Goal: Contribute content: Add original content to the website for others to see

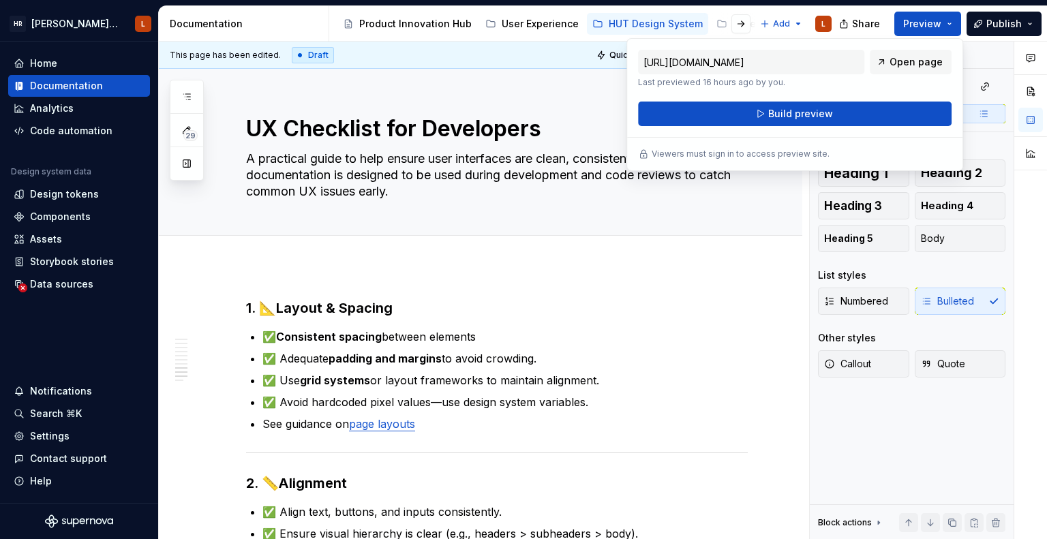
scroll to position [1475, 0]
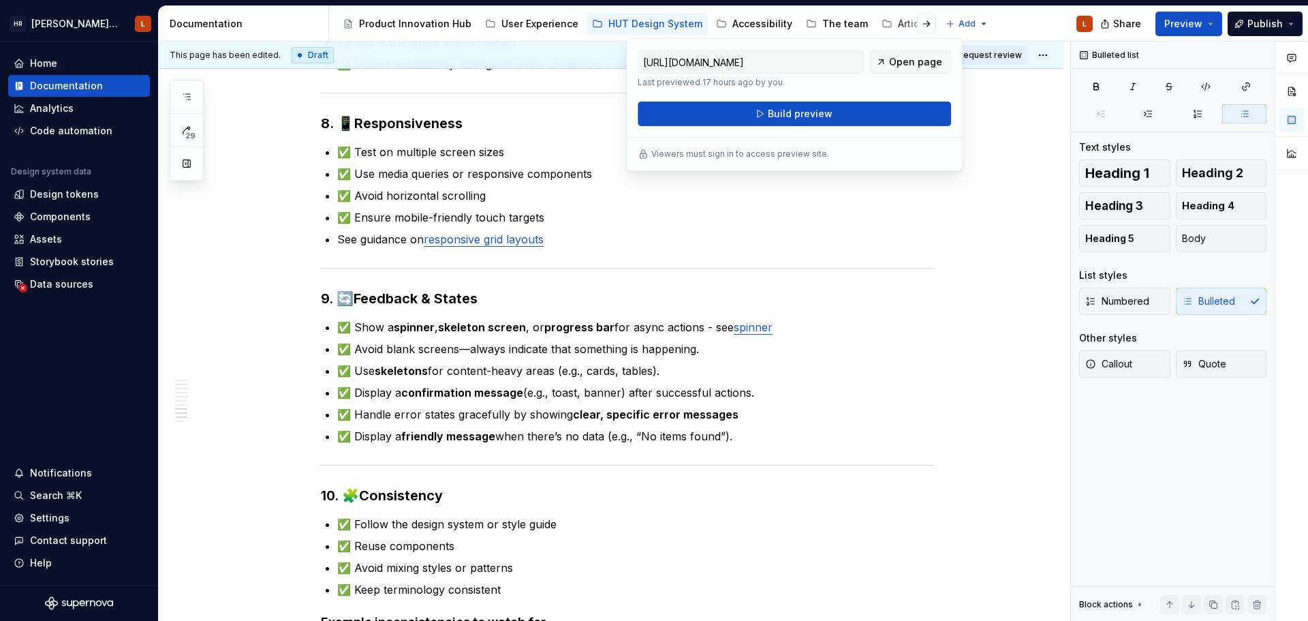
type textarea "*"
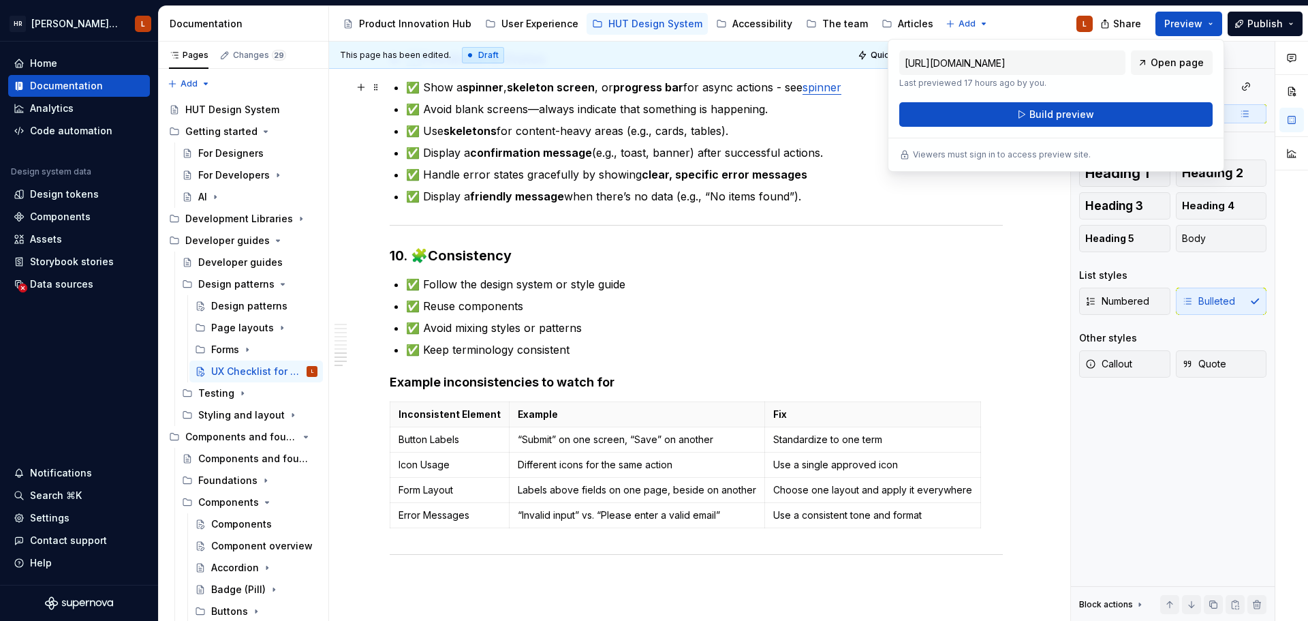
scroll to position [1855, 0]
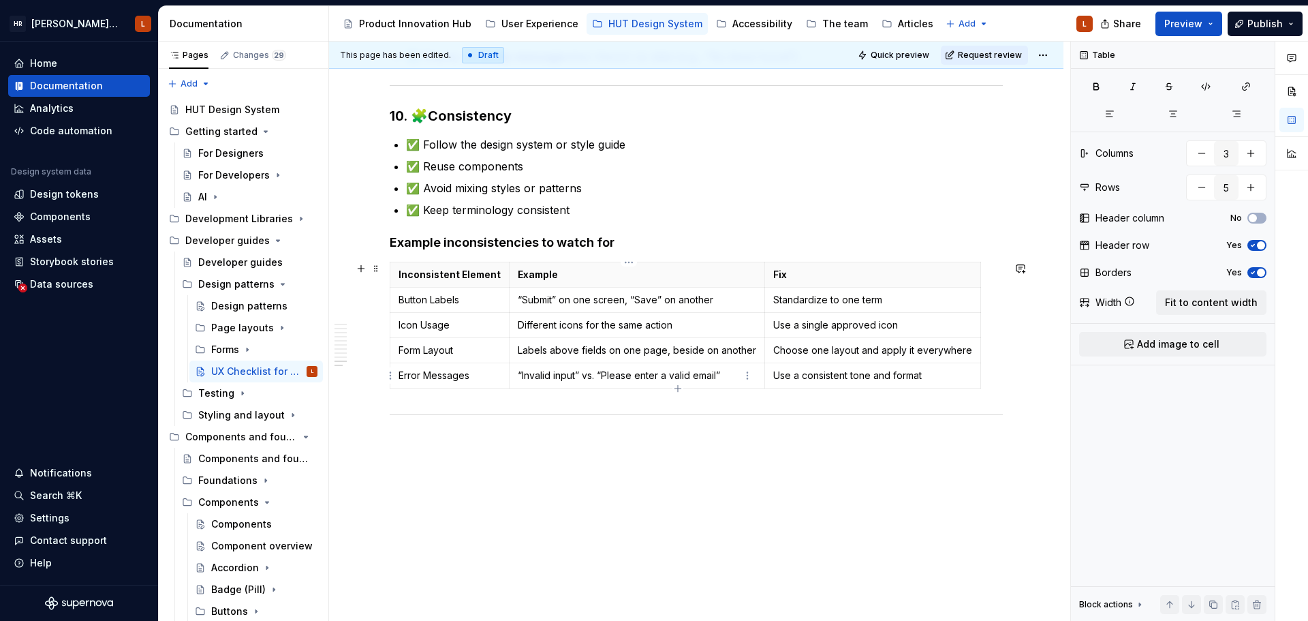
click at [572, 376] on p "“Invalid input” vs. “Please enter a valid email”" at bounding box center [637, 376] width 238 height 14
click at [391, 376] on html "[PERSON_NAME] UI Toolkit (HUT) L Home Documentation Analytics Code automation D…" at bounding box center [654, 310] width 1308 height 621
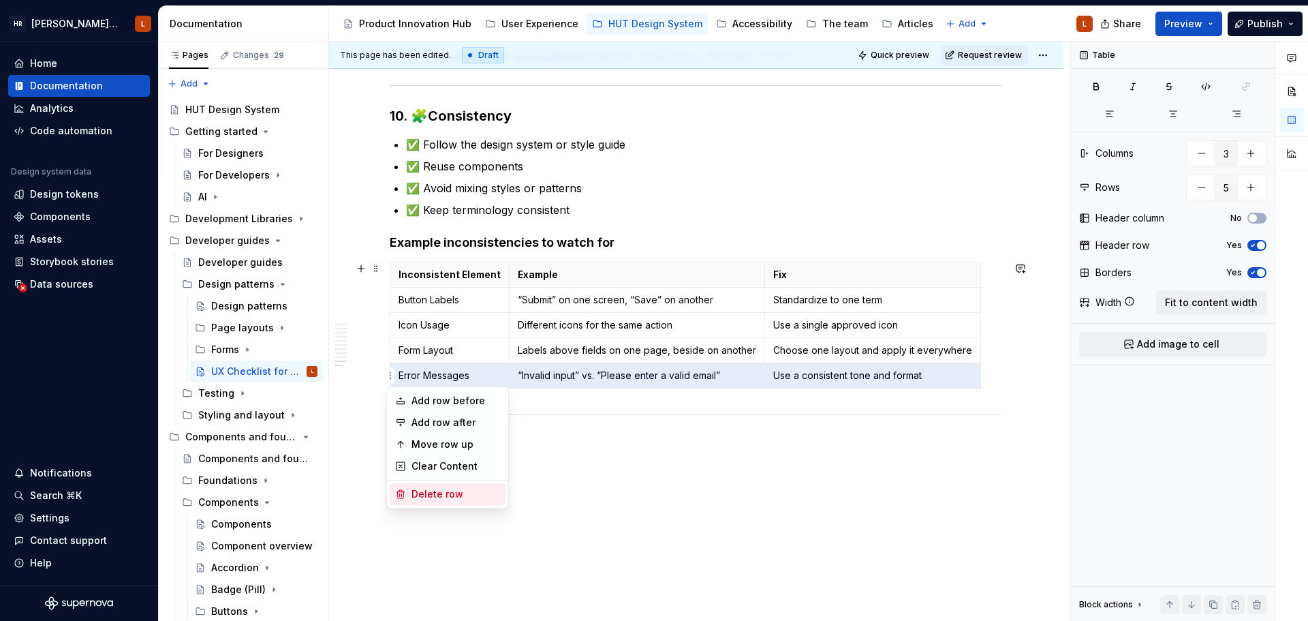
click at [437, 498] on div "Delete row" at bounding box center [456, 494] width 89 height 14
type input "4"
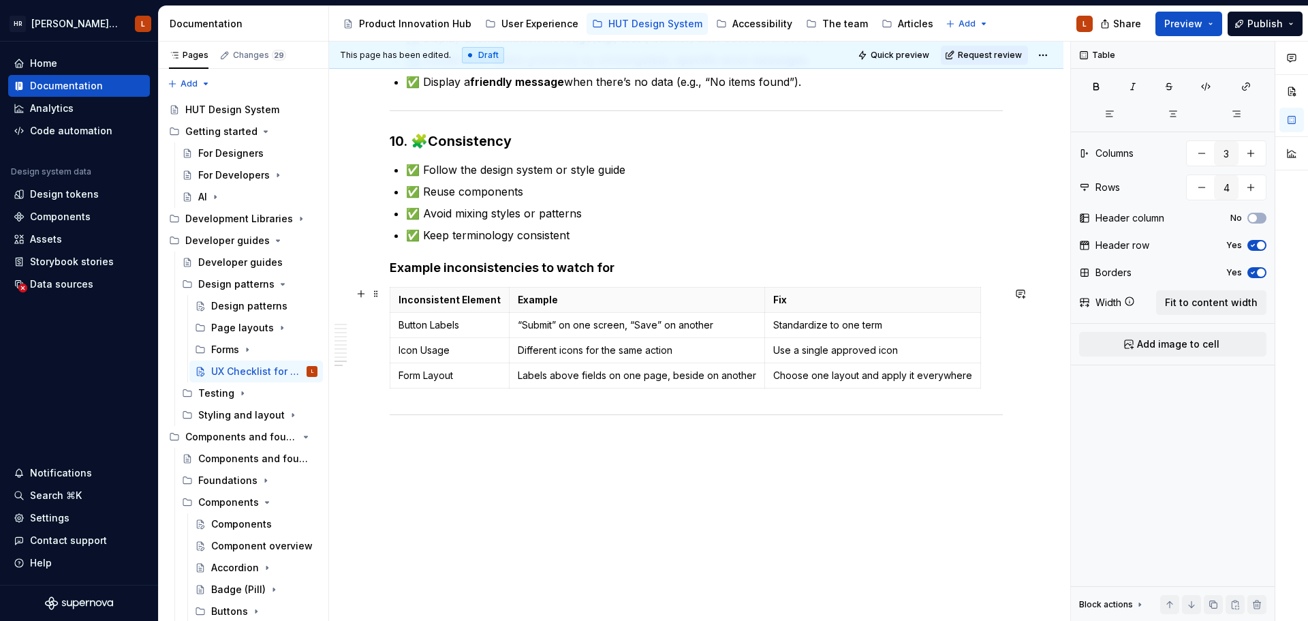
scroll to position [1830, 0]
drag, startPoint x: 514, startPoint y: 325, endPoint x: 722, endPoint y: 323, distance: 208.5
click at [722, 323] on p "“Submit” on one screen, “Save” on another" at bounding box center [637, 325] width 238 height 14
copy p "“Submit” on one screen, “Save” on another"
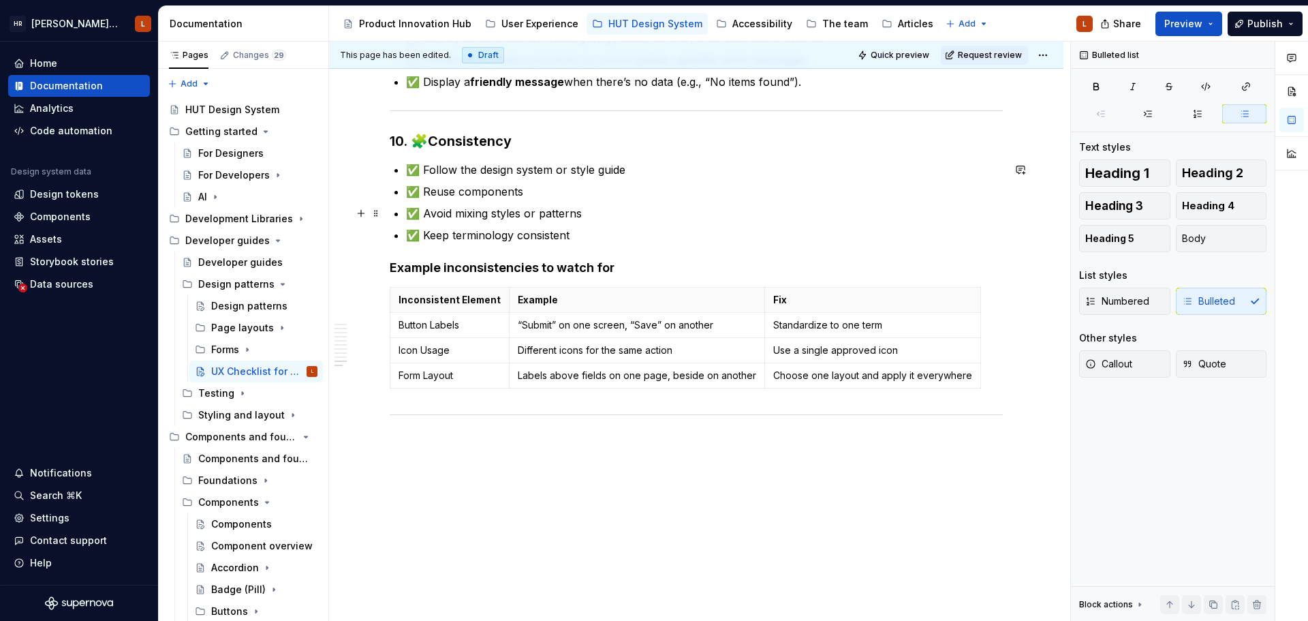
click at [503, 214] on p "✅ Avoid mixing styles or patterns" at bounding box center [704, 213] width 597 height 16
click at [589, 236] on p "✅ Keep terminology consistent" at bounding box center [704, 235] width 597 height 16
click at [575, 231] on p "✅ Keep terminology consistent (“Submit” on one screen, “Save” on another)" at bounding box center [704, 235] width 597 height 16
click at [578, 230] on p "✅ Keep terminology consistent (“Submit” on one screen, “Save” on another)" at bounding box center [704, 235] width 597 height 16
click at [822, 232] on p "✅ Keep terminology consistent (e.g. “Submit” on one screen, “Save” on another)" at bounding box center [704, 235] width 597 height 16
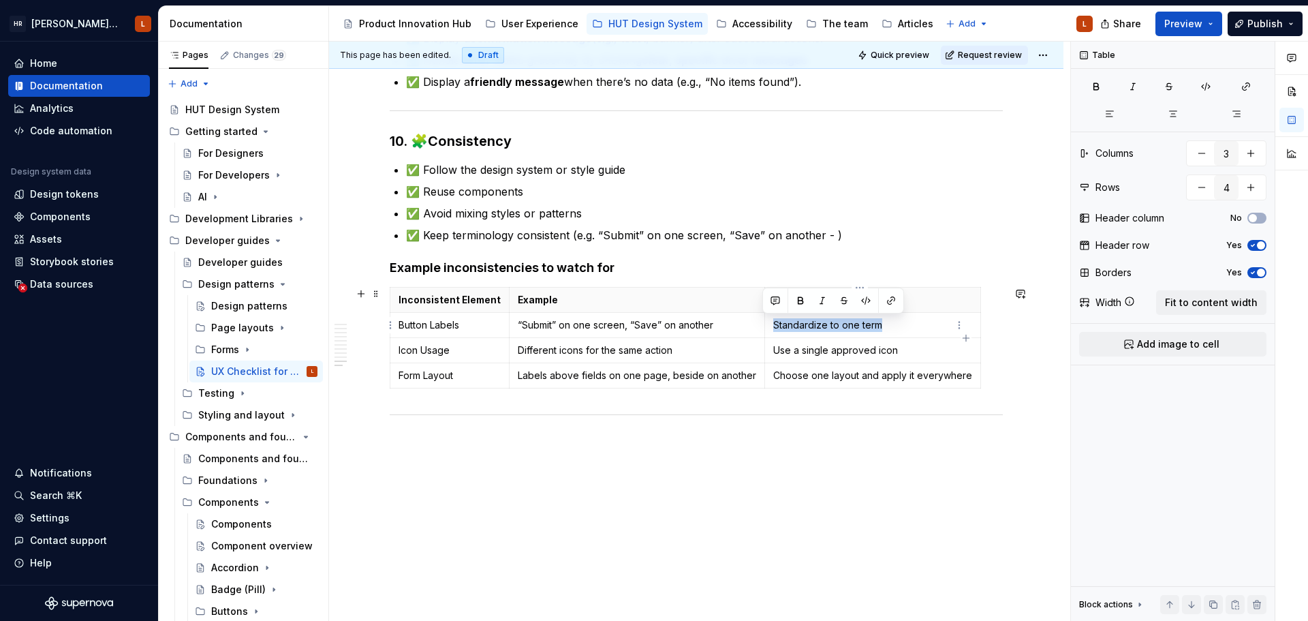
drag, startPoint x: 876, startPoint y: 325, endPoint x: 762, endPoint y: 326, distance: 114.5
click at [765, 326] on td "Standardize to one term" at bounding box center [873, 325] width 216 height 25
copy p "Standardize to one term"
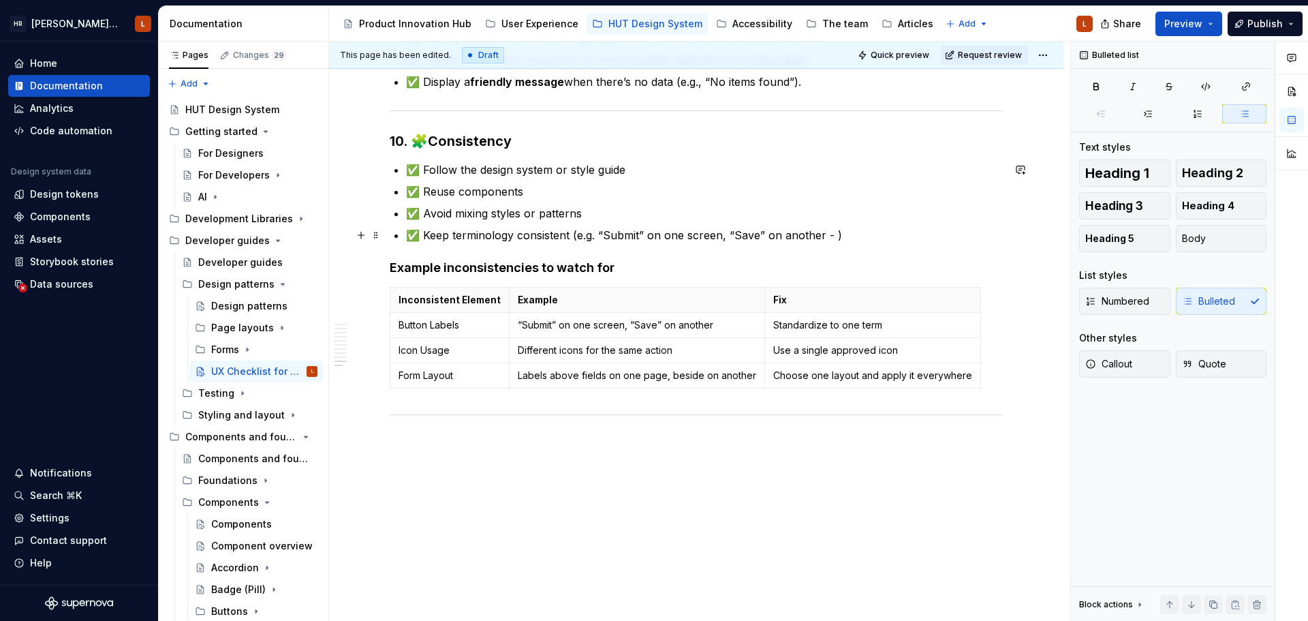
click at [833, 234] on p "✅ Keep terminology consistent (e.g. “Submit” on one screen, “Save” on another -…" at bounding box center [704, 235] width 597 height 16
click at [838, 241] on p "✅ Keep terminology consistent (e.g. “Submit” on one screen, “Save” on another -…" at bounding box center [704, 235] width 597 height 16
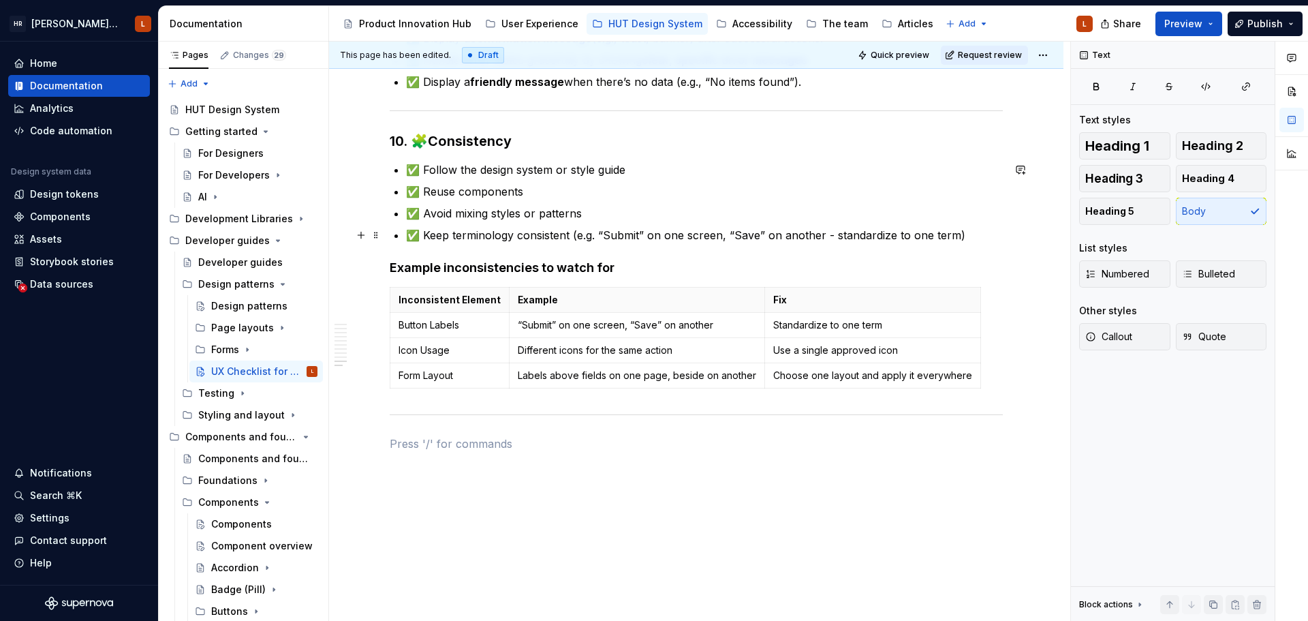
click at [756, 235] on p "✅ Keep terminology consistent (e.g. “Submit” on one screen, “Save” on another -…" at bounding box center [704, 235] width 597 height 16
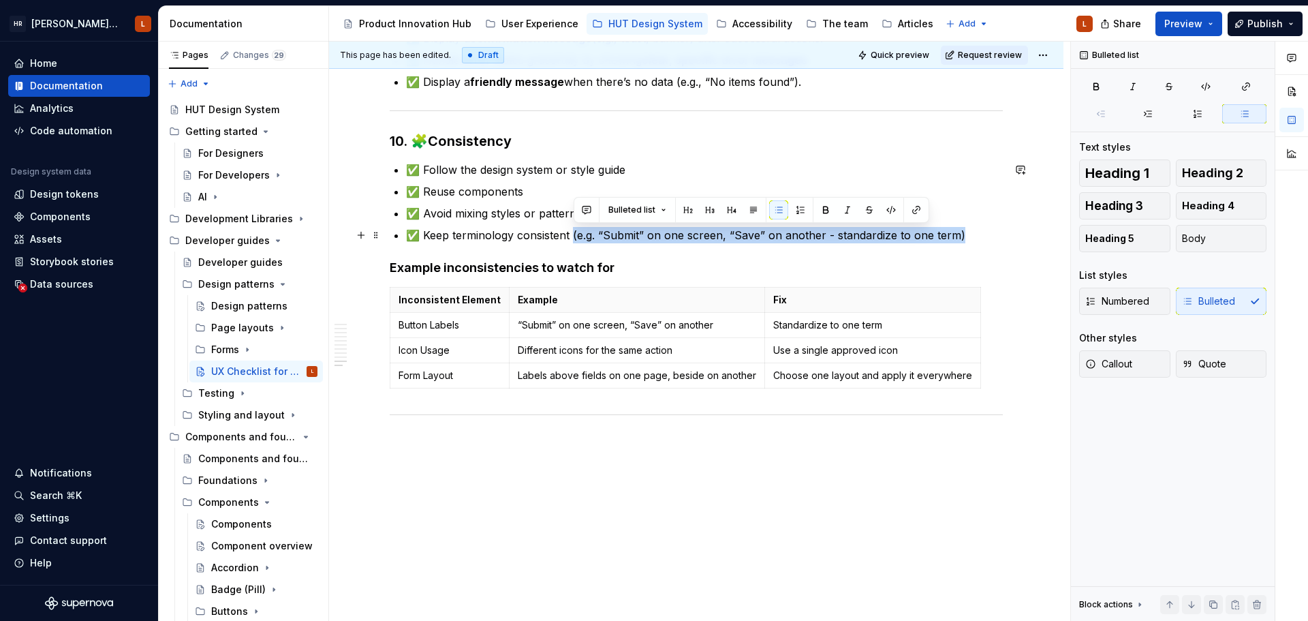
drag, startPoint x: 574, startPoint y: 234, endPoint x: 963, endPoint y: 232, distance: 389.1
click at [963, 232] on p "✅ Keep terminology consistent (e.g. “Submit” on one screen, “Save” on another -…" at bounding box center [704, 235] width 597 height 16
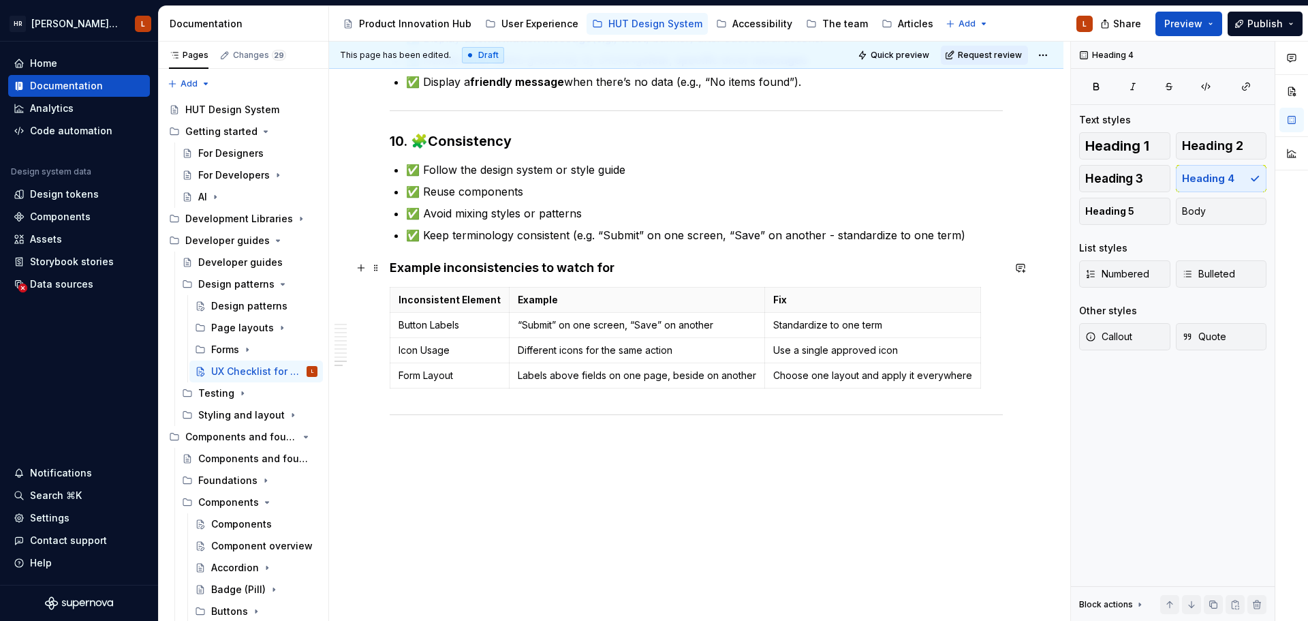
click at [576, 274] on h4 "Example inconsistencies to watch for" at bounding box center [696, 268] width 613 height 16
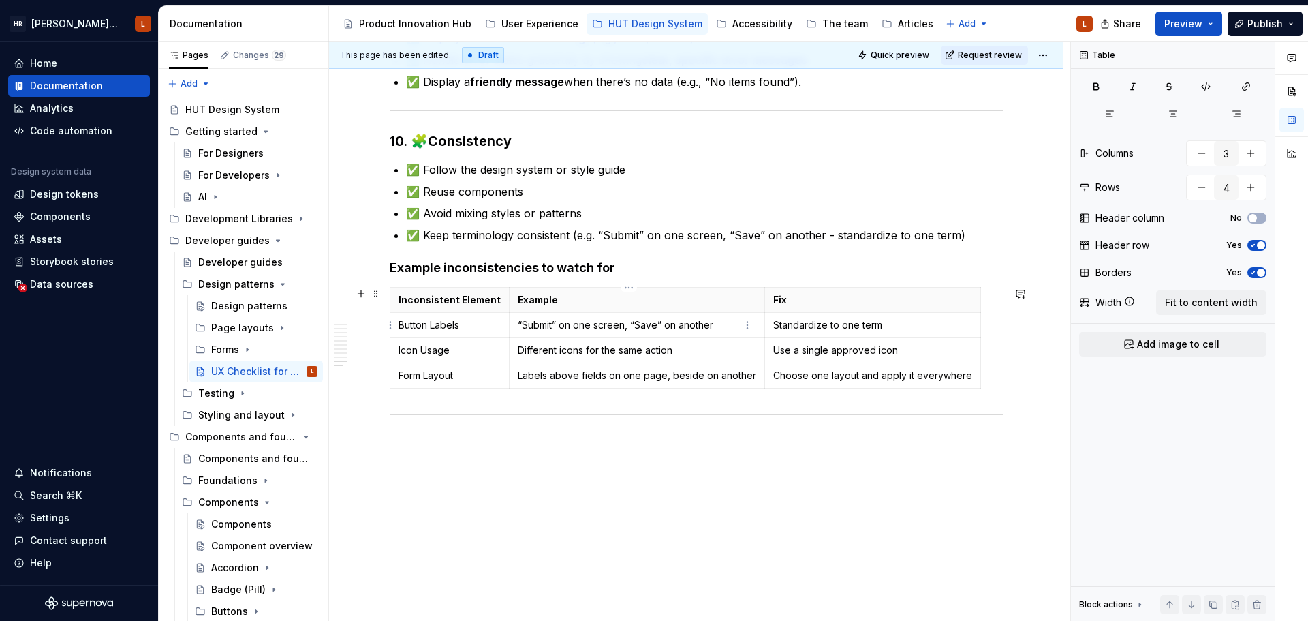
click at [617, 329] on p "“Submit” on one screen, “Save” on another" at bounding box center [637, 325] width 238 height 14
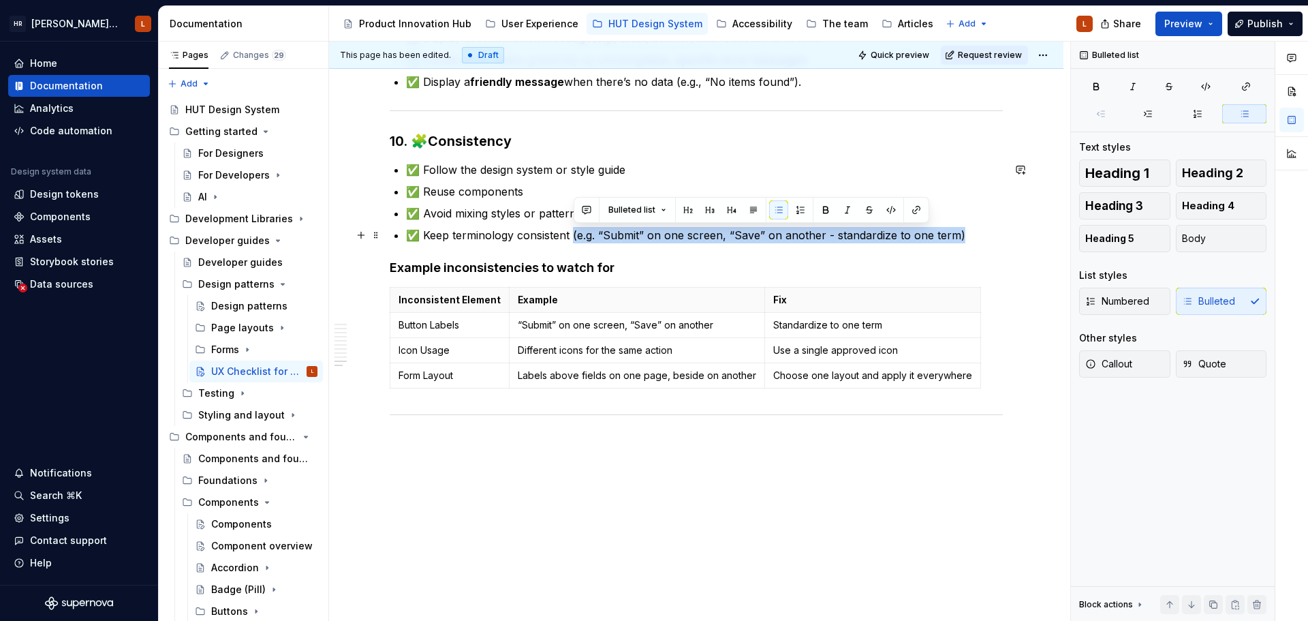
drag, startPoint x: 968, startPoint y: 236, endPoint x: 574, endPoint y: 240, distance: 394.6
click at [574, 240] on p "✅ Keep terminology consistent (e.g. “Submit” on one screen, “Save” on another -…" at bounding box center [704, 235] width 597 height 16
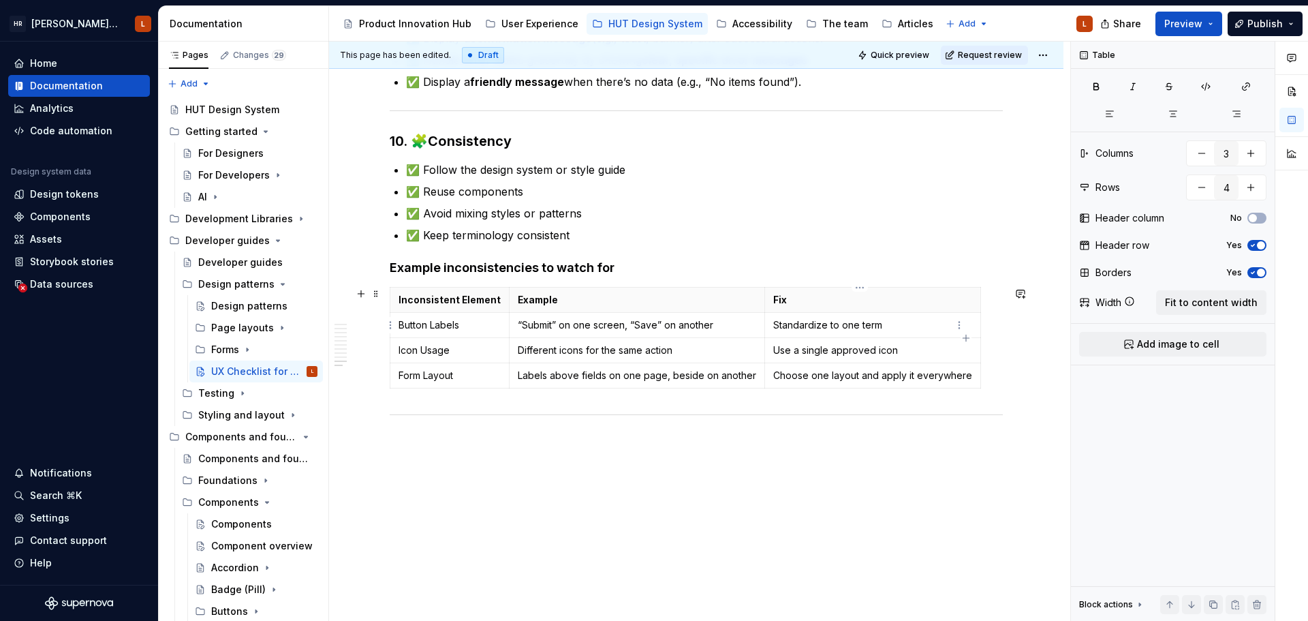
click at [914, 326] on p "Standardize to one term" at bounding box center [872, 325] width 199 height 14
click at [652, 324] on p "“Submit” on one screen, “Save” on another" at bounding box center [637, 325] width 238 height 14
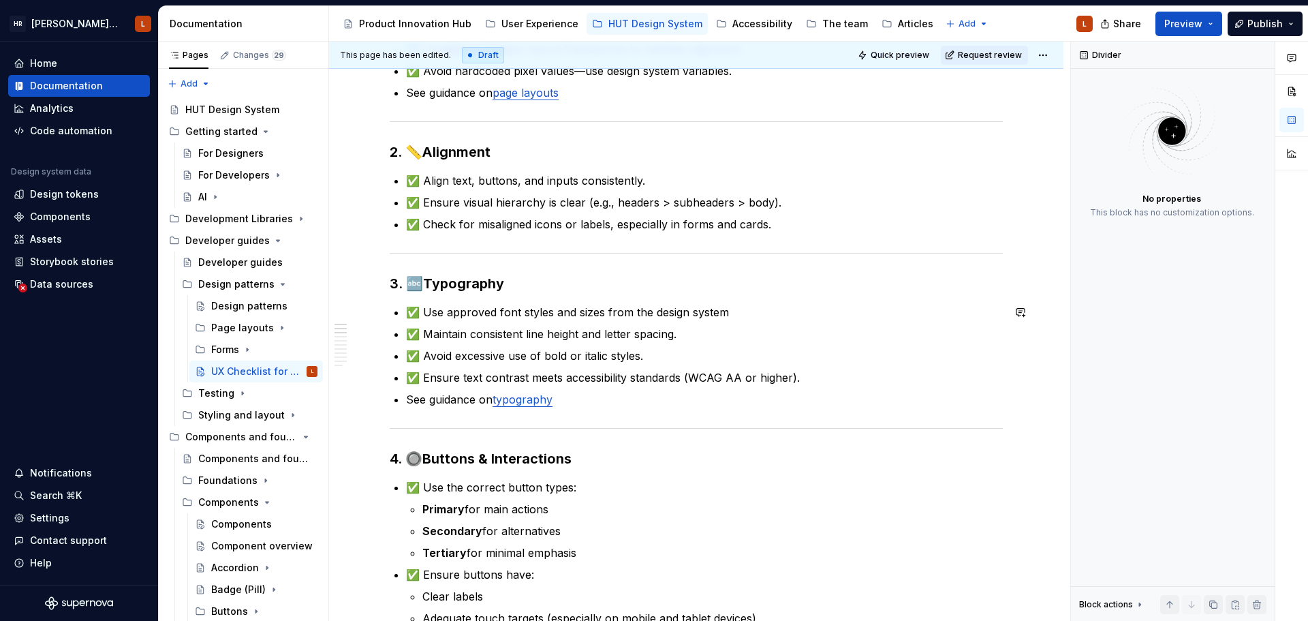
scroll to position [0, 0]
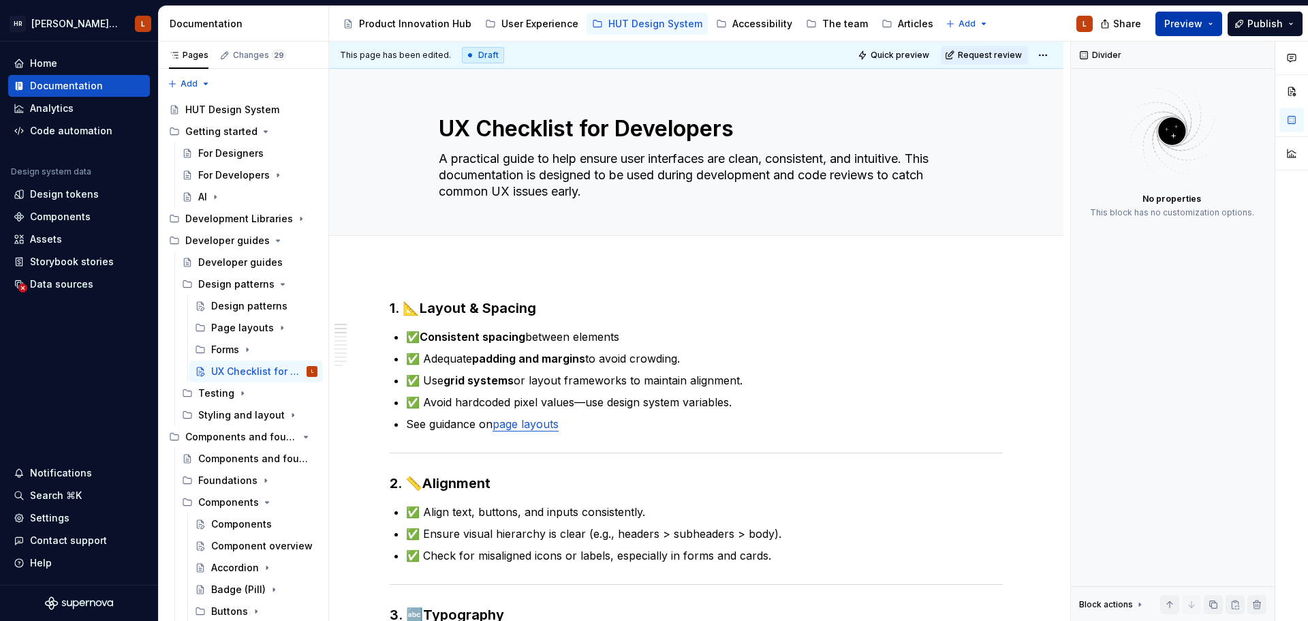
click at [1046, 20] on button "Preview" at bounding box center [1189, 24] width 67 height 25
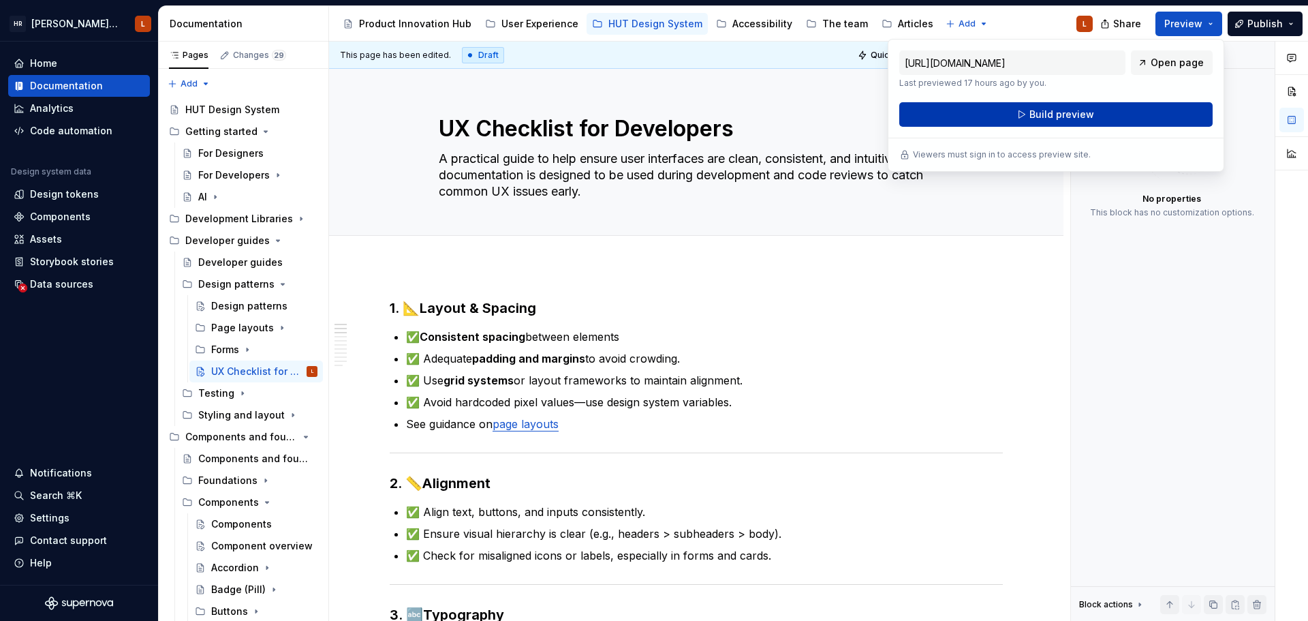
click at [1046, 114] on span "Build preview" at bounding box center [1062, 115] width 65 height 14
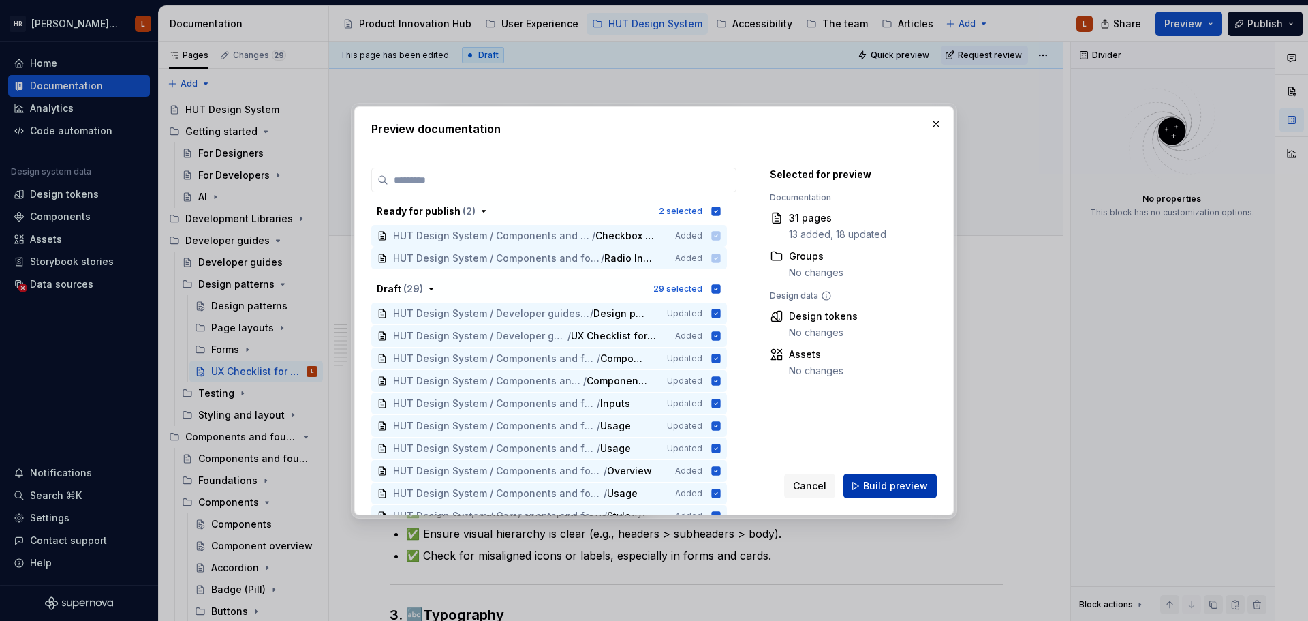
click at [901, 486] on span "Build preview" at bounding box center [895, 486] width 65 height 14
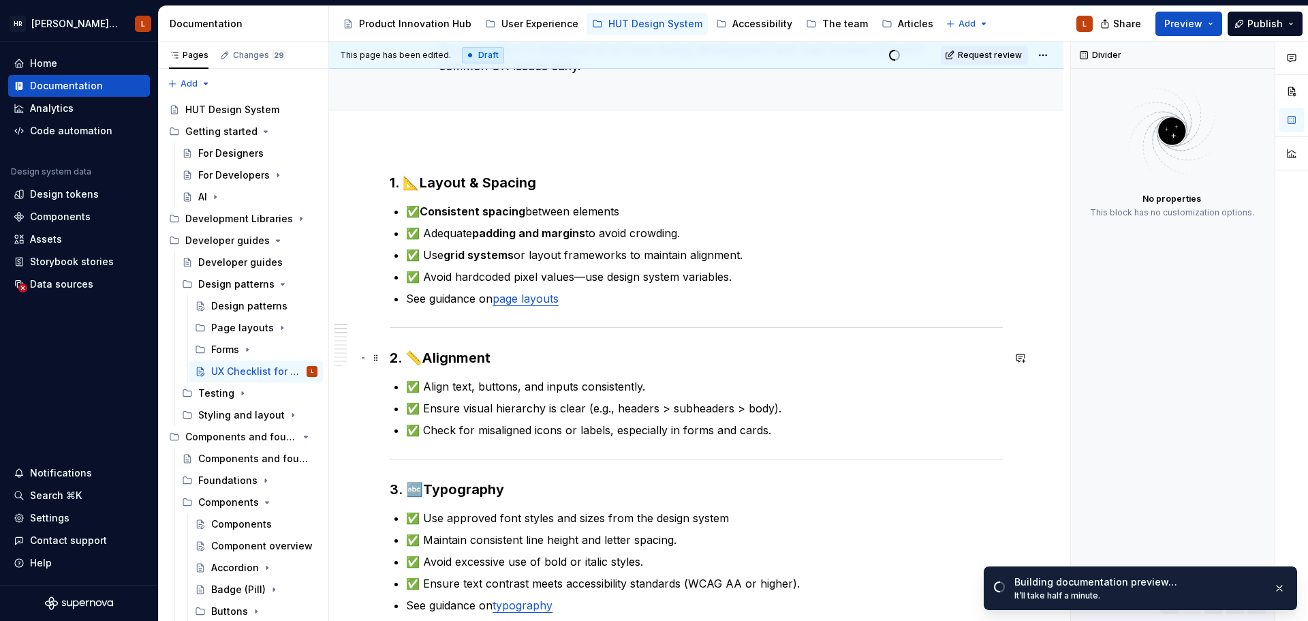
scroll to position [136, 0]
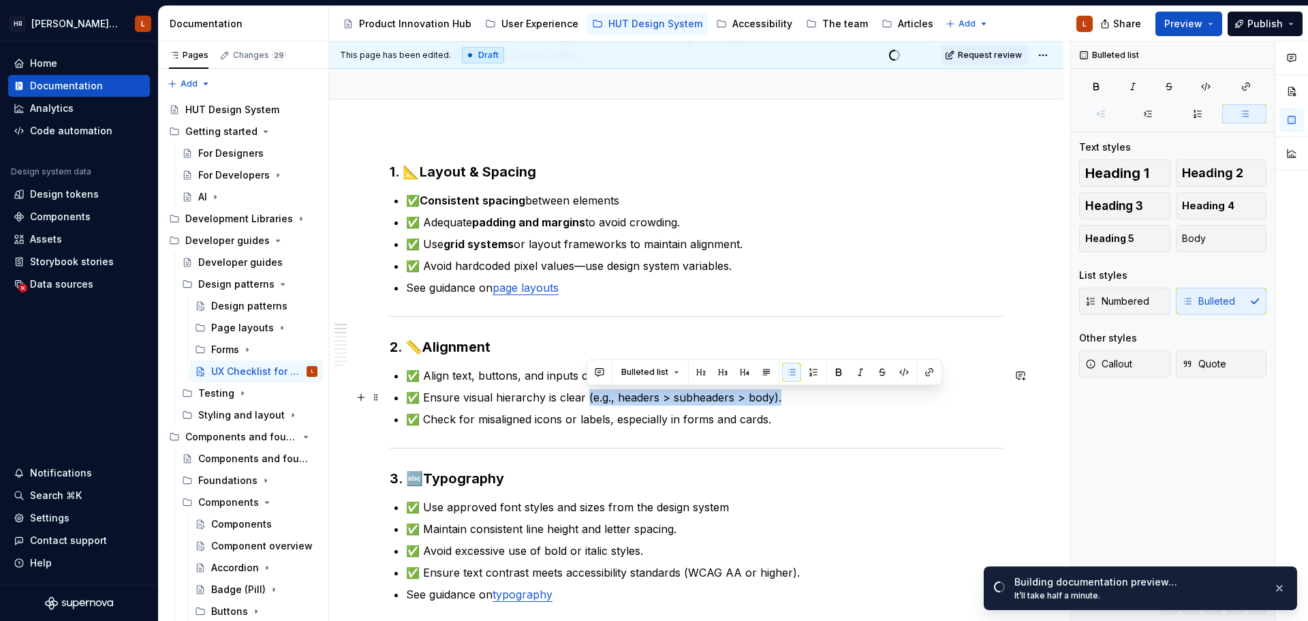
drag, startPoint x: 789, startPoint y: 396, endPoint x: 589, endPoint y: 403, distance: 200.4
click at [589, 403] on p "✅ Ensure visual hierarchy is clear (e.g., headers > subheaders > body)." at bounding box center [704, 397] width 597 height 16
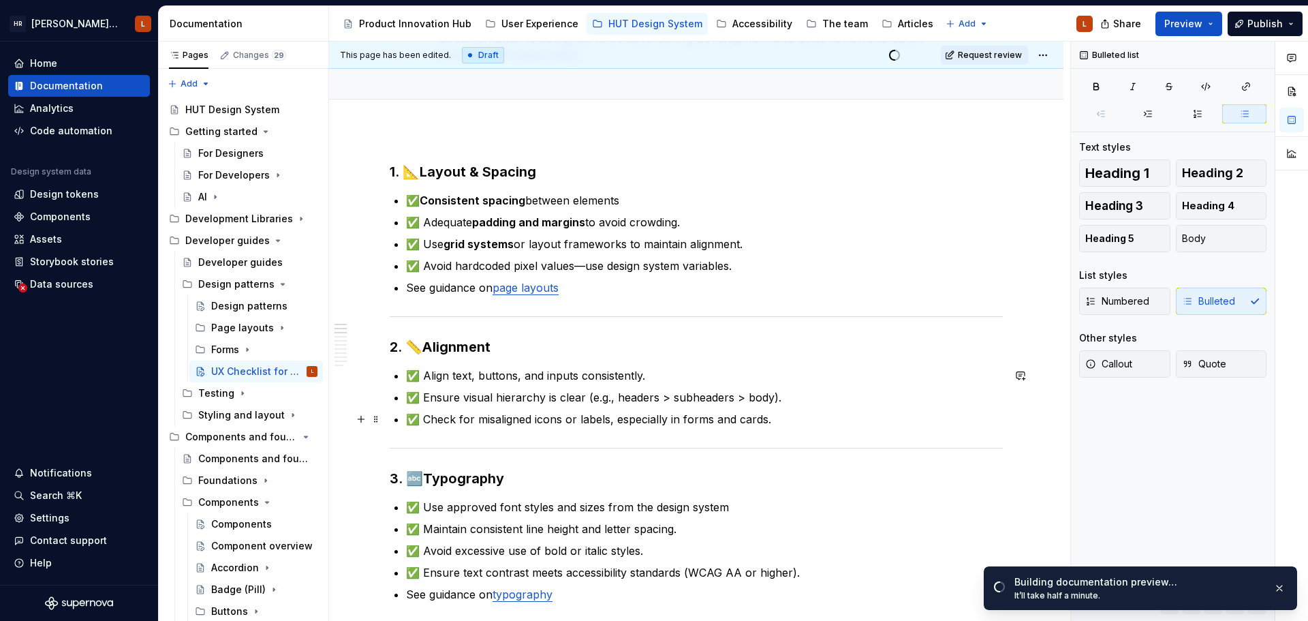
click at [745, 420] on p "✅ Check for misaligned icons or labels, especially in forms and cards." at bounding box center [704, 419] width 597 height 16
click at [808, 420] on p "✅ Check for misaligned icons or labels, especially in forms and cards." at bounding box center [704, 419] width 597 height 16
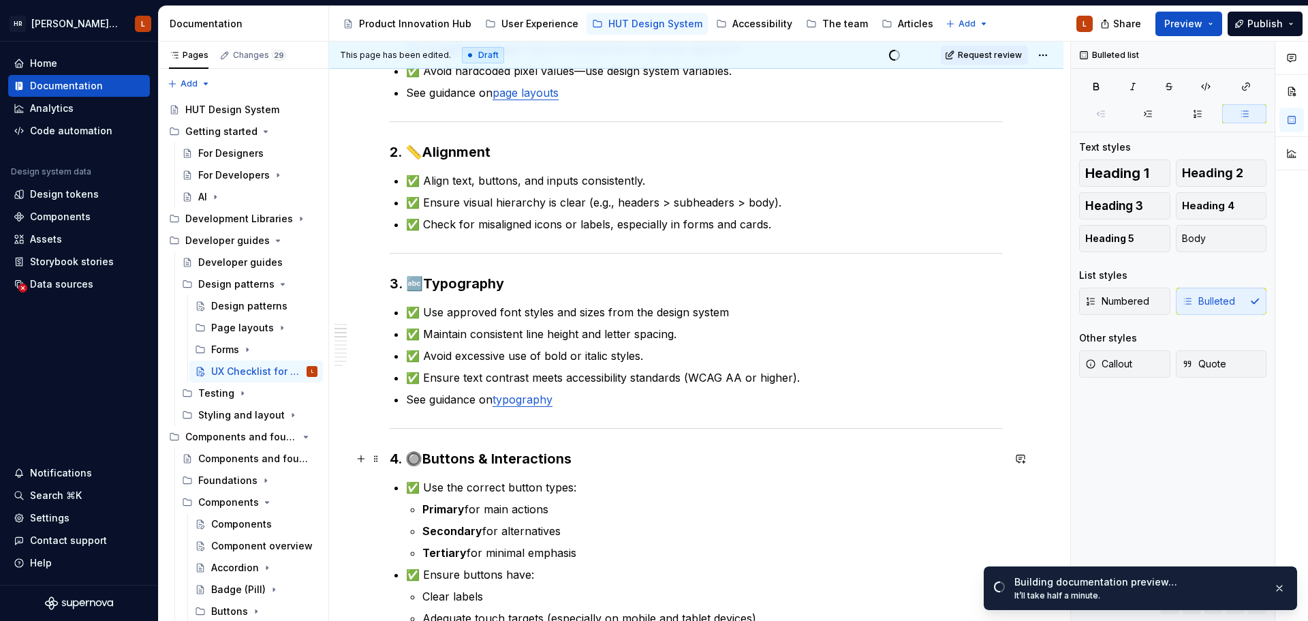
scroll to position [0, 0]
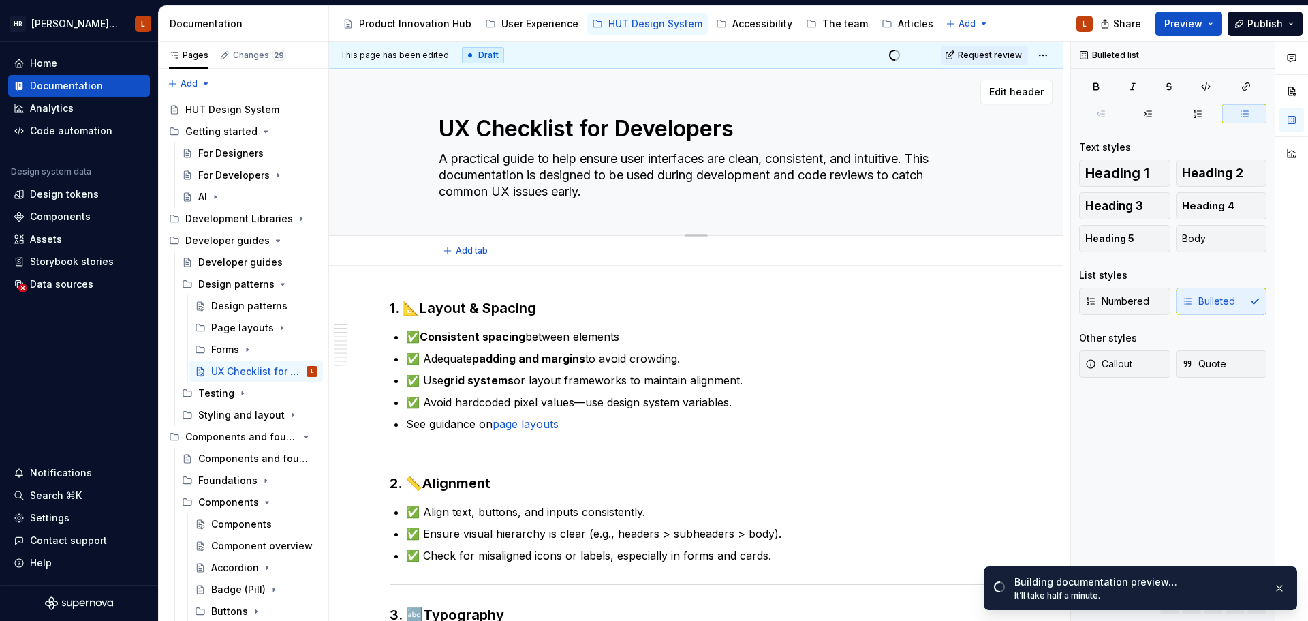
click at [493, 127] on textarea "UX Checklist for Developers" at bounding box center [693, 128] width 515 height 33
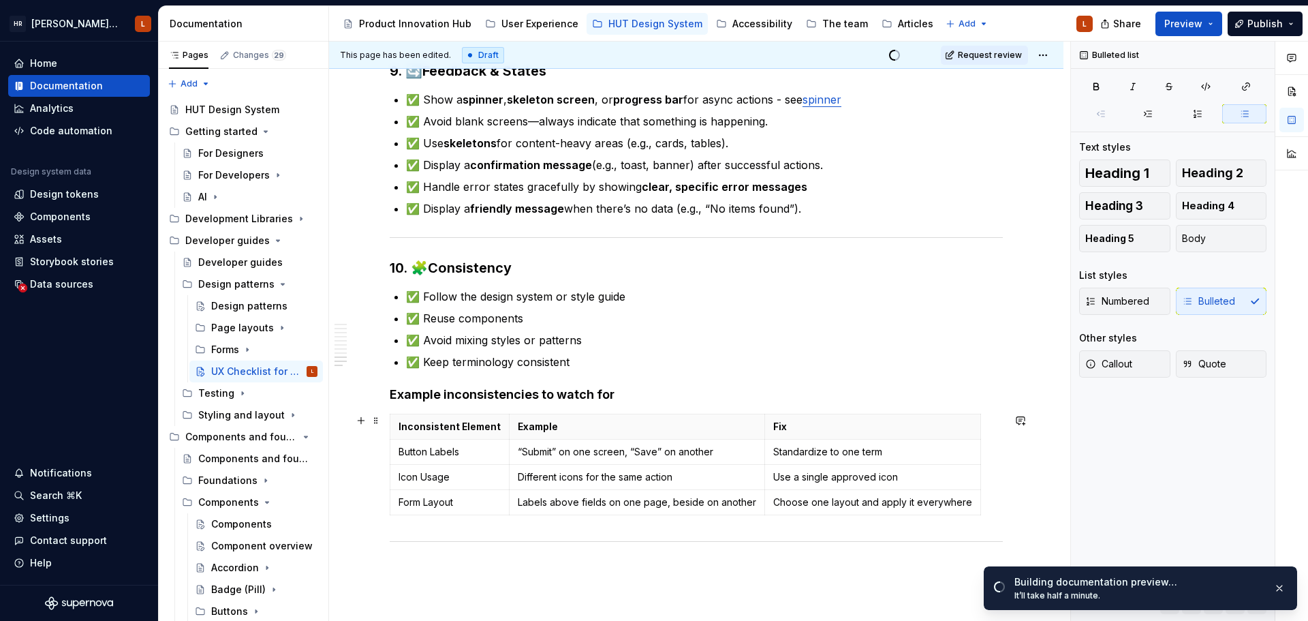
scroll to position [1830, 0]
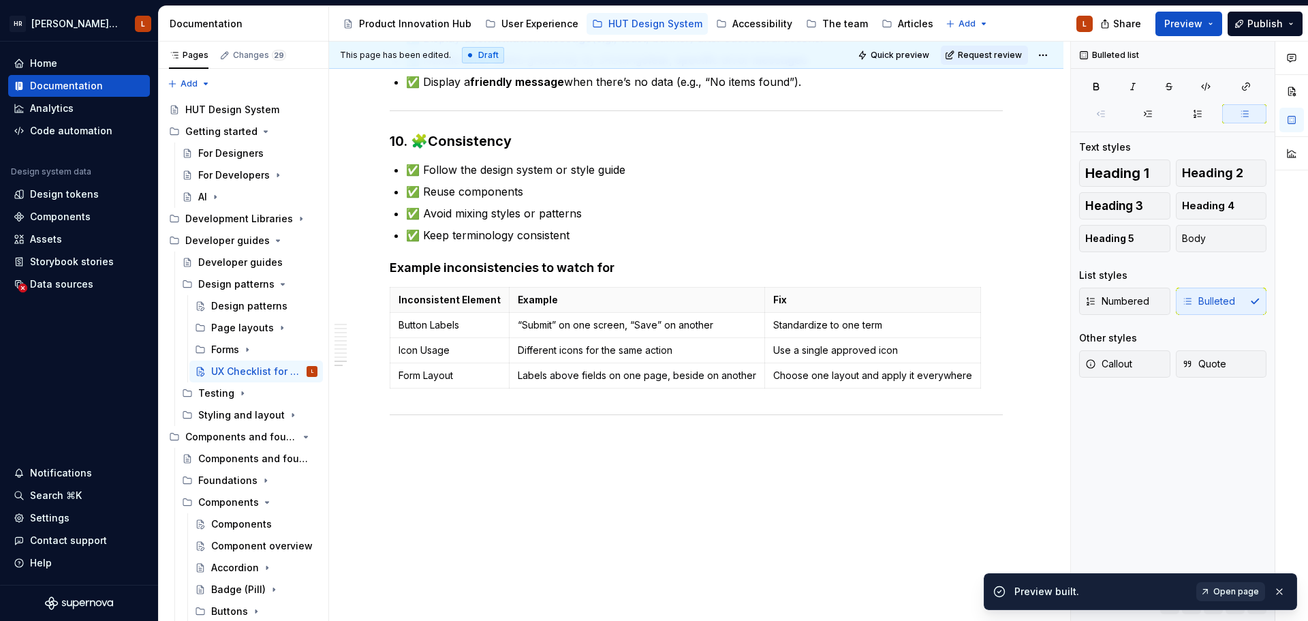
click at [1046, 538] on span "Open page" at bounding box center [1237, 591] width 46 height 11
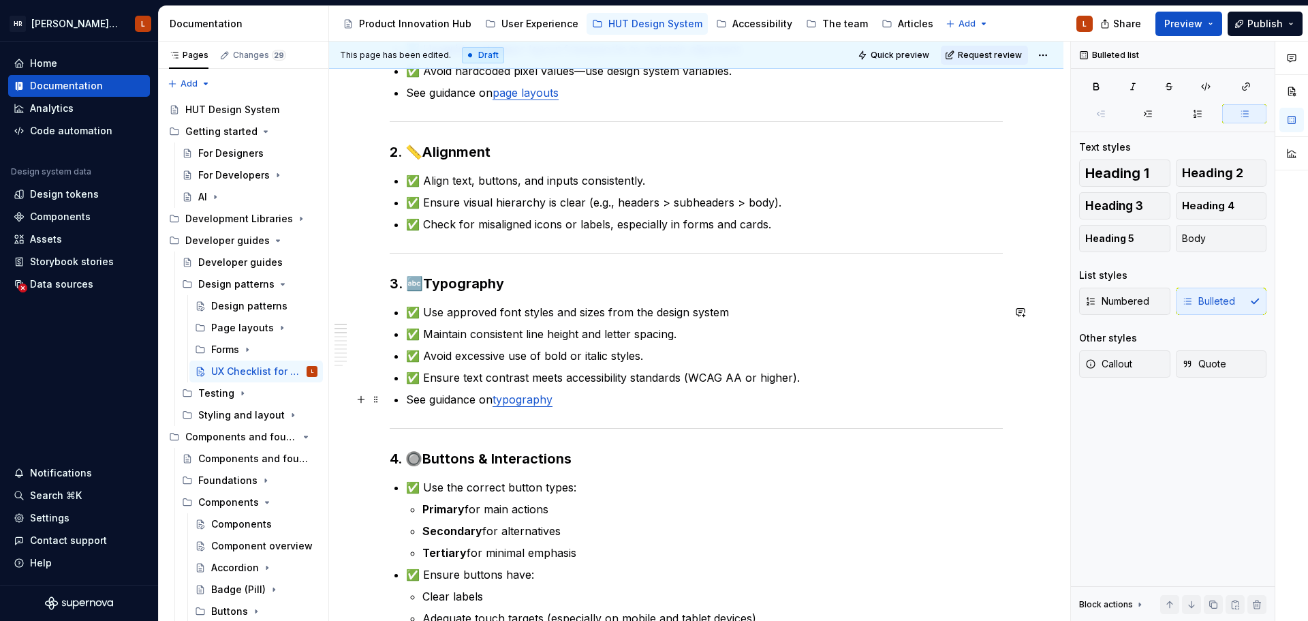
scroll to position [0, 0]
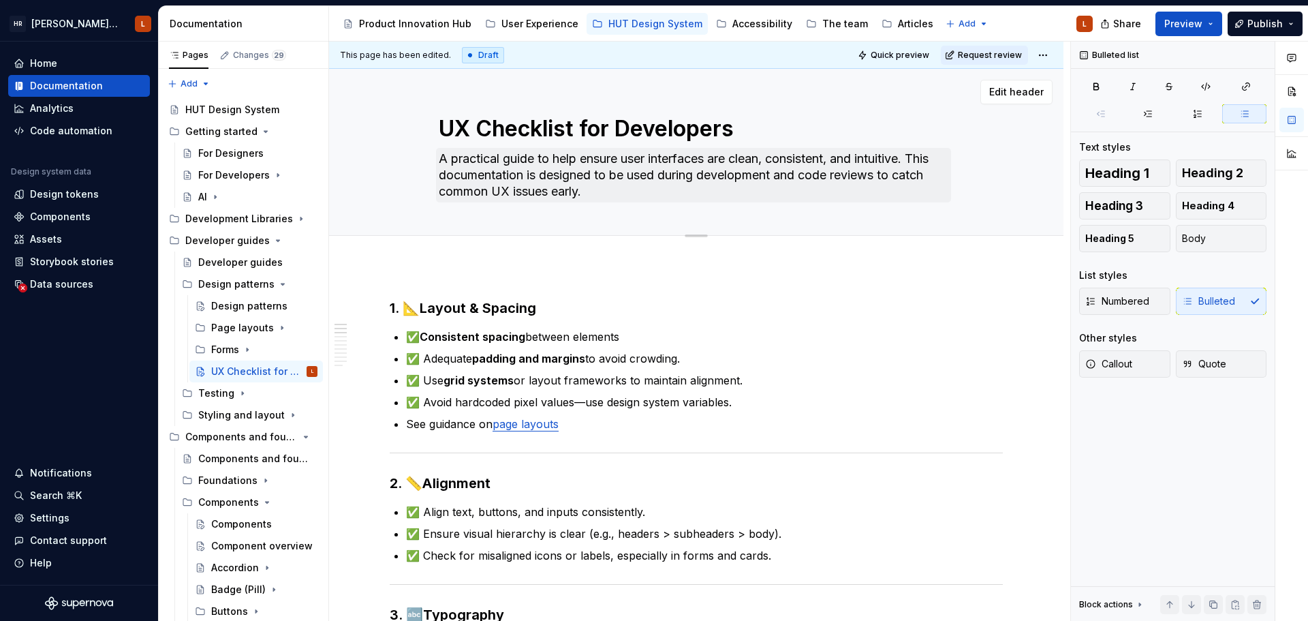
type textarea "*"
click at [660, 126] on textarea "UX Checklist for Developers" at bounding box center [693, 128] width 515 height 33
drag, startPoint x: 582, startPoint y: 125, endPoint x: 784, endPoint y: 128, distance: 202.4
click at [784, 128] on textarea "UX Checklist for Developers" at bounding box center [693, 128] width 515 height 33
type textarea "UX Checklist"
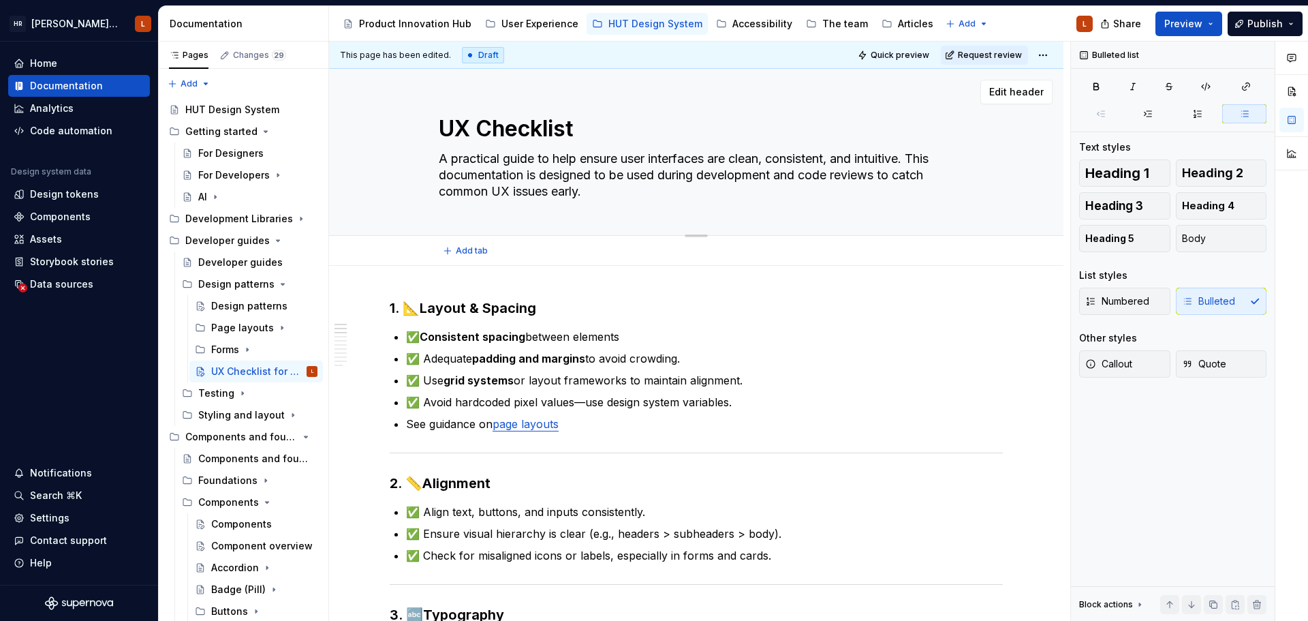
type textarea "*"
type textarea "UX Checklist"
type textarea "*"
type textarea "UX Checklist"
click at [227, 303] on div "Design patterns" at bounding box center [243, 306] width 65 height 14
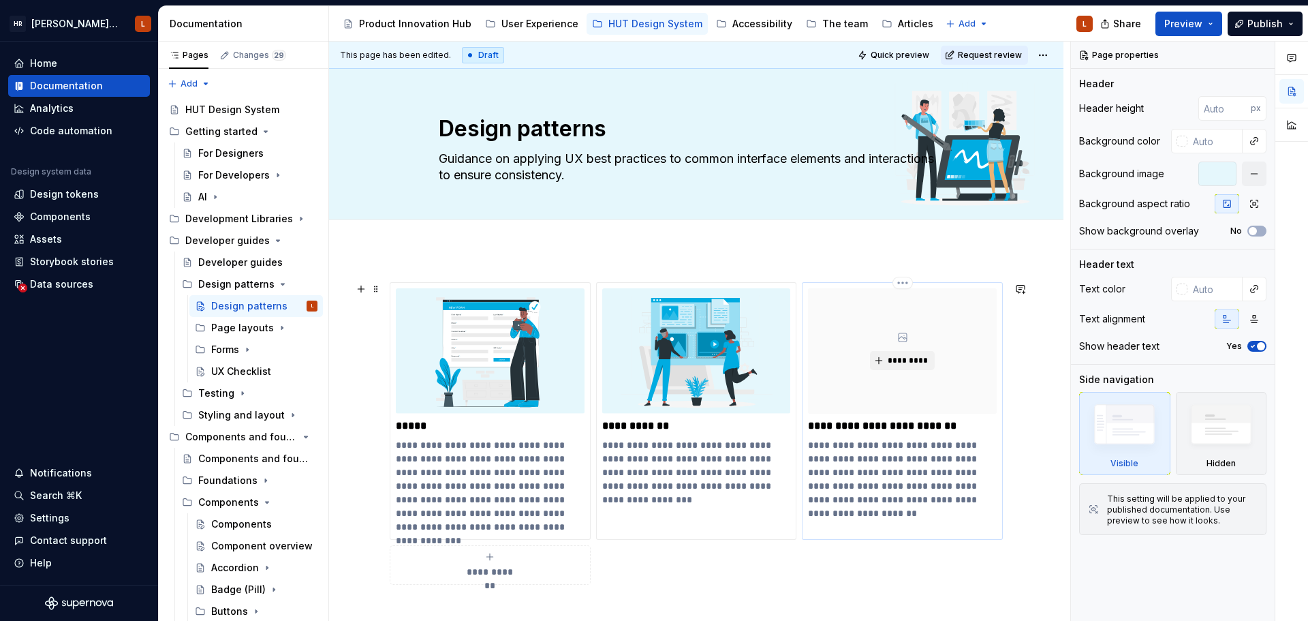
click at [858, 422] on p "**********" at bounding box center [902, 426] width 189 height 14
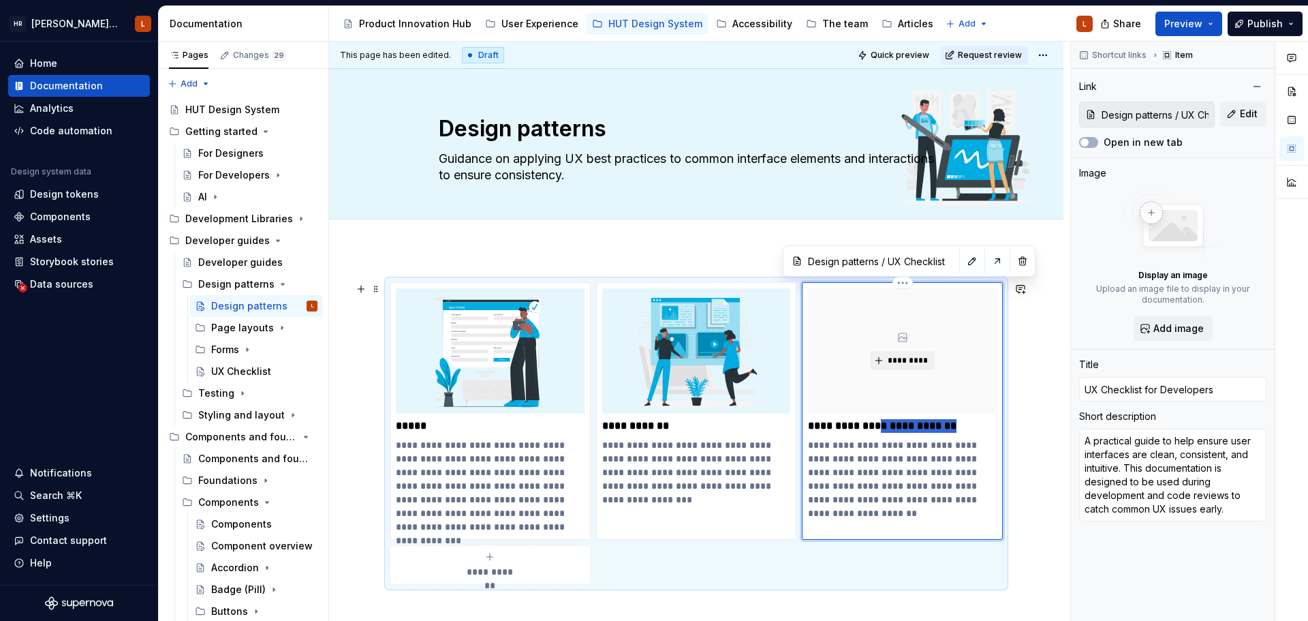
drag, startPoint x: 880, startPoint y: 427, endPoint x: 987, endPoint y: 427, distance: 106.3
click at [987, 427] on p "**********" at bounding box center [902, 426] width 189 height 14
type textarea "*"
type input "UX Checklist"
type textarea "*"
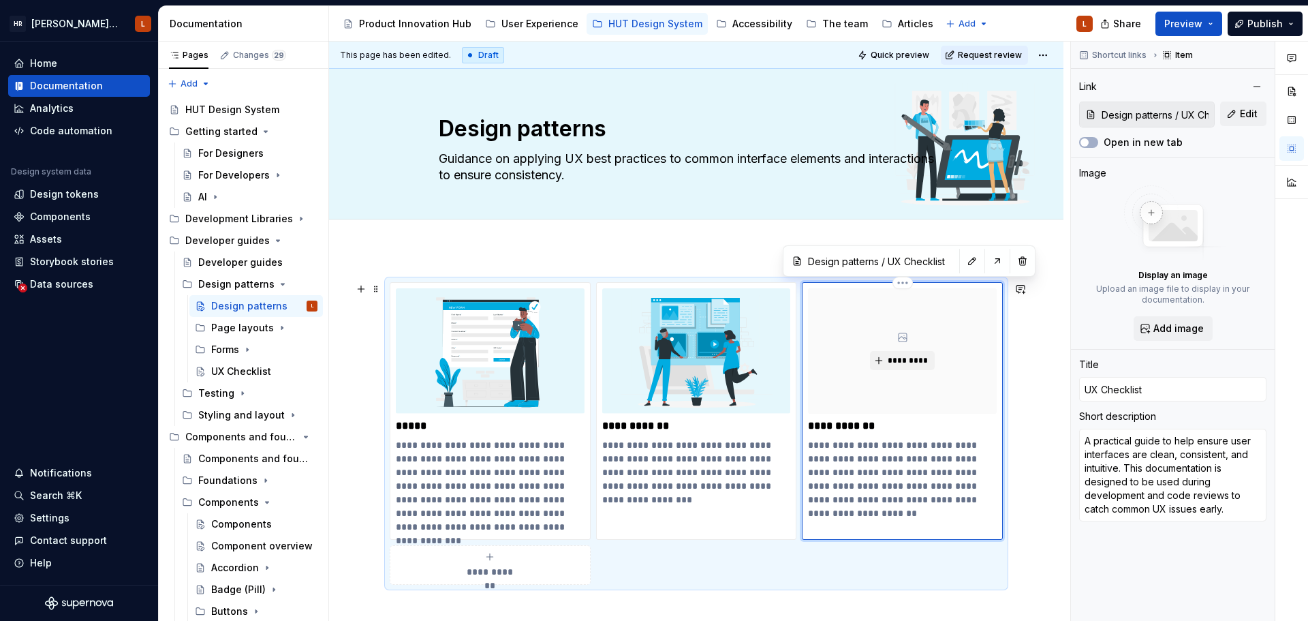
type input "UX Checklist"
click at [363, 245] on div "Add tab" at bounding box center [696, 234] width 735 height 30
click at [238, 352] on div "Forms" at bounding box center [225, 350] width 28 height 14
click at [239, 370] on div "Forms" at bounding box center [238, 372] width 28 height 14
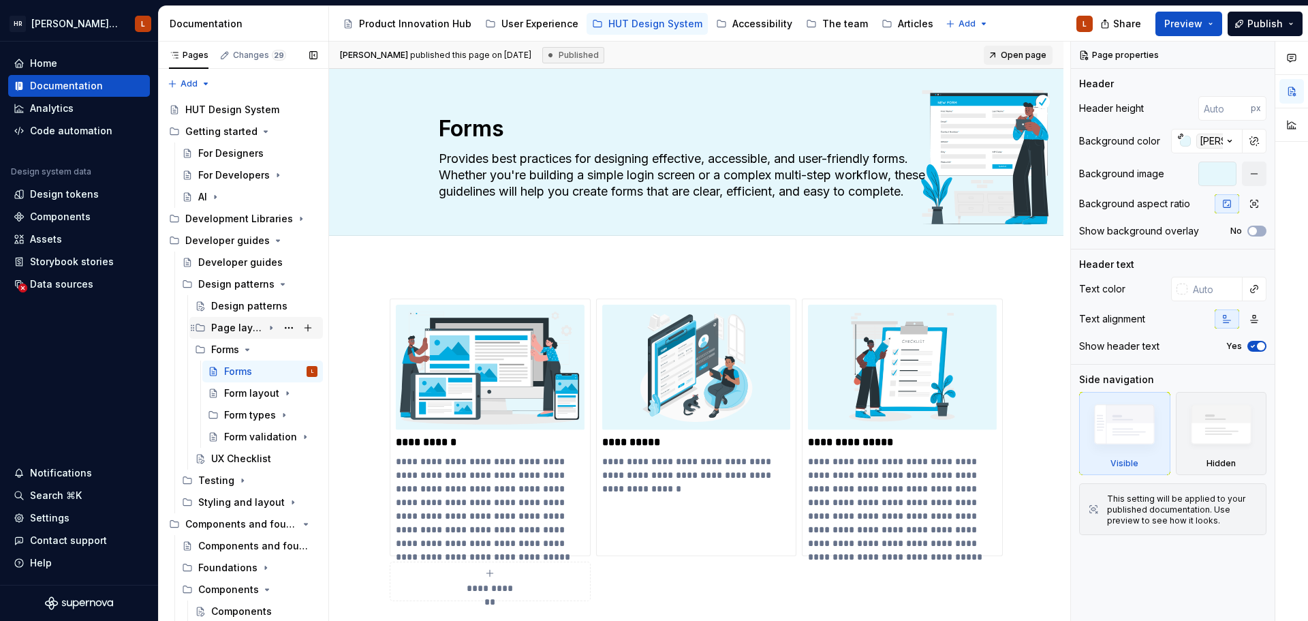
click at [236, 329] on div "Page layouts" at bounding box center [237, 328] width 52 height 14
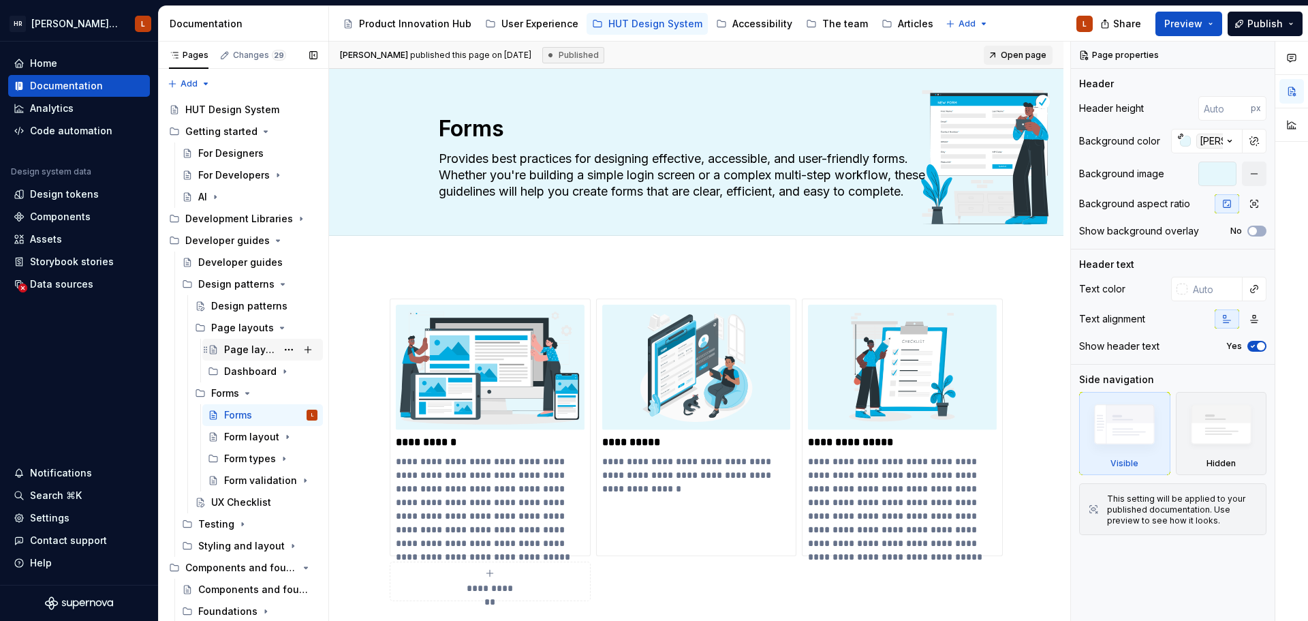
click at [236, 348] on div "Page layouts" at bounding box center [250, 350] width 52 height 14
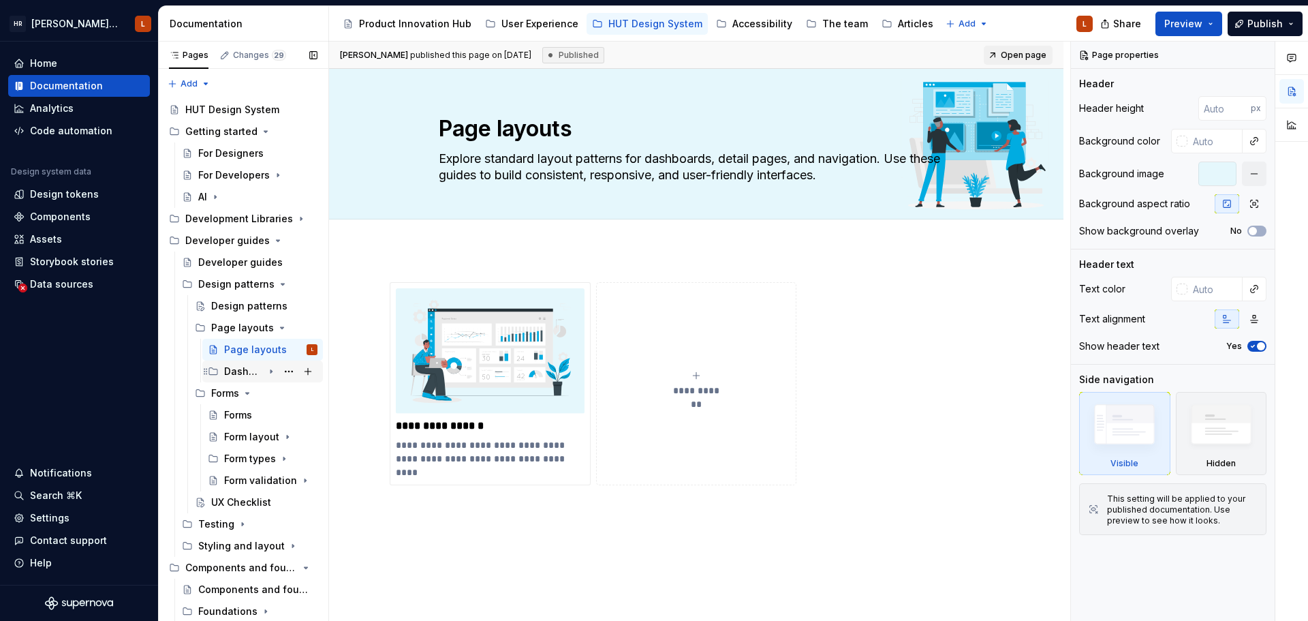
click at [237, 368] on div "Dashboard" at bounding box center [243, 372] width 39 height 14
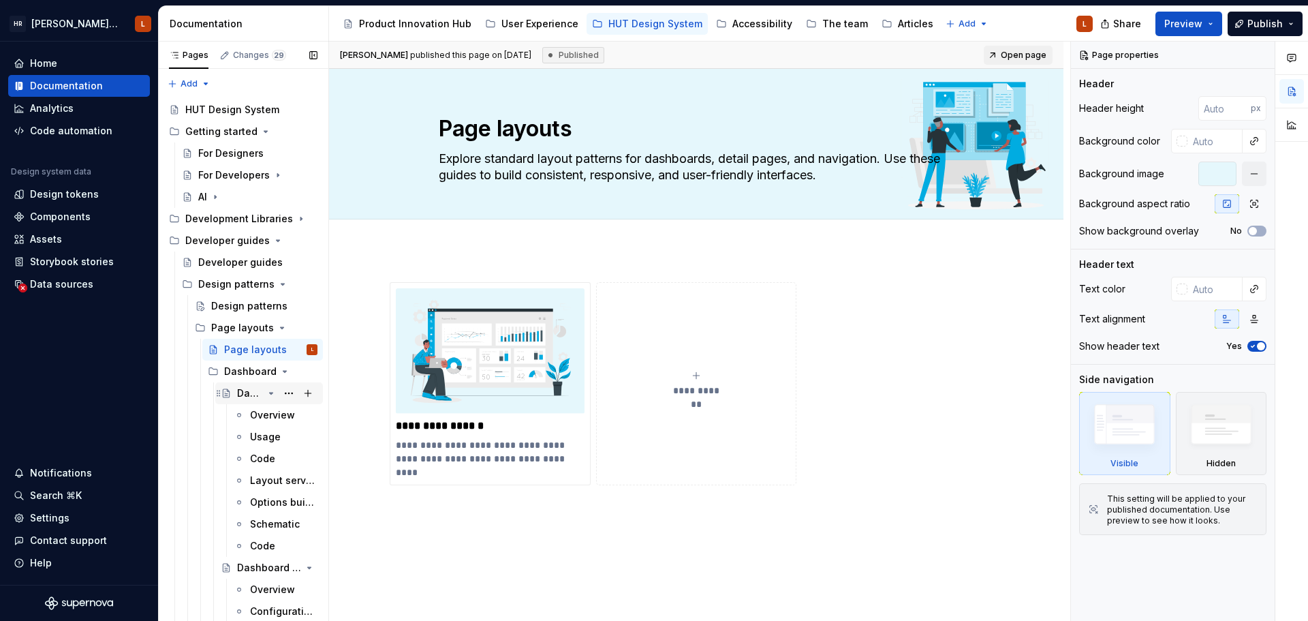
click at [245, 388] on div "Dashboard Layout" at bounding box center [250, 393] width 26 height 14
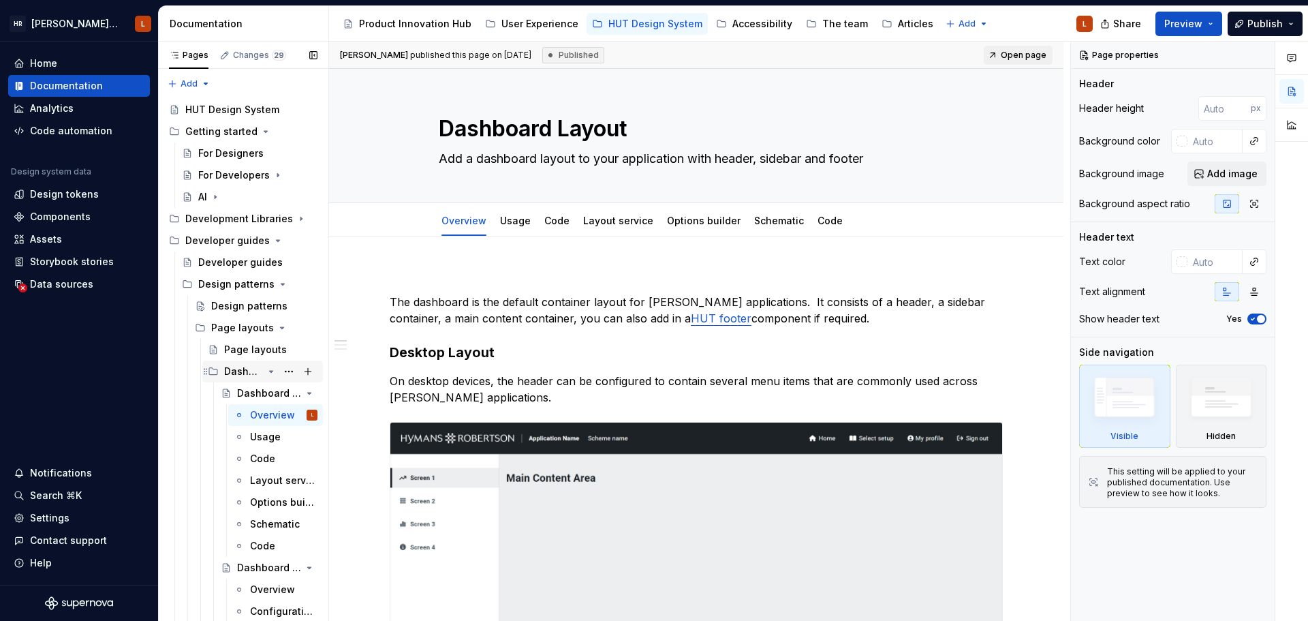
click at [270, 372] on icon "Page tree" at bounding box center [271, 371] width 3 height 1
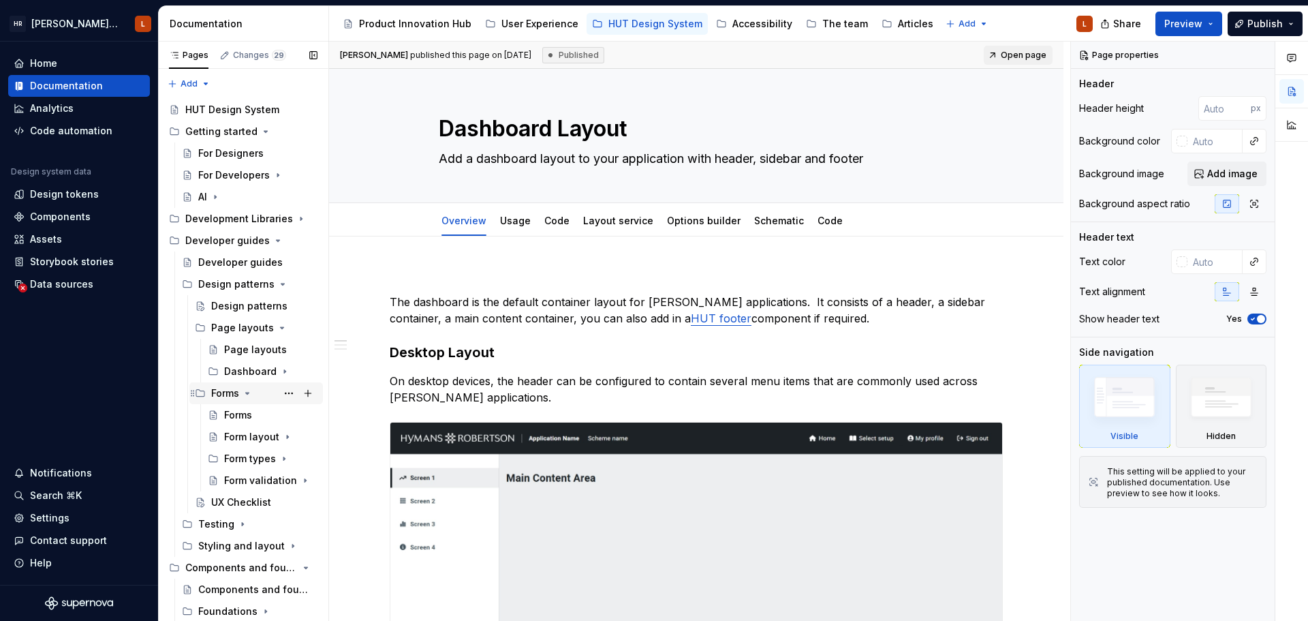
click at [249, 391] on icon "Page tree" at bounding box center [247, 393] width 11 height 11
click at [244, 416] on div "UX Checklist" at bounding box center [241, 415] width 60 height 14
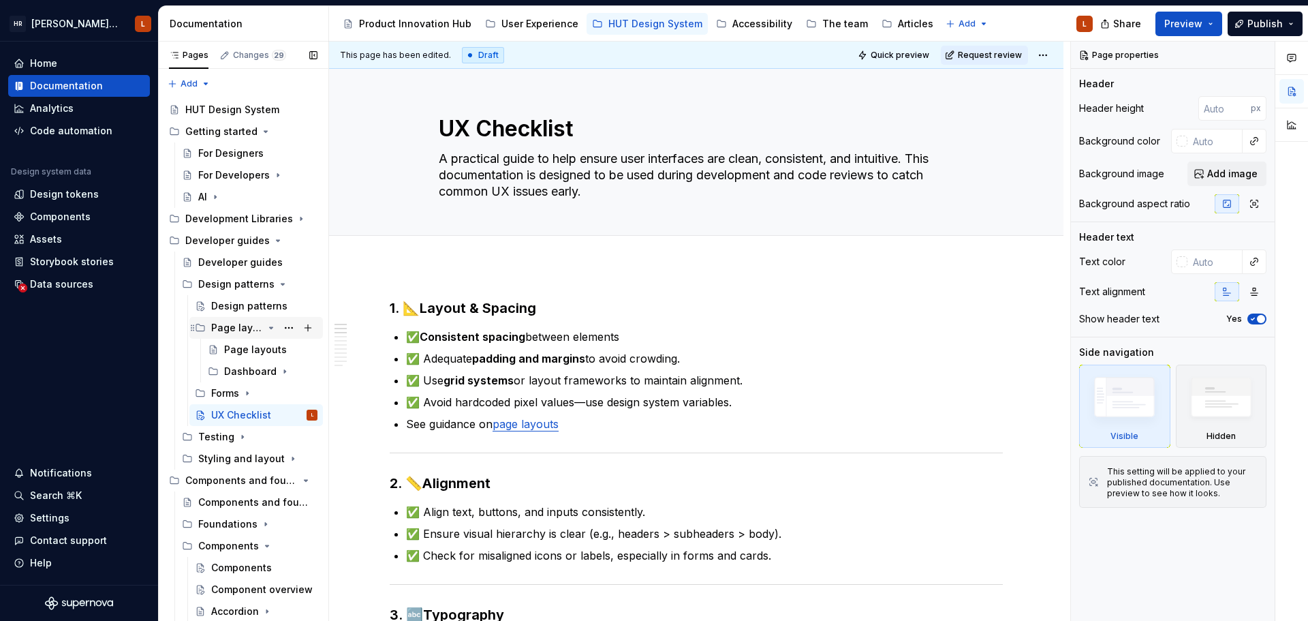
drag, startPoint x: 228, startPoint y: 313, endPoint x: 260, endPoint y: 326, distance: 34.3
click at [228, 313] on div "Design patterns" at bounding box center [264, 306] width 106 height 14
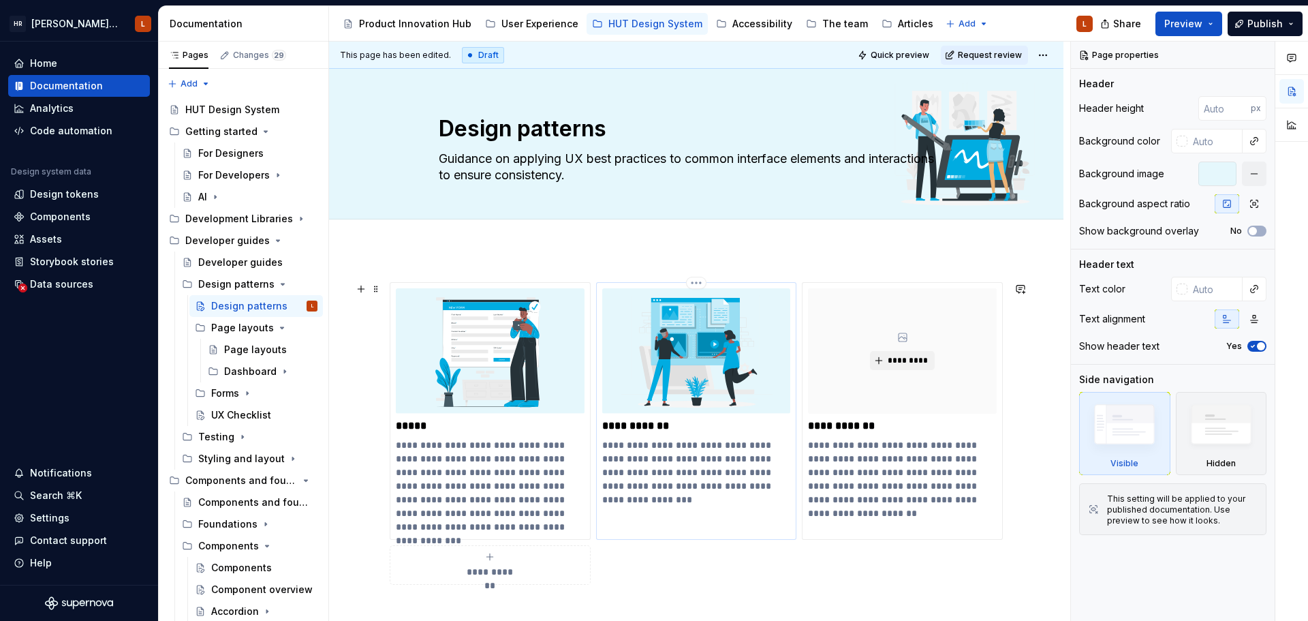
scroll to position [136, 0]
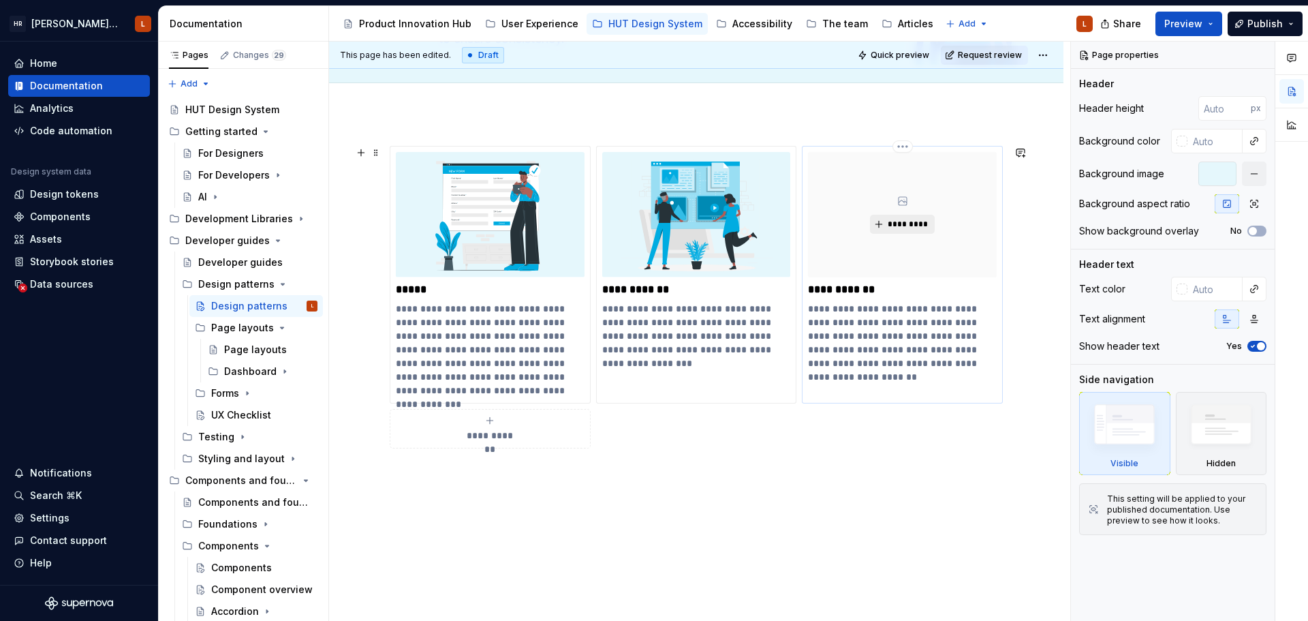
click at [923, 228] on span "*********" at bounding box center [908, 224] width 42 height 11
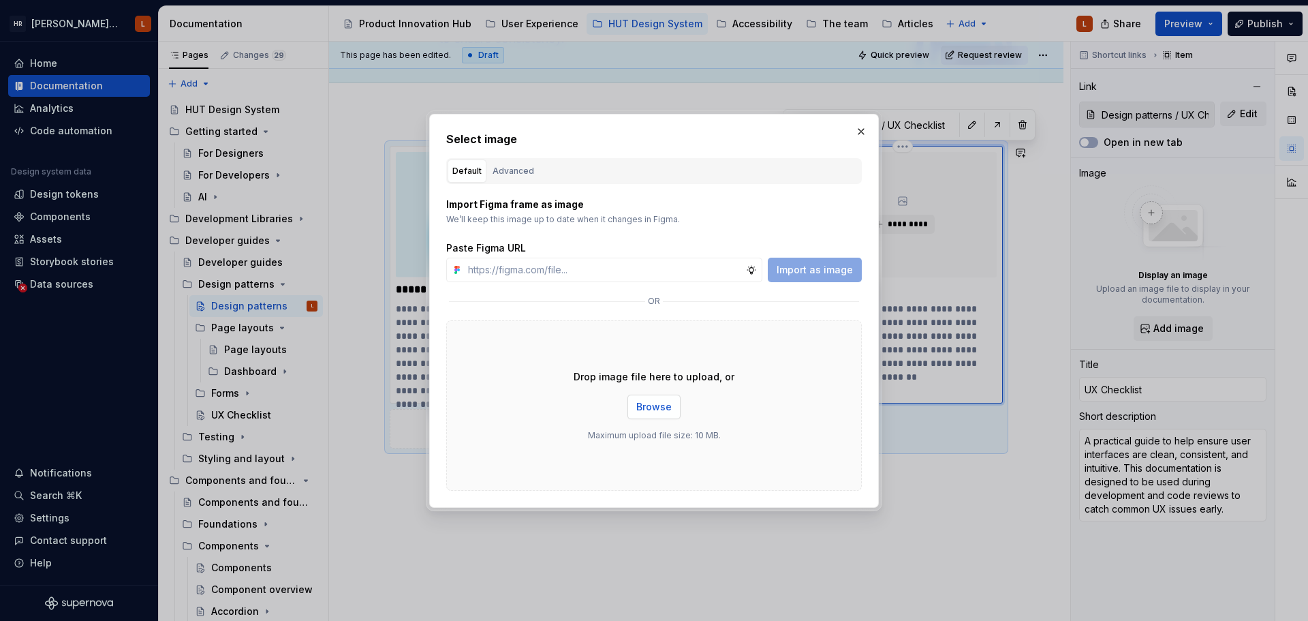
click at [648, 403] on span "Browse" at bounding box center [653, 407] width 35 height 14
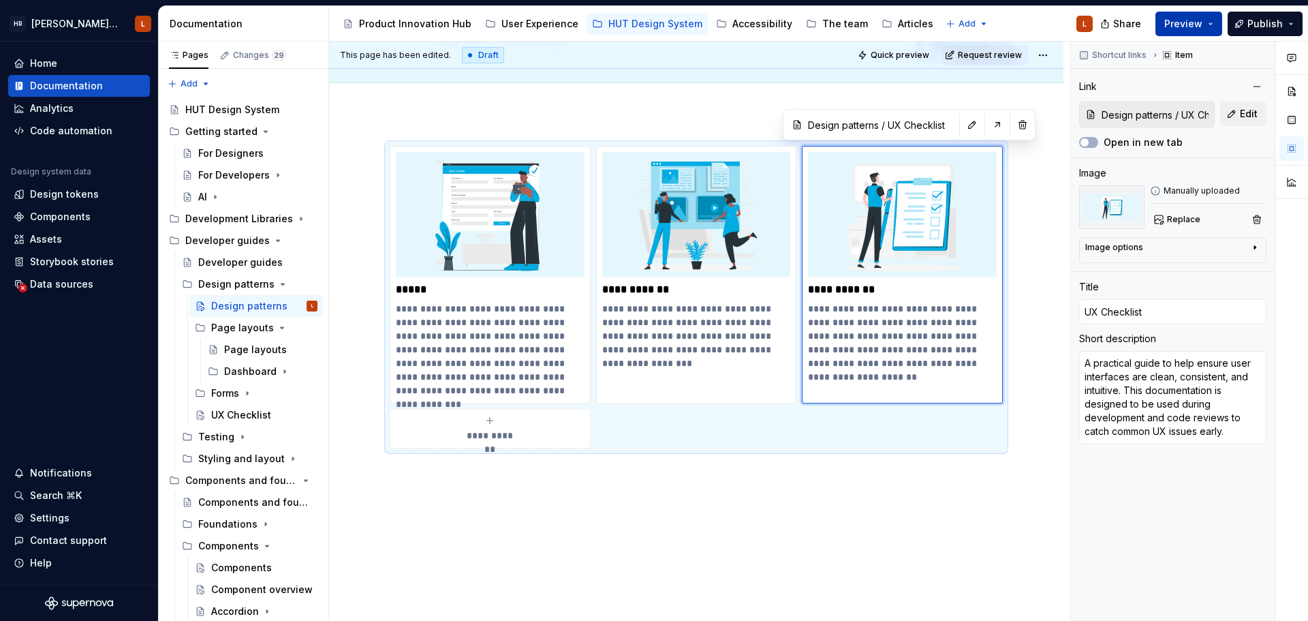
click at [1046, 24] on span "Preview" at bounding box center [1184, 24] width 38 height 14
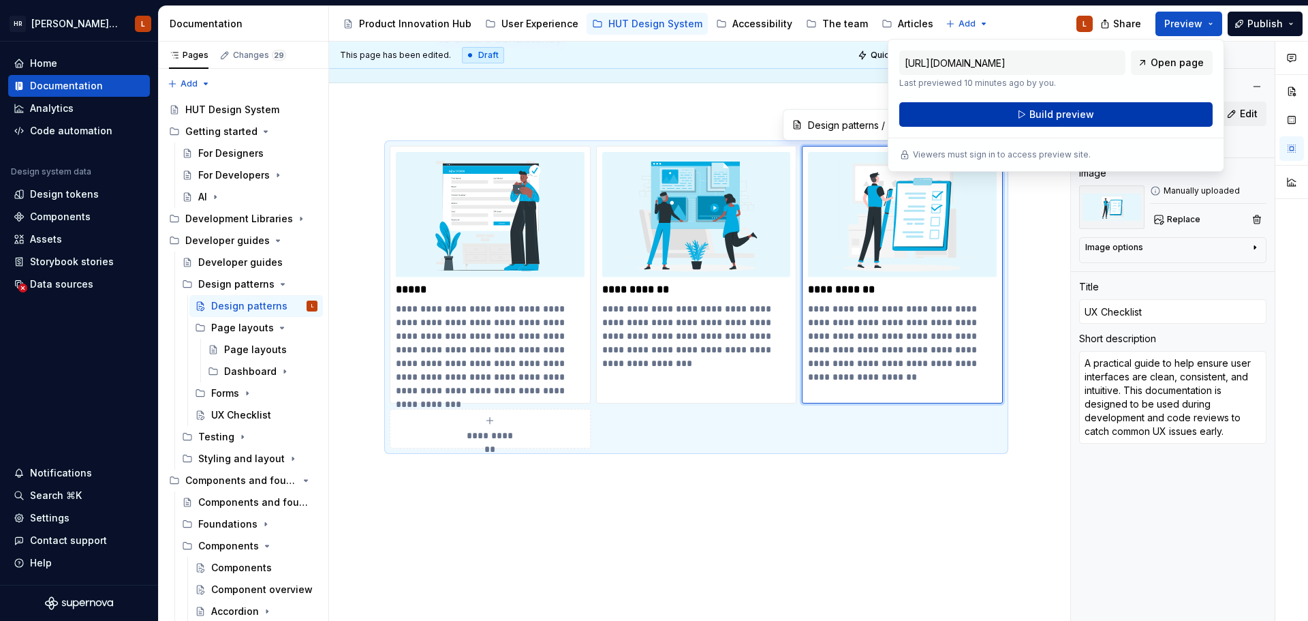
click at [1046, 106] on button "Build preview" at bounding box center [1055, 114] width 313 height 25
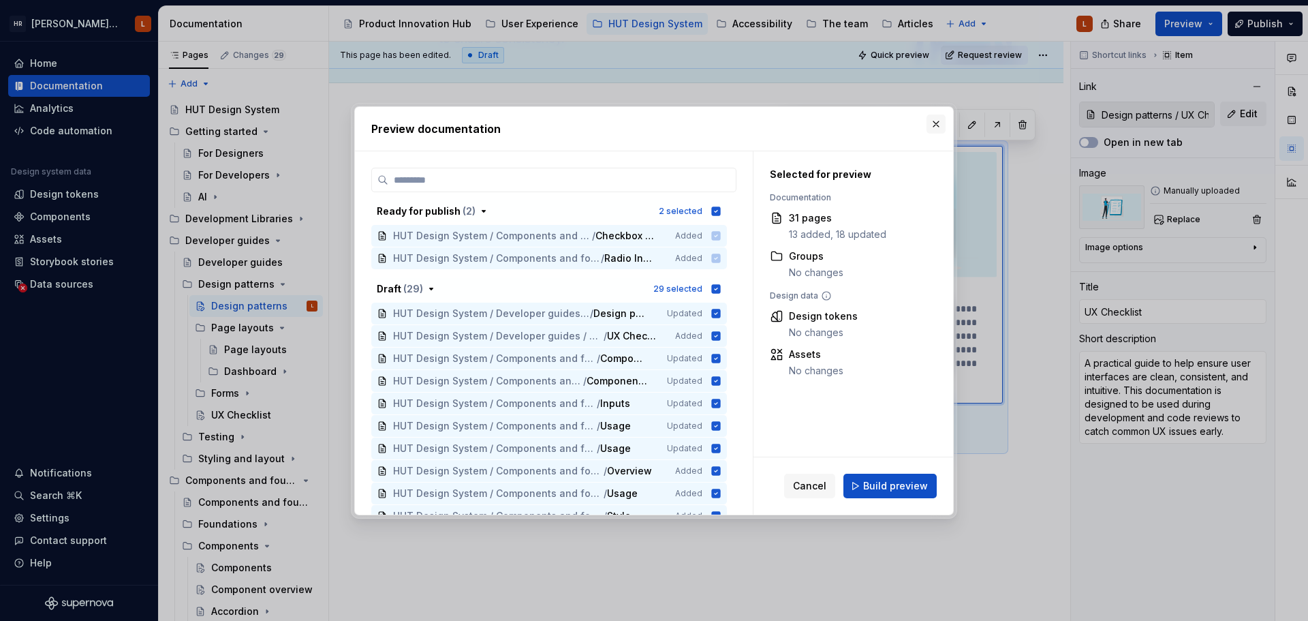
click at [932, 121] on button "button" at bounding box center [936, 123] width 19 height 19
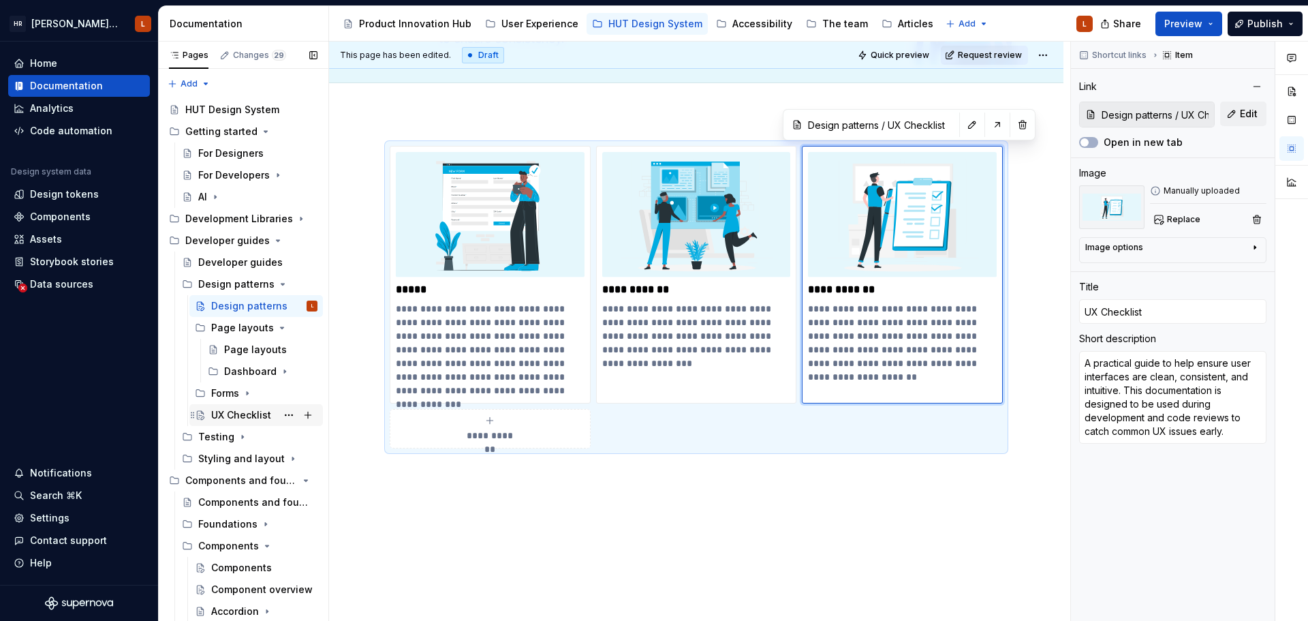
click at [228, 418] on div "UX Checklist" at bounding box center [241, 415] width 60 height 14
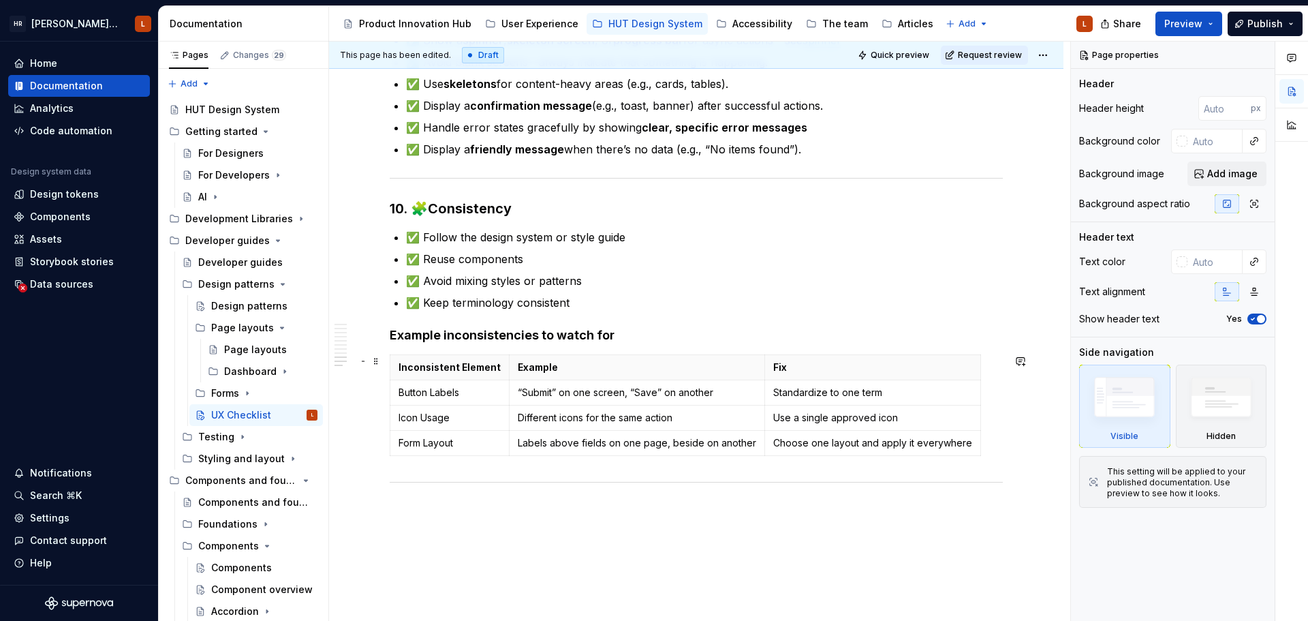
scroll to position [1694, 0]
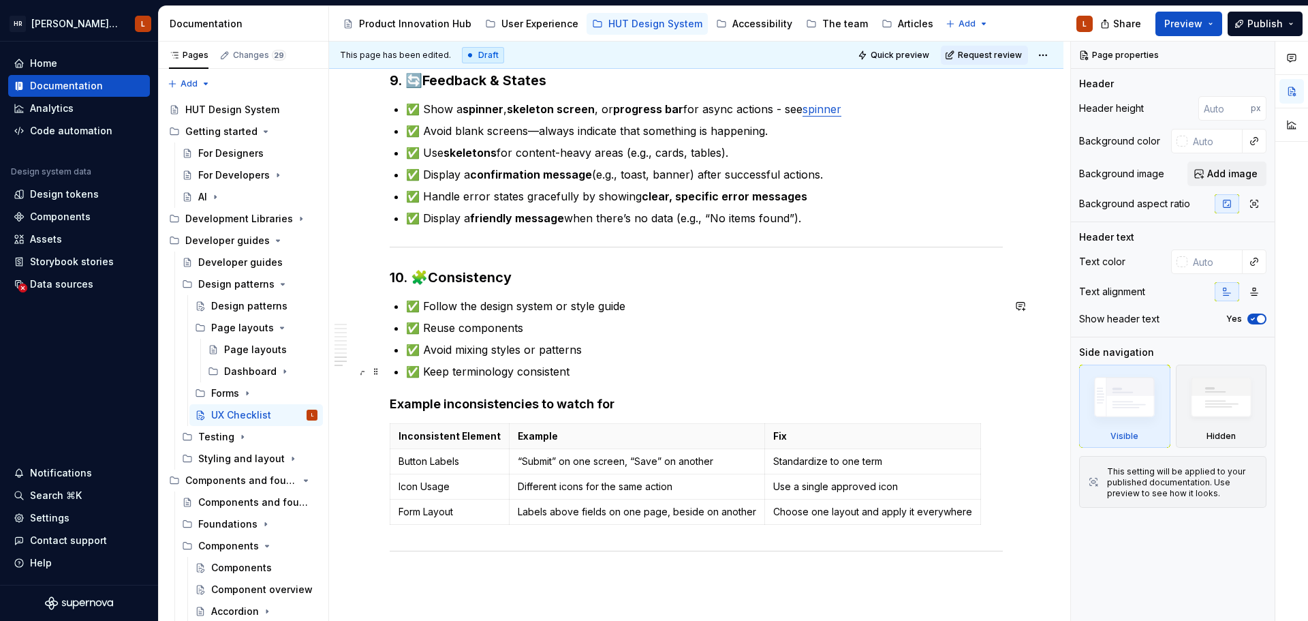
type textarea "*"
click at [599, 369] on p "✅ Keep terminology consistent" at bounding box center [704, 371] width 597 height 16
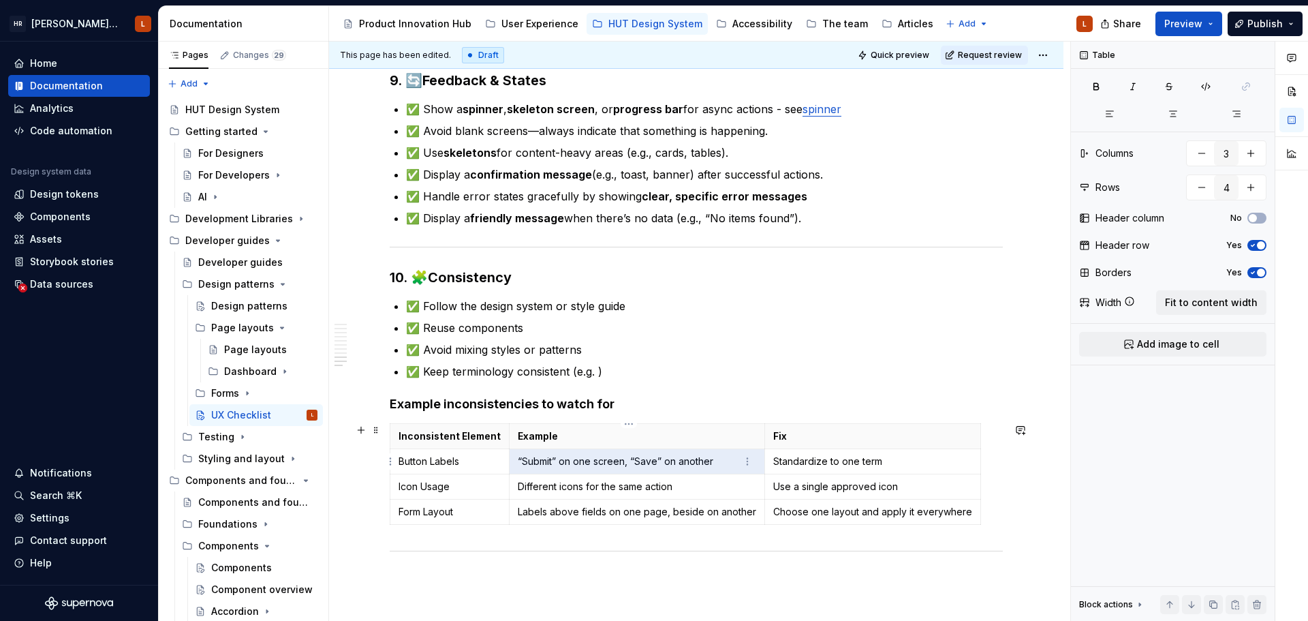
drag, startPoint x: 715, startPoint y: 461, endPoint x: 519, endPoint y: 461, distance: 196.9
click at [519, 461] on p "“Submit” on one screen, “Save” on another" at bounding box center [637, 461] width 238 height 14
click at [535, 471] on td "“Submit” on one screen, “Save” on another" at bounding box center [638, 461] width 256 height 25
drag, startPoint x: 536, startPoint y: 465, endPoint x: 550, endPoint y: 493, distance: 30.5
click at [537, 465] on p "“Submit” on one screen, “Save” on another" at bounding box center [637, 461] width 238 height 14
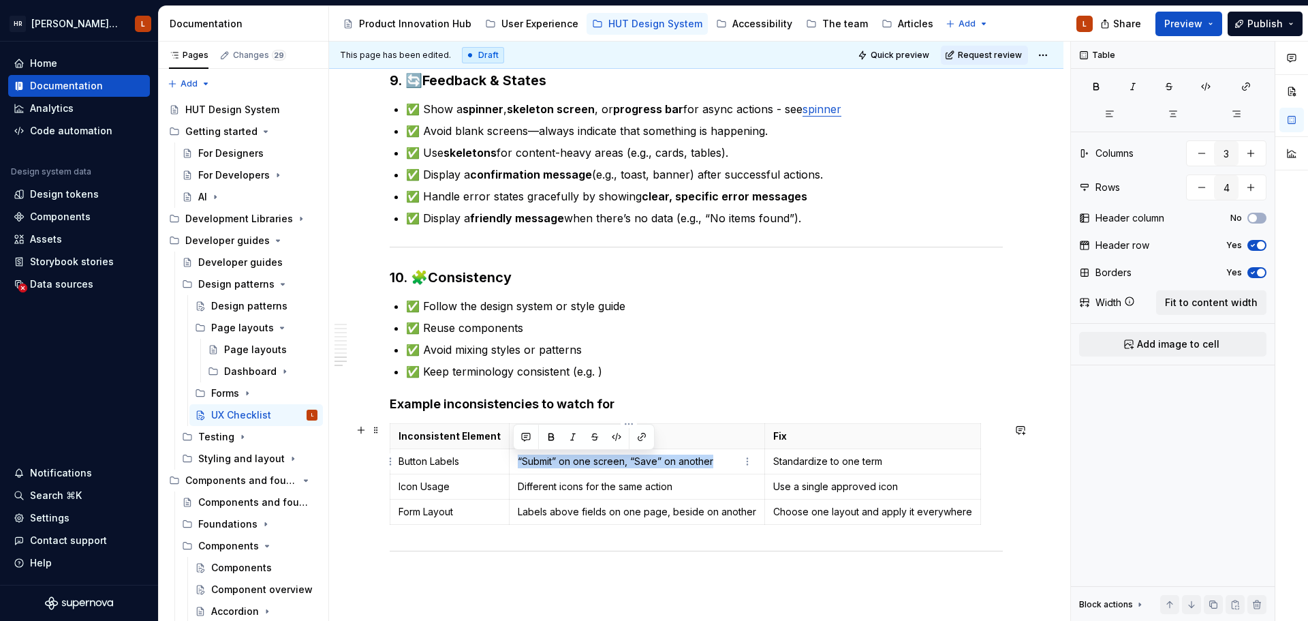
drag, startPoint x: 512, startPoint y: 460, endPoint x: 713, endPoint y: 459, distance: 201.0
click at [713, 459] on td "“Submit” on one screen, “Save” on another" at bounding box center [638, 461] width 256 height 25
copy p "“Submit” on one screen, “Save” on another"
click at [598, 372] on p "✅ Keep terminology consistent (e.g. )" at bounding box center [704, 371] width 597 height 16
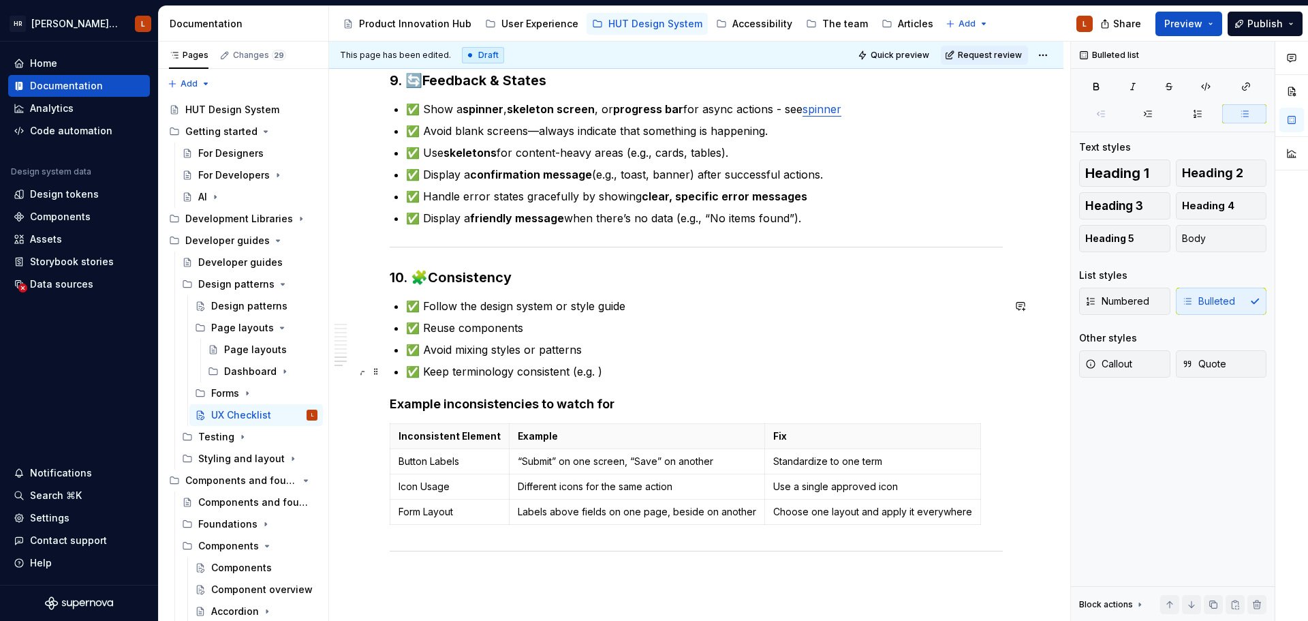
click at [598, 371] on p "✅ Keep terminology consistent (e.g. )" at bounding box center [704, 371] width 597 height 16
click at [601, 374] on p "✅ Keep terminology consistent (e.g. )" at bounding box center [704, 371] width 597 height 16
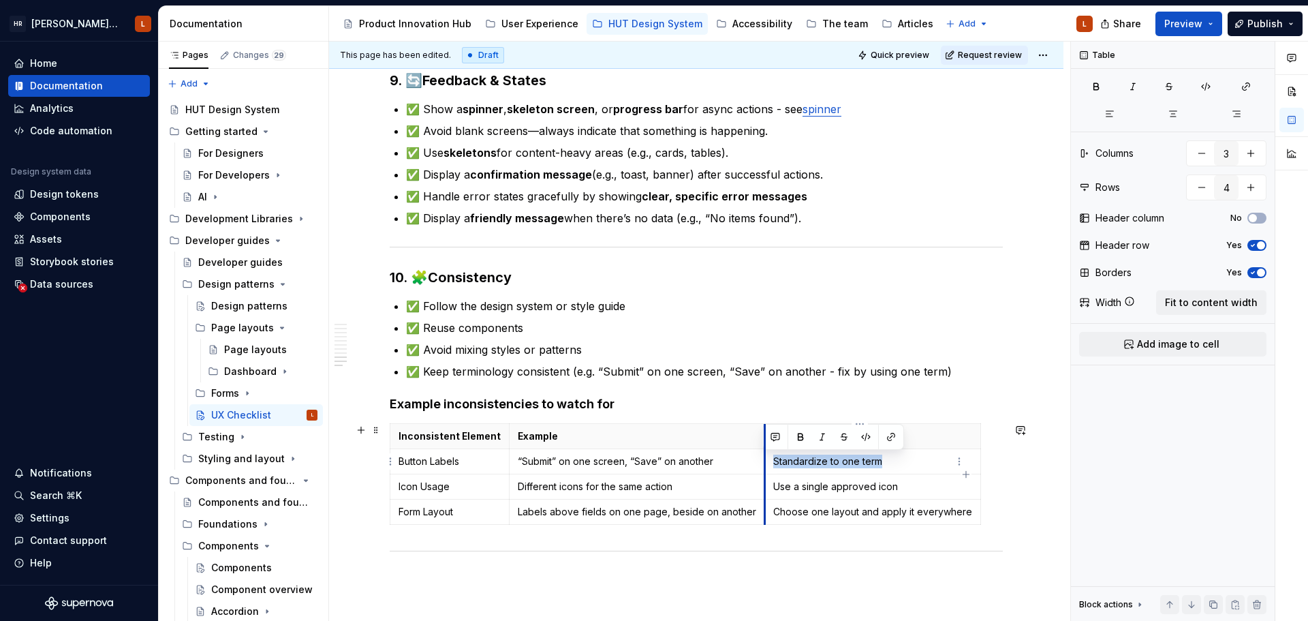
drag, startPoint x: 884, startPoint y: 462, endPoint x: 756, endPoint y: 466, distance: 128.2
click at [765, 466] on td "Standardize to one term" at bounding box center [873, 461] width 216 height 25
copy p "Standardize to one term"
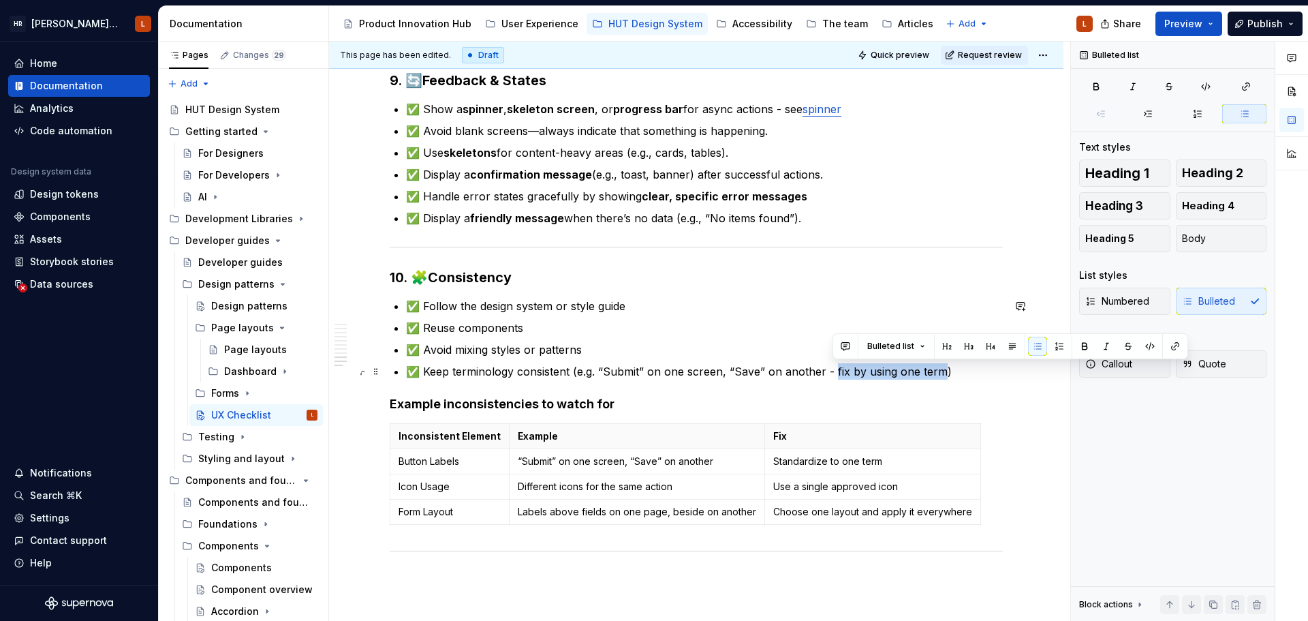
drag, startPoint x: 833, startPoint y: 371, endPoint x: 940, endPoint y: 365, distance: 106.4
click at [940, 365] on p "✅ Keep terminology consistent (e.g. “Submit” on one screen, “Save” on another -…" at bounding box center [704, 371] width 597 height 16
click at [887, 367] on p "✅ Keep terminology consistent (e.g. “Submit” on one screen, “Save” on another -…" at bounding box center [704, 371] width 597 height 16
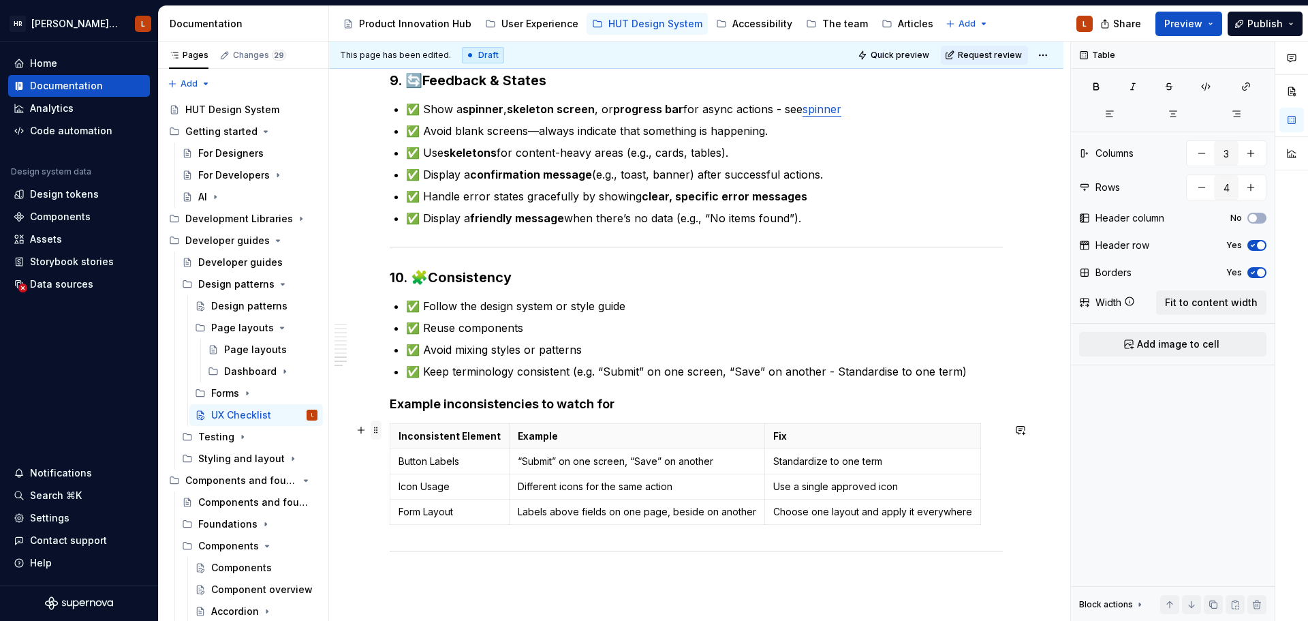
click at [377, 434] on span at bounding box center [376, 429] width 11 height 19
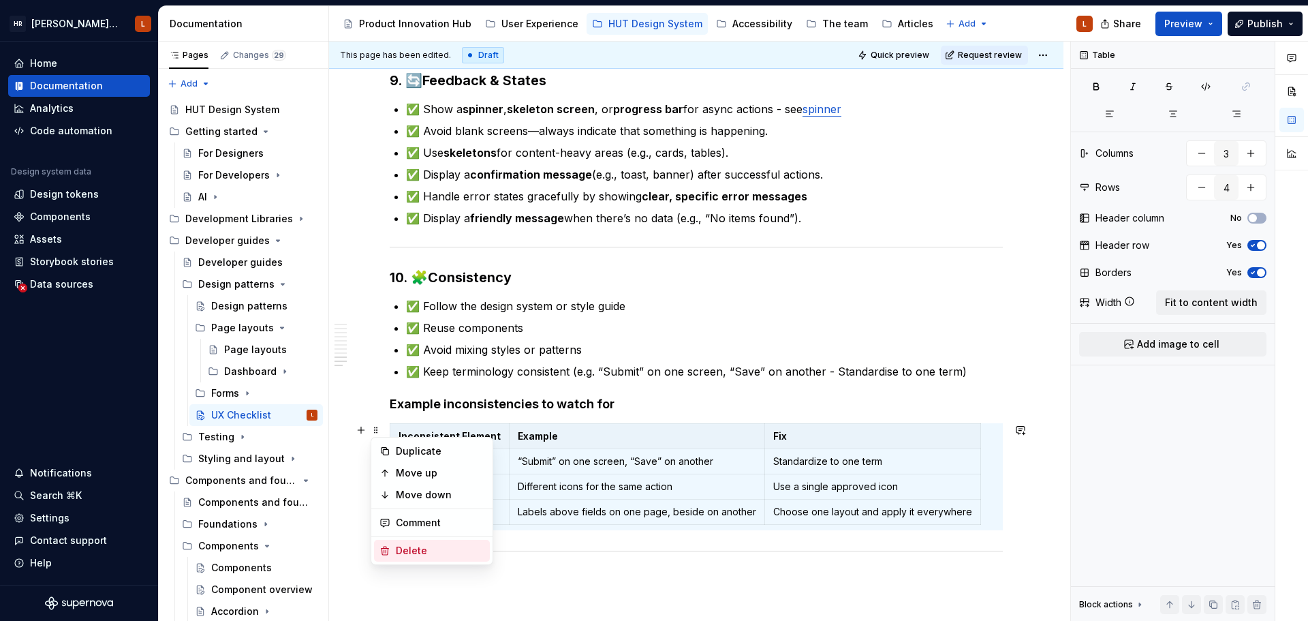
click at [410, 538] on div "Delete" at bounding box center [440, 551] width 89 height 14
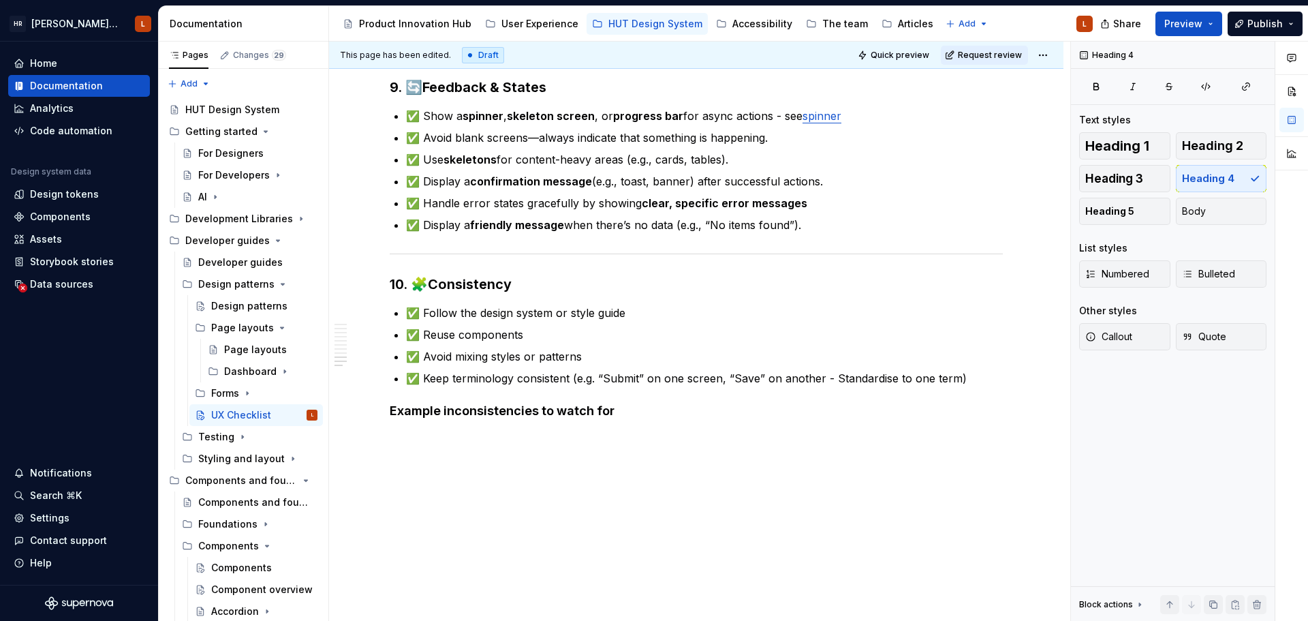
scroll to position [1687, 0]
click at [604, 415] on h4 "Example inconsistencies to watch for" at bounding box center [696, 411] width 613 height 16
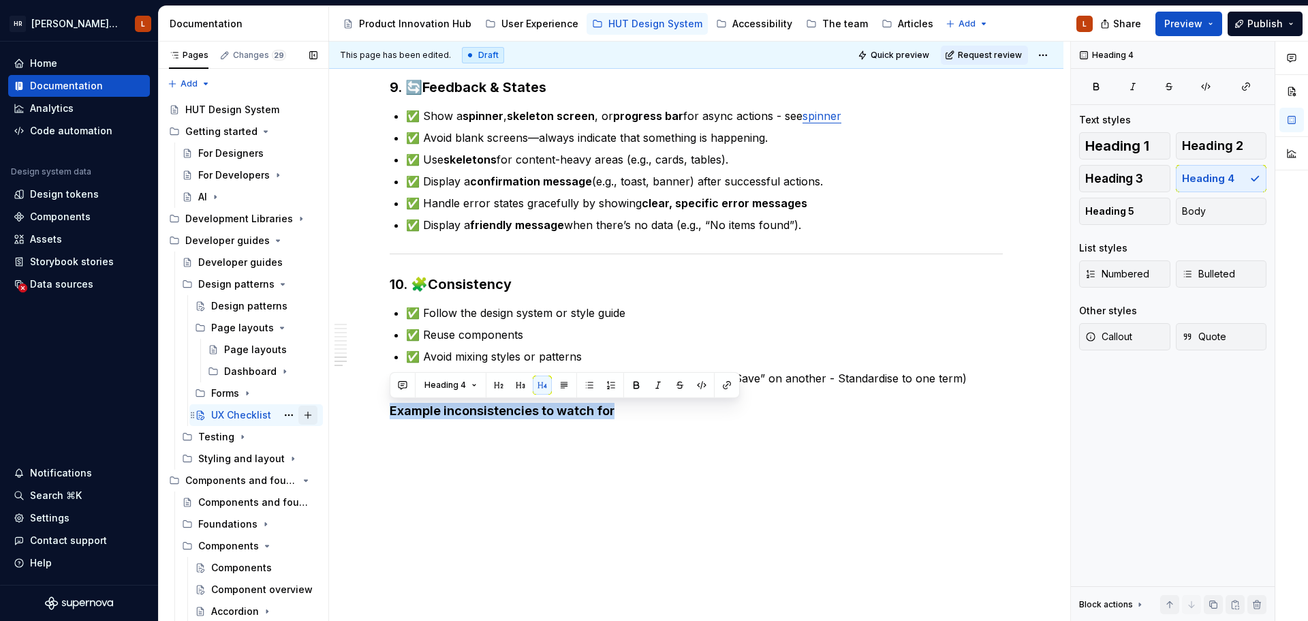
drag, startPoint x: 626, startPoint y: 410, endPoint x: 307, endPoint y: 414, distance: 318.2
click at [307, 414] on div "Pages Changes 29 Add Accessibility guide for tree Page tree. Navigate the tree …" at bounding box center [734, 334] width 1150 height 585
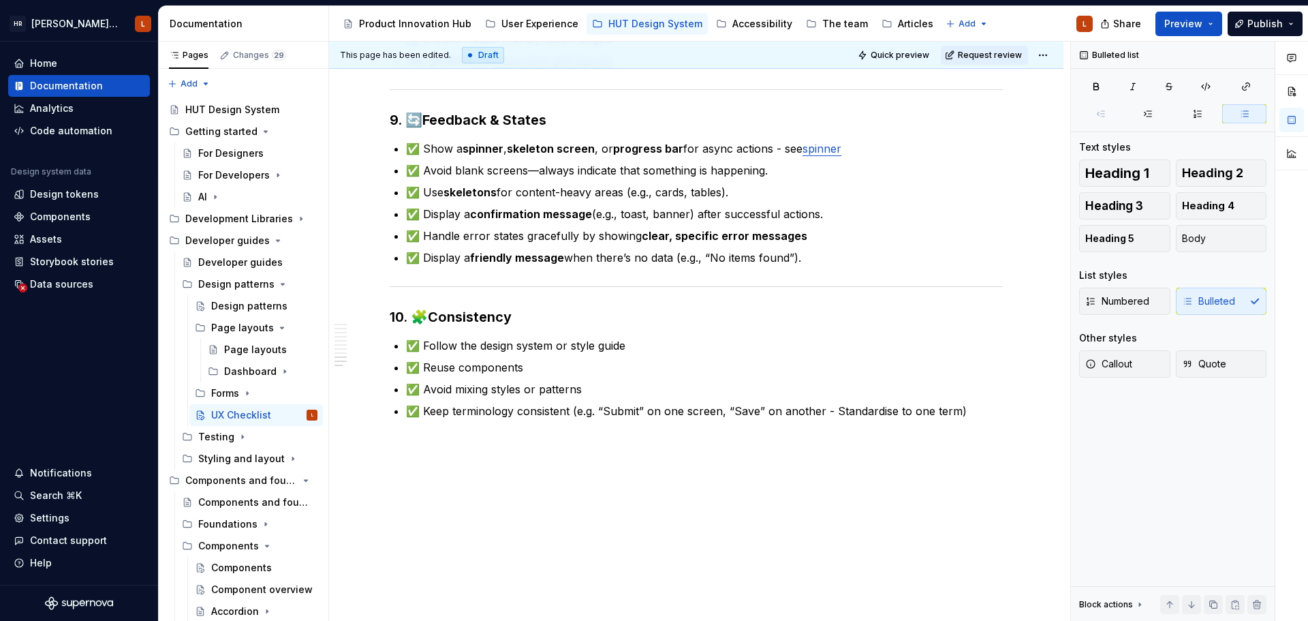
scroll to position [1654, 0]
click at [953, 413] on p "✅ Keep terminology consistent (e.g. “Submit” on one screen, “Save” on another -…" at bounding box center [704, 411] width 597 height 16
click at [839, 409] on p "✅ Keep terminology consistent (e.g. “Submit” on one screen, “Save” on another -…" at bounding box center [704, 411] width 597 height 16
click at [876, 408] on p "✅ Keep terminology consistent (e.g. “Submit” on one screen, “Save” on another -…" at bounding box center [704, 411] width 597 height 16
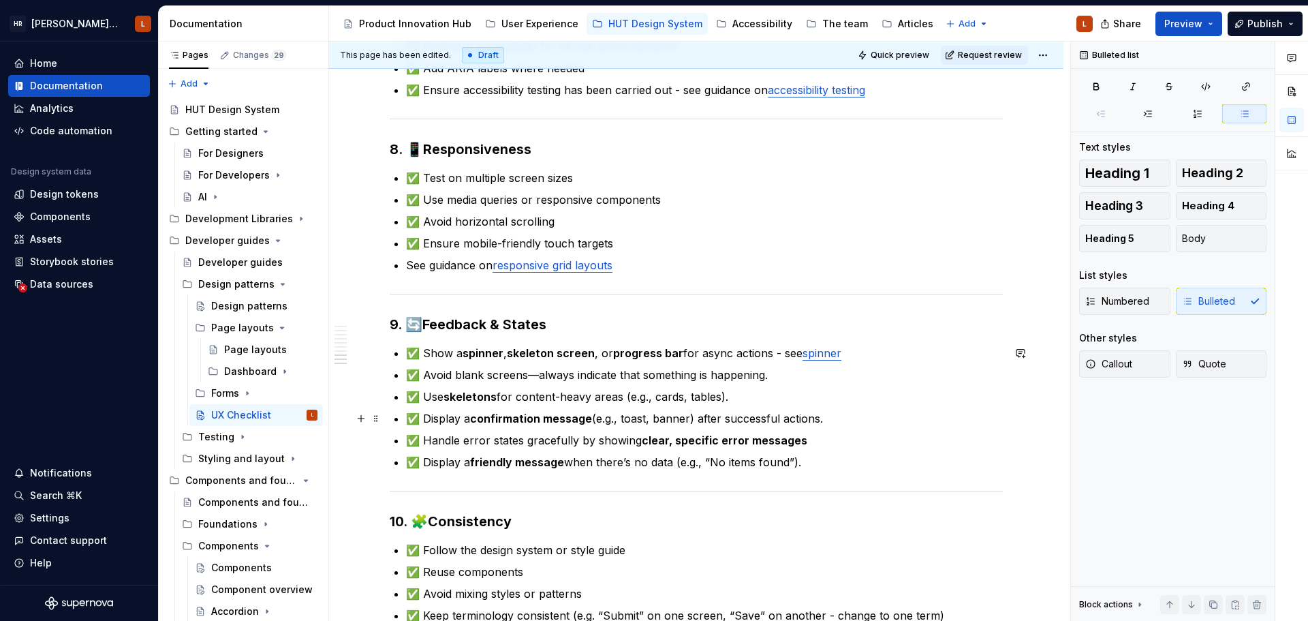
scroll to position [1518, 0]
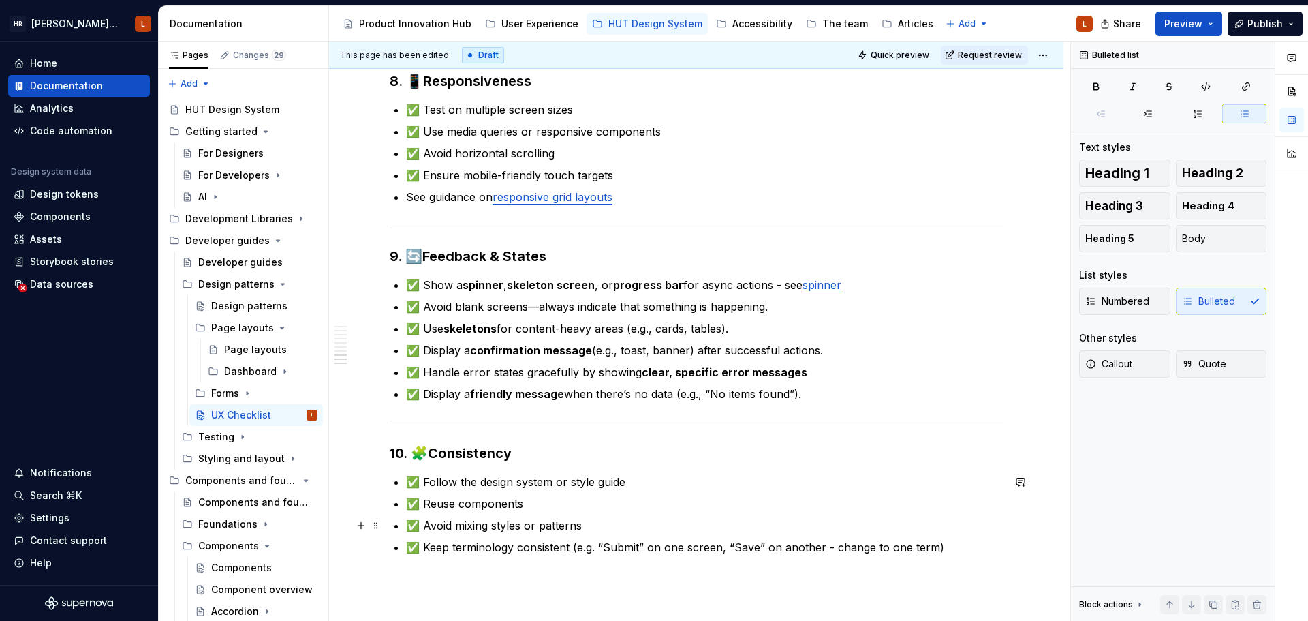
click at [590, 521] on p "✅ Avoid mixing styles or patterns" at bounding box center [704, 525] width 597 height 16
click at [557, 500] on p "✅ Reuse components" at bounding box center [704, 503] width 597 height 16
click at [563, 501] on p "✅ Reuse components" at bounding box center [704, 503] width 597 height 16
click at [622, 523] on p "✅ Avoid mixing styles or patterns" at bounding box center [704, 525] width 597 height 16
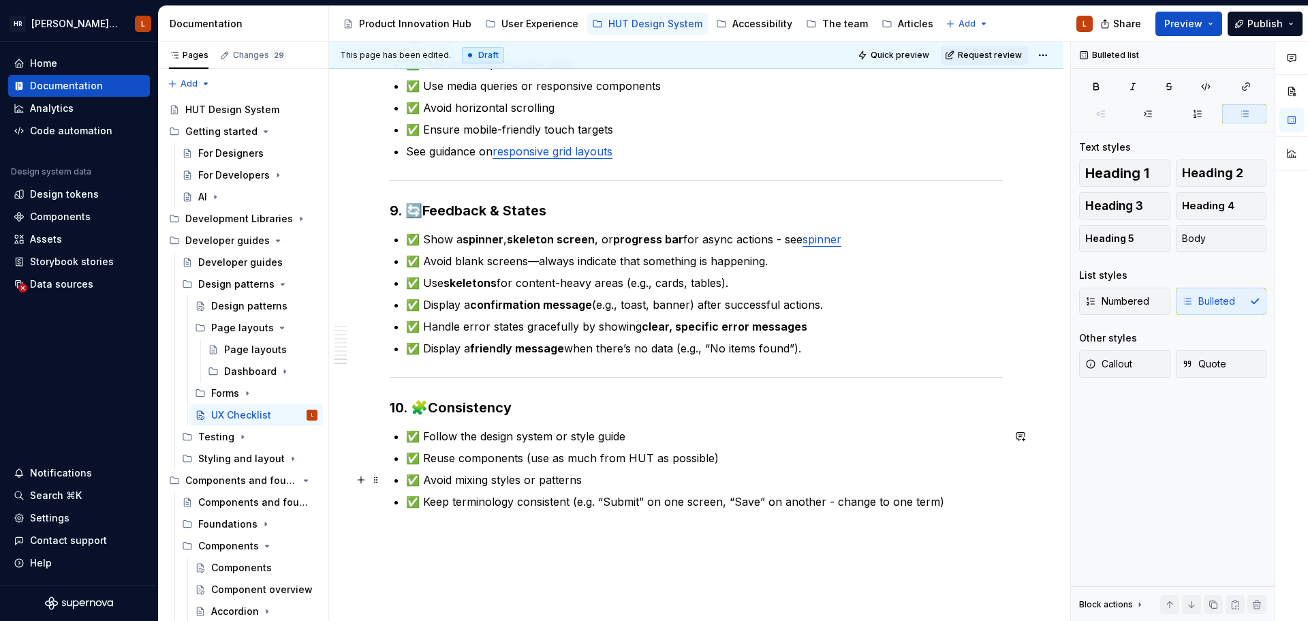
scroll to position [1586, 0]
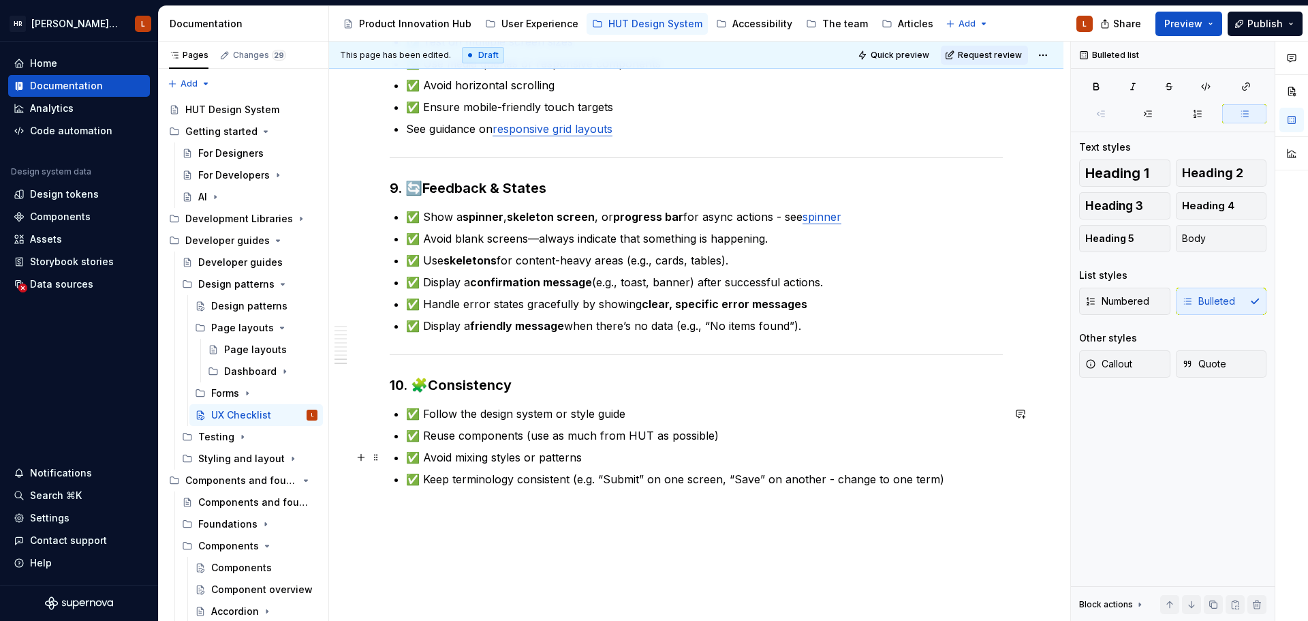
click at [654, 459] on p "✅ Avoid mixing styles or patterns" at bounding box center [704, 457] width 597 height 16
click at [954, 474] on p "✅ Keep terminology consistent (e.g. “Submit” on one screen, “Save” on another -…" at bounding box center [704, 479] width 597 height 16
click at [628, 466] on ul "✅ Follow the design system or style guide ✅ Reuse components (use as much from …" at bounding box center [704, 446] width 597 height 82
click at [608, 460] on p "✅ Avoid mixing styles or patterns" at bounding box center [704, 457] width 597 height 16
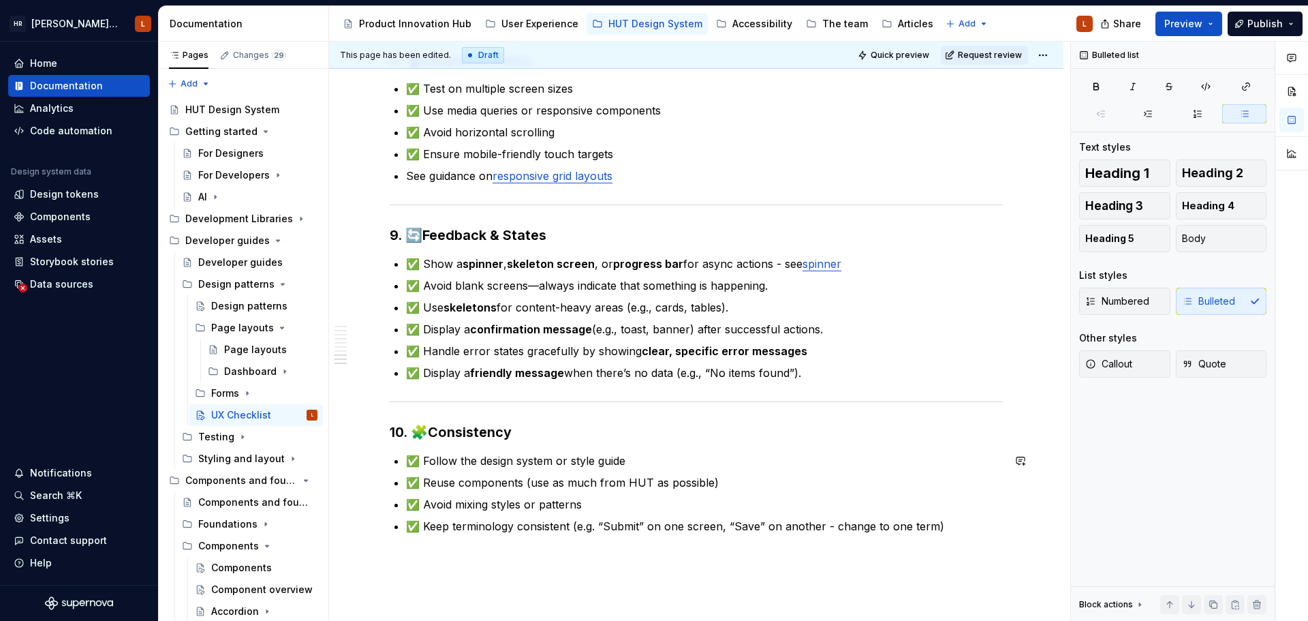
scroll to position [1518, 0]
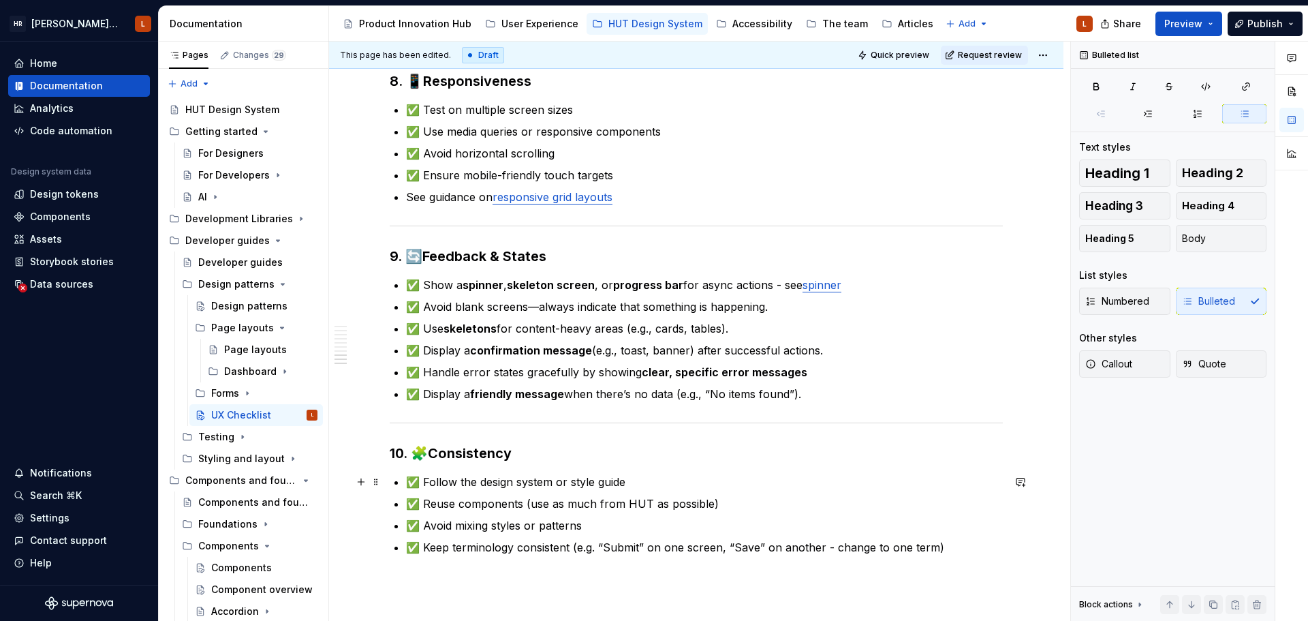
click at [647, 480] on p "✅ Follow the design system or style guide" at bounding box center [704, 482] width 597 height 16
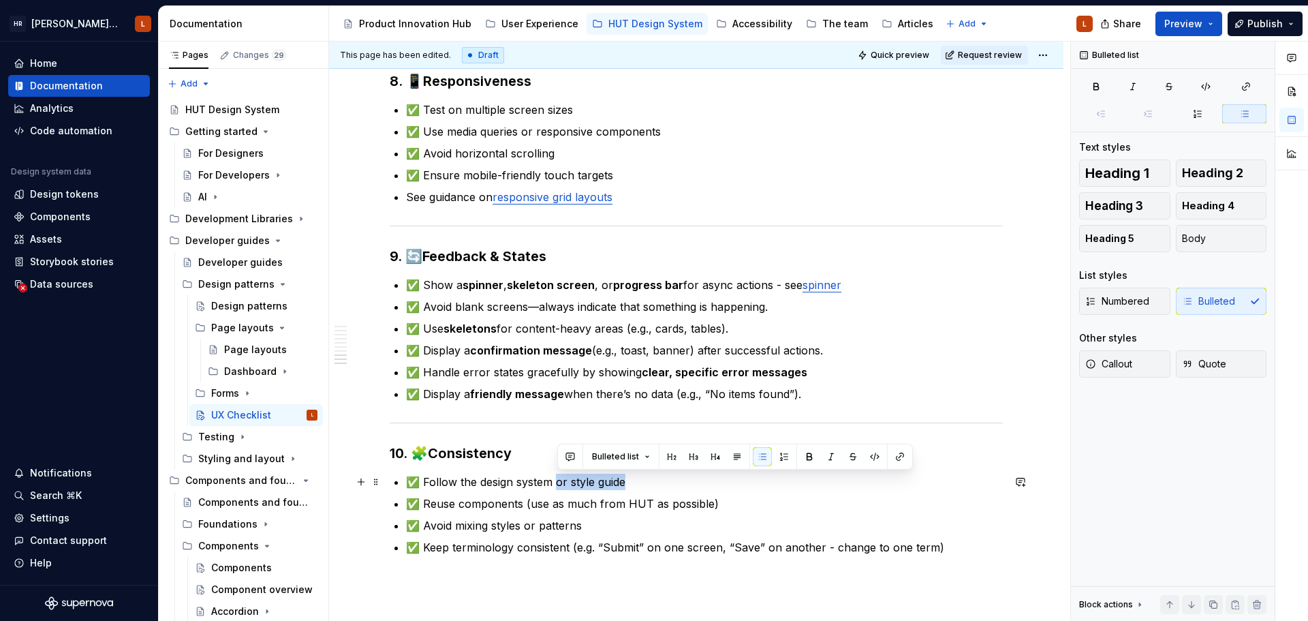
drag, startPoint x: 559, startPoint y: 485, endPoint x: 629, endPoint y: 478, distance: 70.6
click at [629, 478] on p "✅ Follow the design system or style guide" at bounding box center [704, 482] width 597 height 16
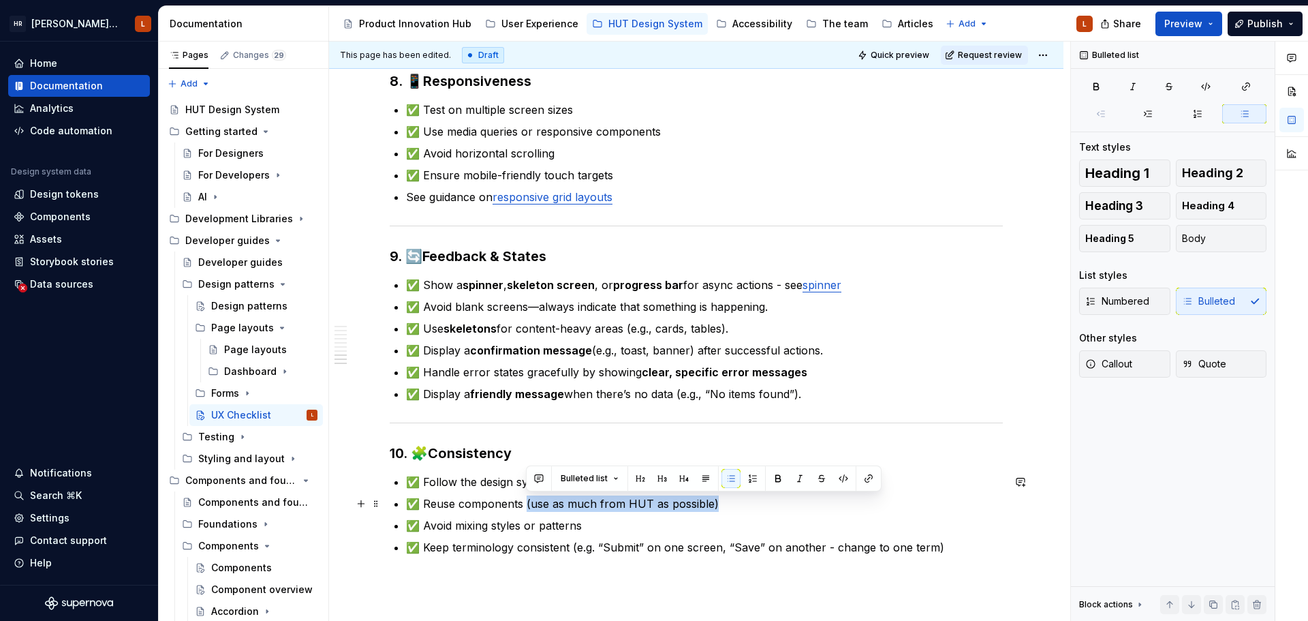
drag, startPoint x: 709, startPoint y: 502, endPoint x: 526, endPoint y: 504, distance: 182.6
click at [526, 504] on p "✅ Reuse components (use as much from HUT as possible)" at bounding box center [704, 503] width 597 height 16
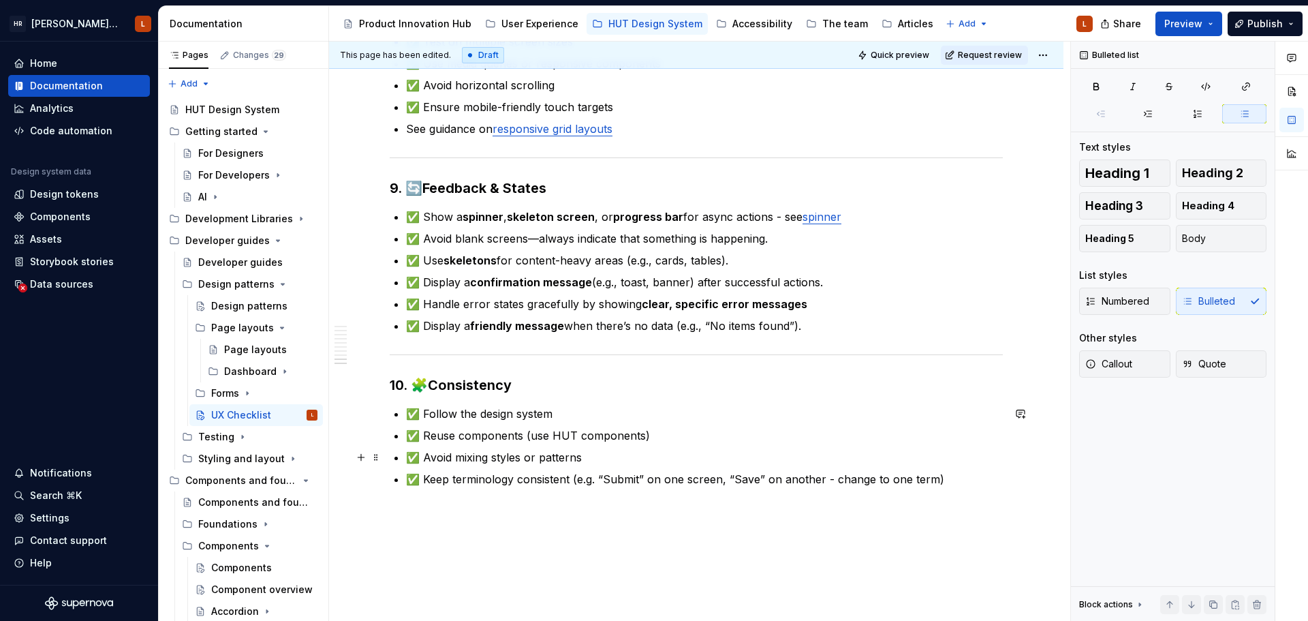
click at [630, 457] on p "✅ Avoid mixing styles or patterns" at bounding box center [704, 457] width 597 height 16
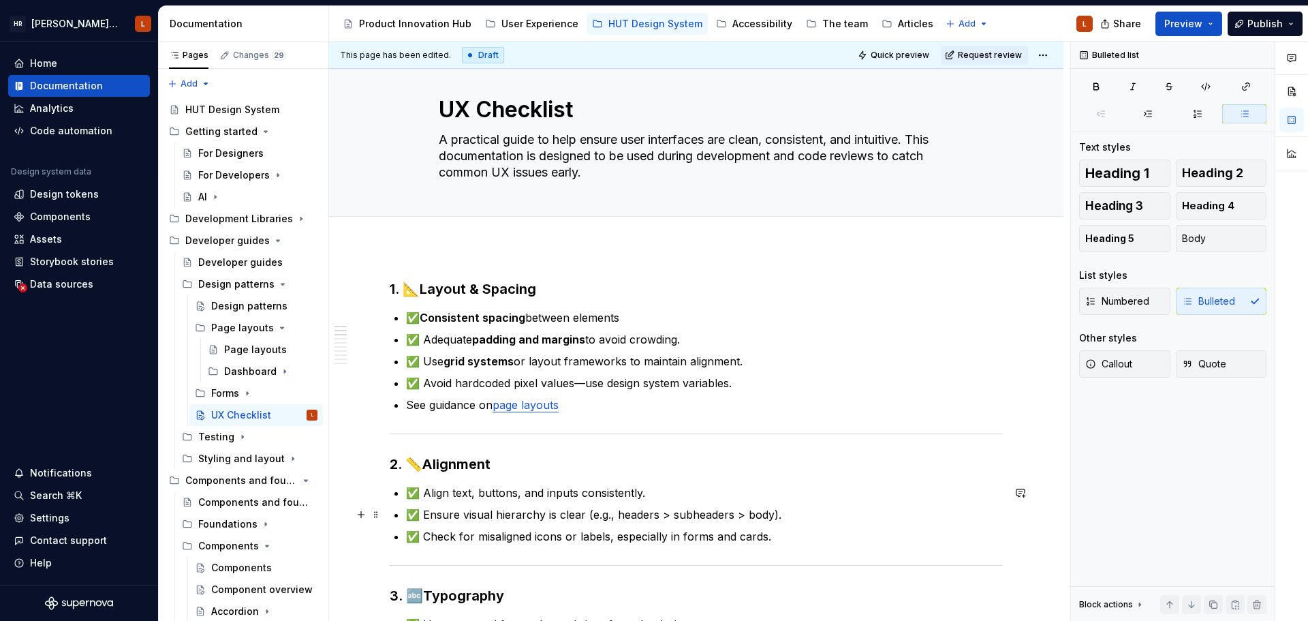
scroll to position [0, 0]
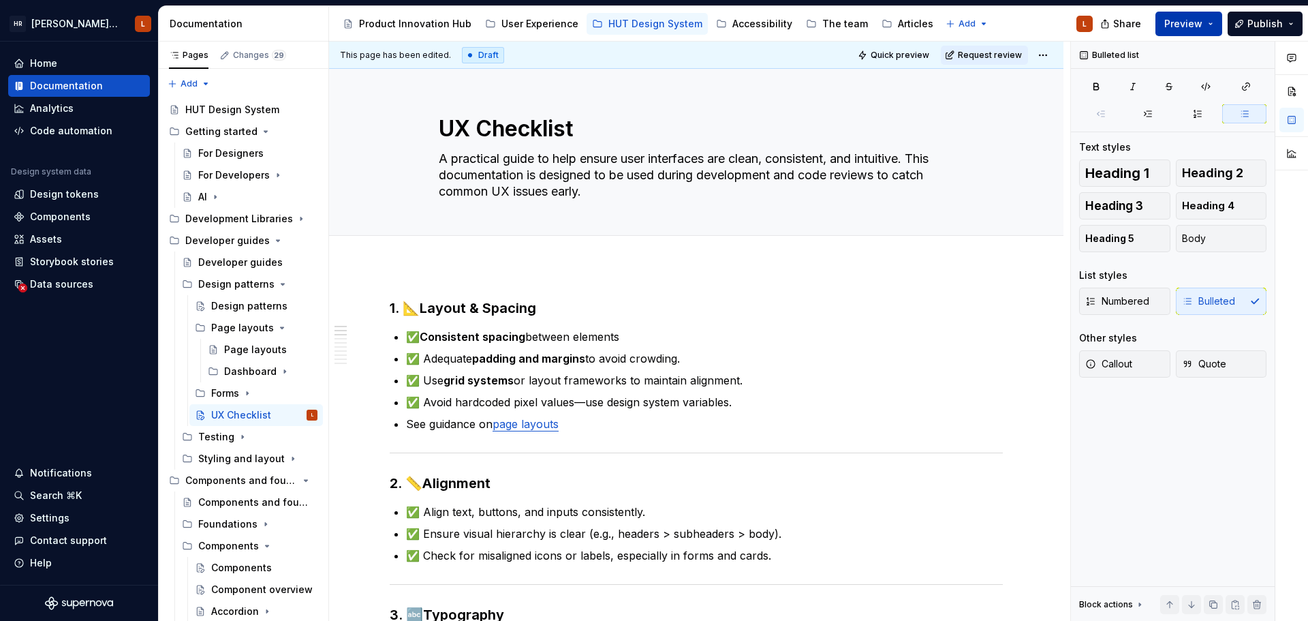
click at [1046, 22] on button "Preview" at bounding box center [1189, 24] width 67 height 25
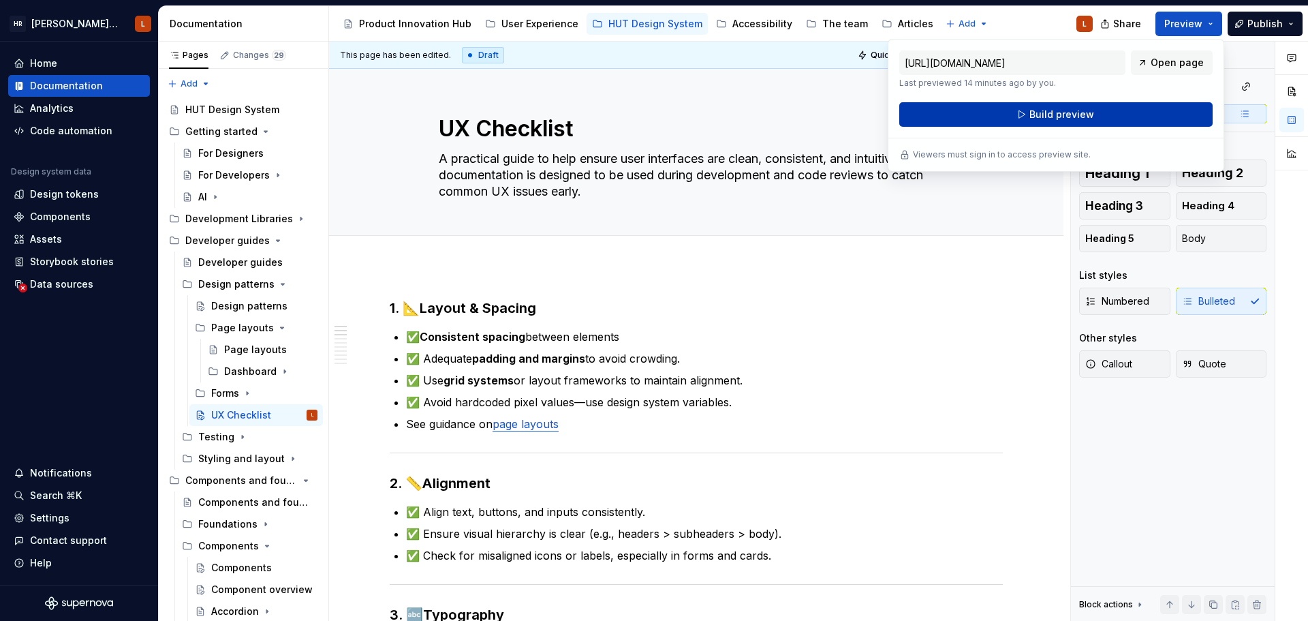
click at [1032, 113] on span "Build preview" at bounding box center [1062, 115] width 65 height 14
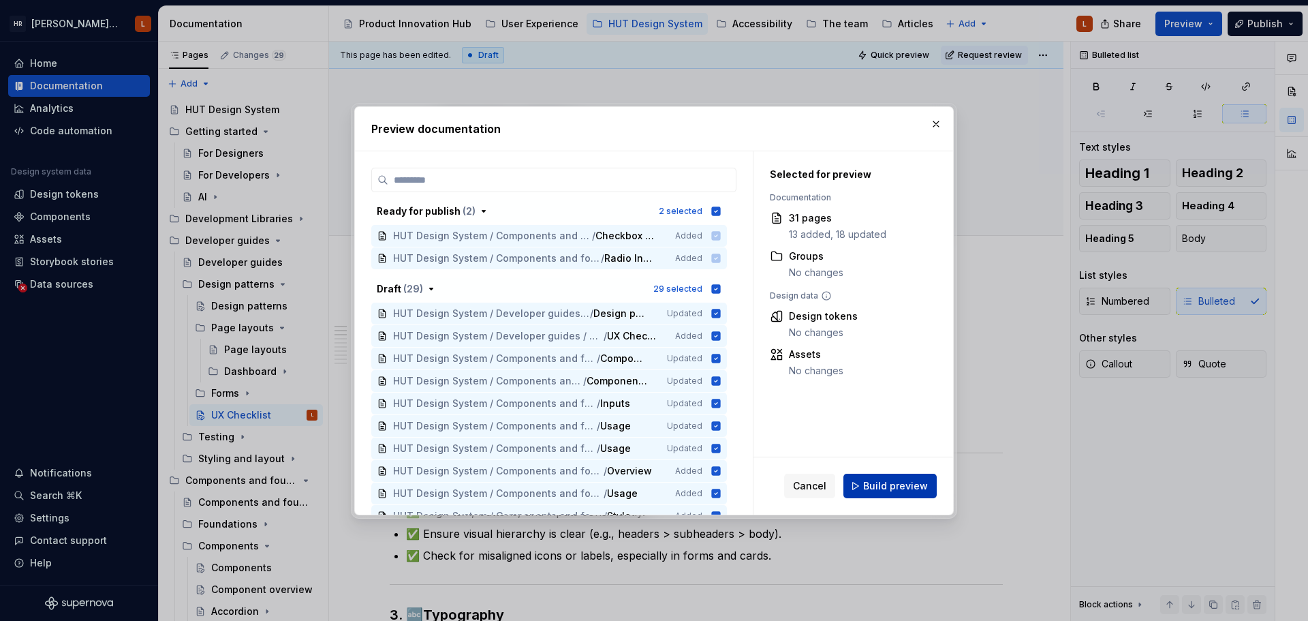
click at [882, 482] on span "Build preview" at bounding box center [895, 486] width 65 height 14
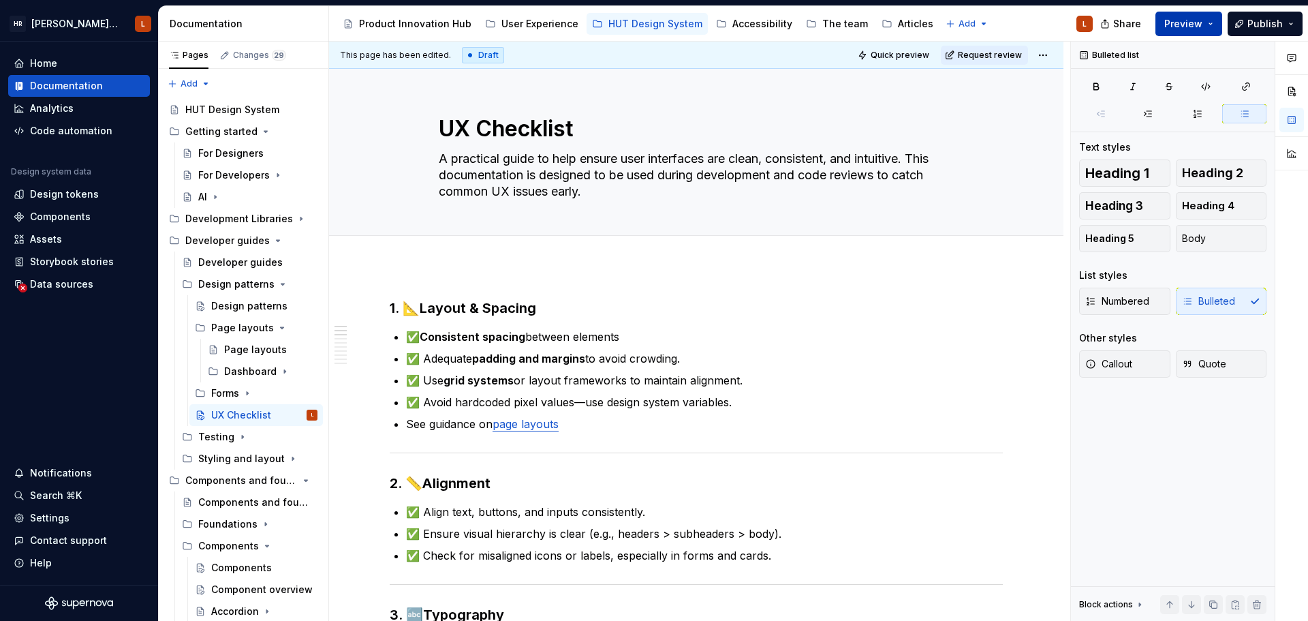
click at [1046, 22] on button "Preview" at bounding box center [1189, 24] width 67 height 25
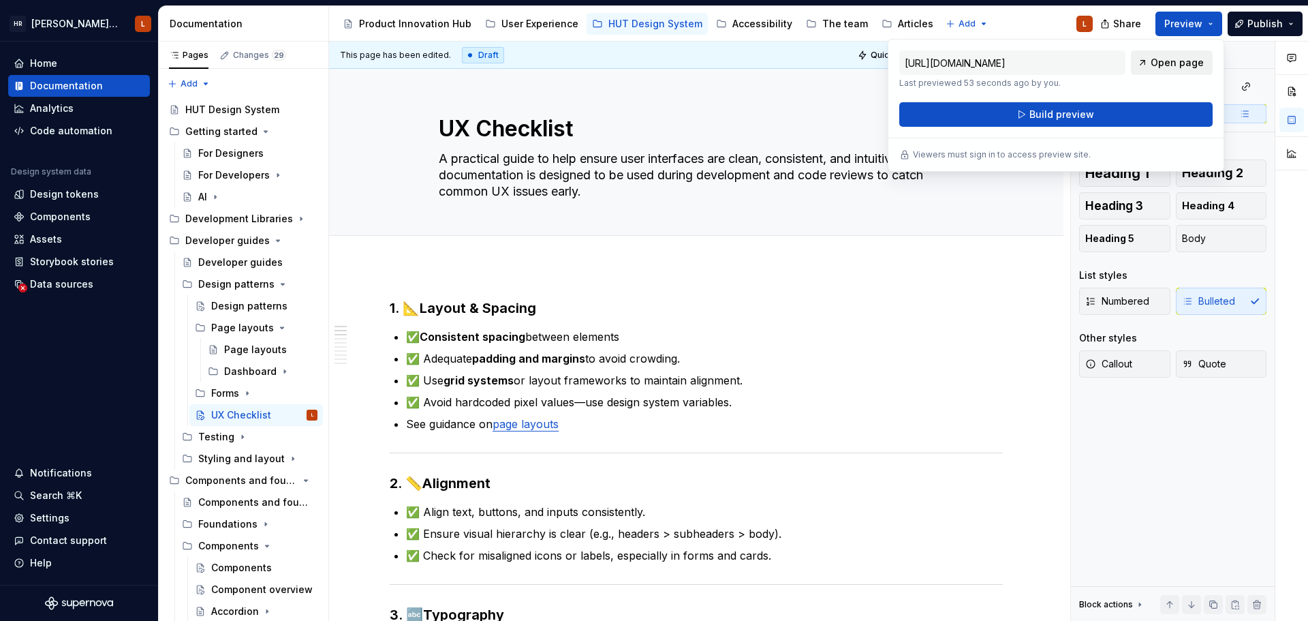
click at [1046, 61] on span "Open page" at bounding box center [1177, 63] width 53 height 14
click at [240, 257] on div "Developer guides" at bounding box center [237, 263] width 78 height 14
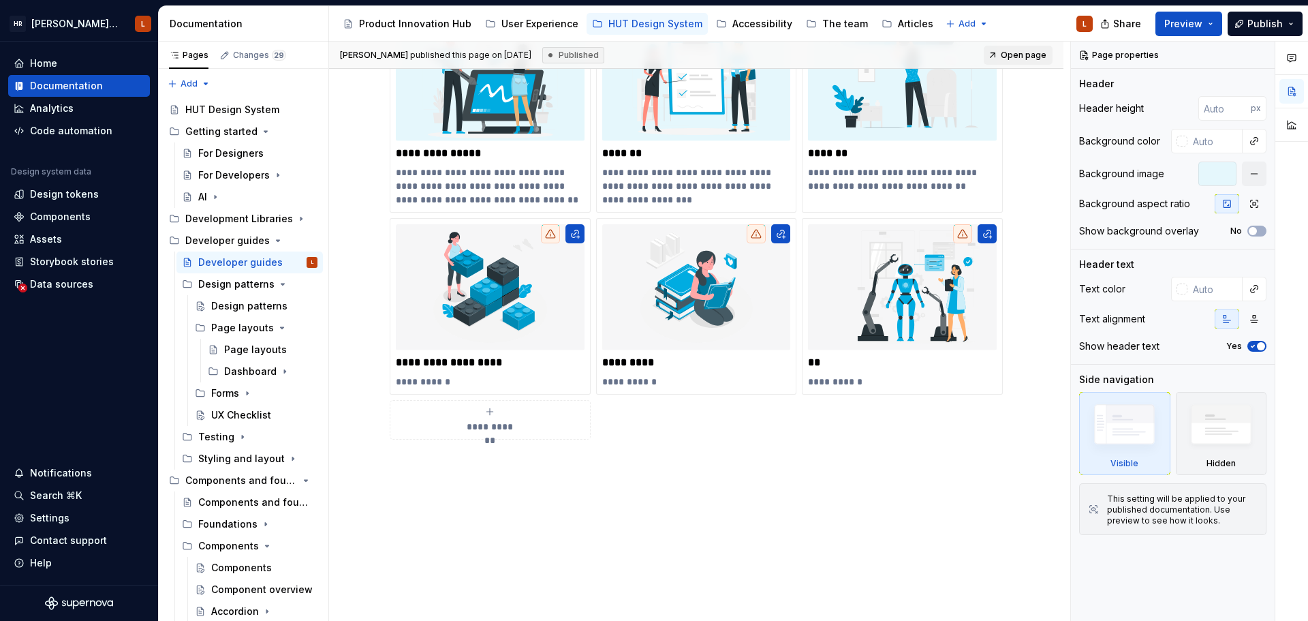
scroll to position [326, 0]
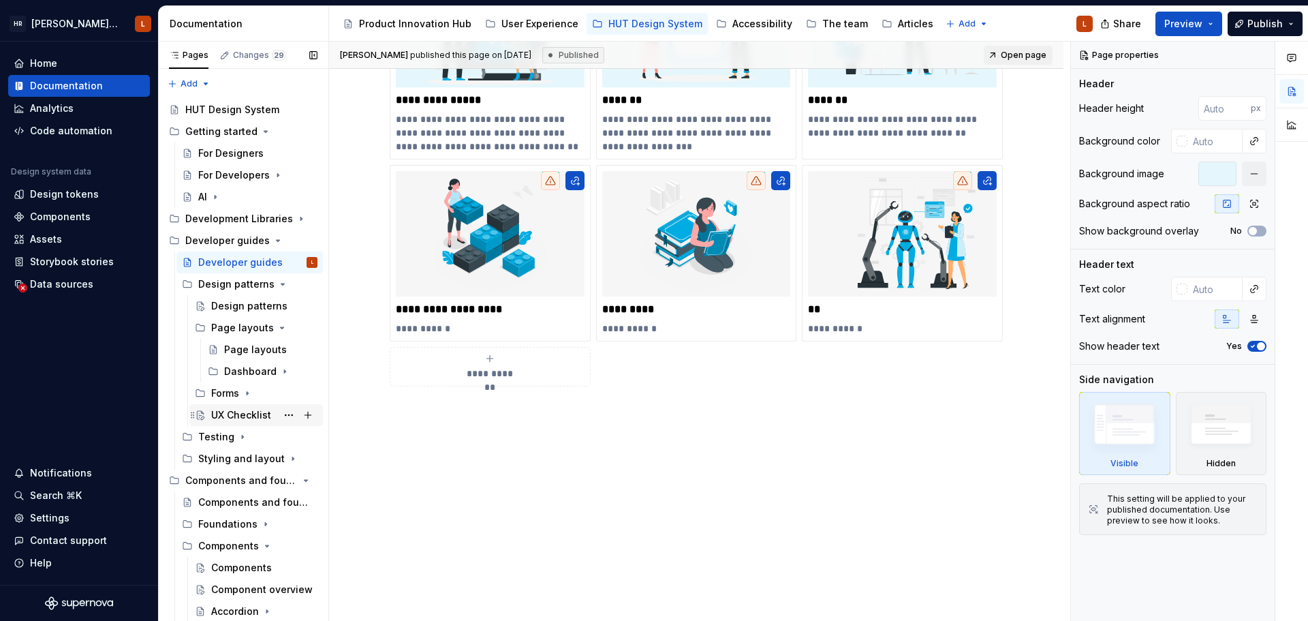
click at [238, 422] on div "UX Checklist" at bounding box center [264, 414] width 106 height 19
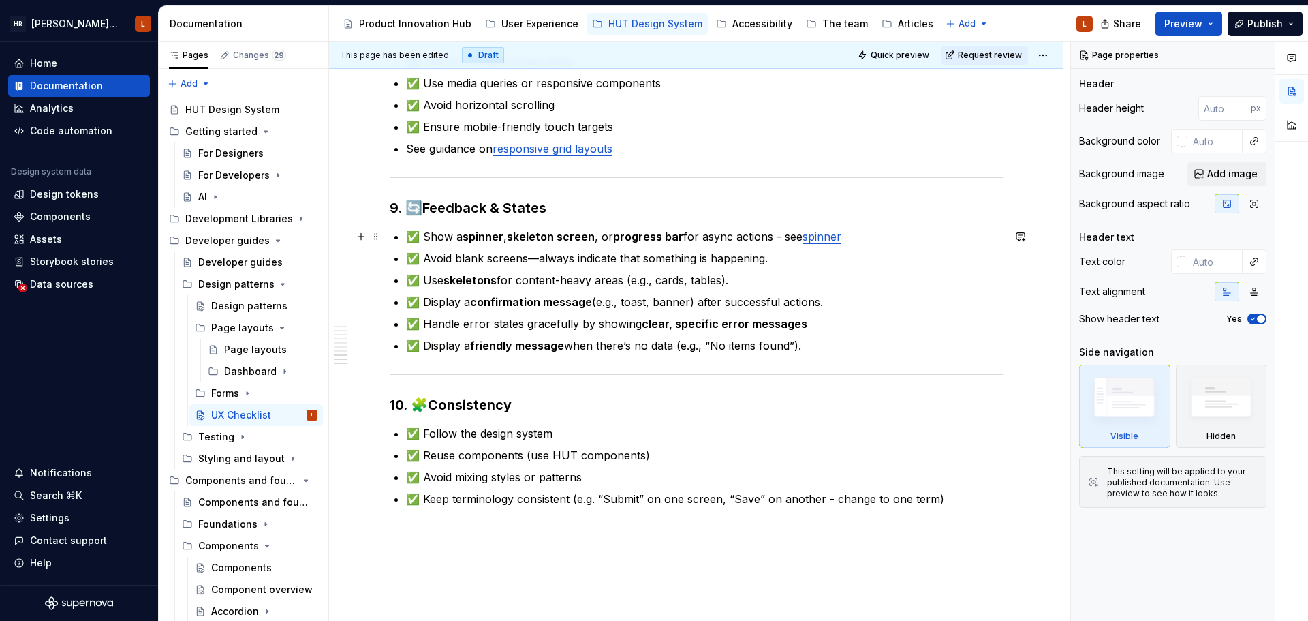
scroll to position [1567, 0]
click at [829, 300] on p "✅ Display a confirmation message (e.g., toast, banner) after successful actions." at bounding box center [704, 301] width 597 height 16
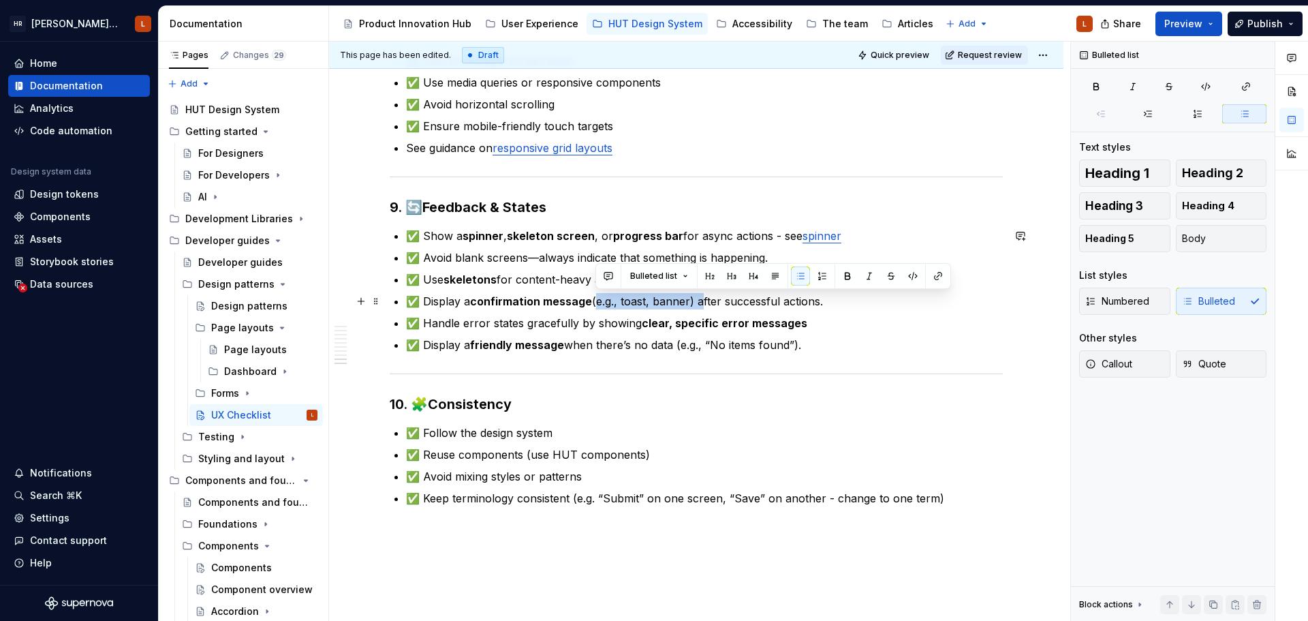
drag, startPoint x: 596, startPoint y: 300, endPoint x: 701, endPoint y: 300, distance: 104.9
click at [701, 300] on p "✅ Display a confirmation message (e.g., toast, banner) after successful actions." at bounding box center [704, 301] width 597 height 16
click at [503, 352] on p "✅ Display a friendly message when there’s no data (e.g., “No items found”)." at bounding box center [704, 345] width 597 height 16
drag, startPoint x: 597, startPoint y: 302, endPoint x: 703, endPoint y: 300, distance: 105.6
click at [703, 300] on p "✅ Display a confirmation message (e.g., toast, banner) after successful actions." at bounding box center [704, 301] width 597 height 16
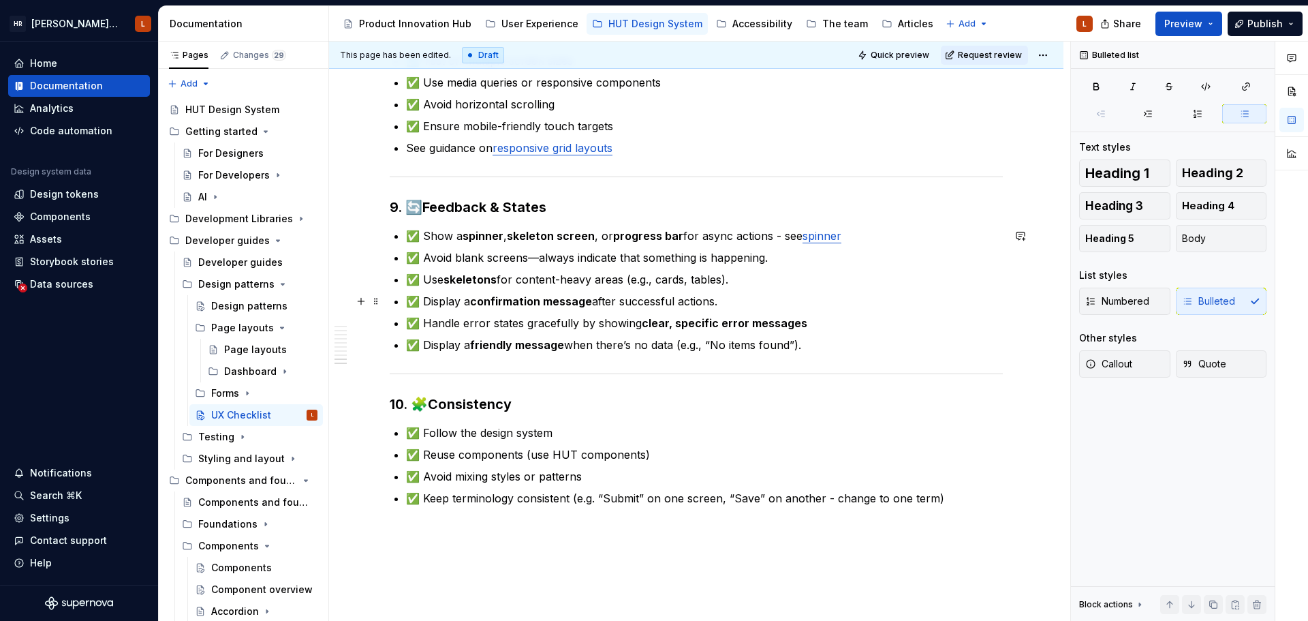
click at [747, 303] on p "✅ Display a confirmation message after successful actions." at bounding box center [704, 301] width 597 height 16
drag, startPoint x: 751, startPoint y: 277, endPoint x: 406, endPoint y: 279, distance: 344.8
click at [406, 279] on p "✅ Use skeletons for content-heavy areas (e.g., cards, tables)." at bounding box center [704, 279] width 597 height 16
click at [662, 300] on p "✅ Display a confirmation message after successful actions." at bounding box center [704, 301] width 597 height 16
click at [240, 305] on div "Design patterns" at bounding box center [243, 306] width 65 height 14
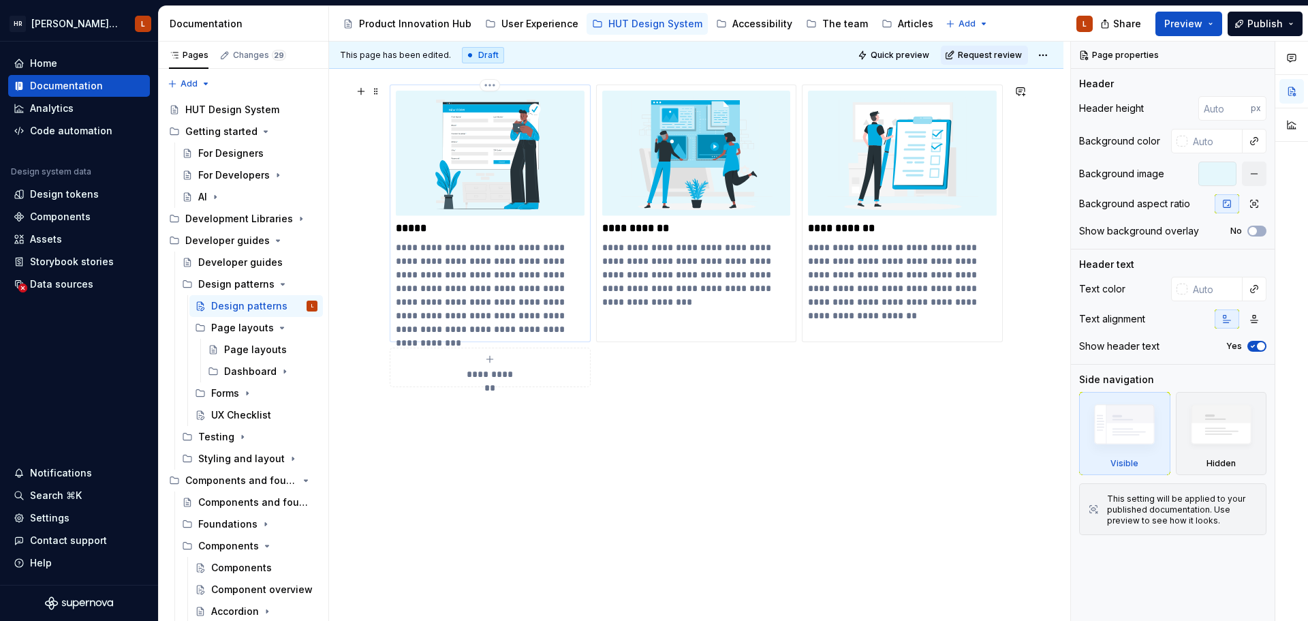
scroll to position [199, 0]
click at [283, 286] on button "Page tree" at bounding box center [288, 284] width 19 height 19
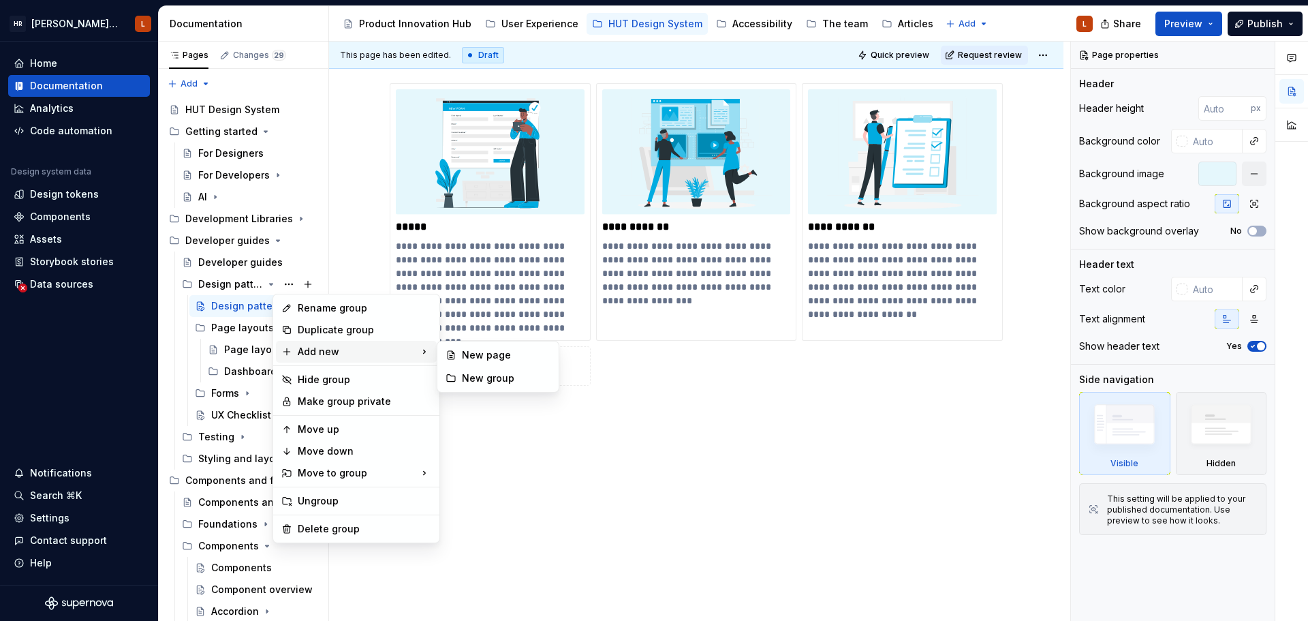
click at [330, 350] on div "Add new" at bounding box center [356, 352] width 161 height 22
click at [484, 358] on div "New page" at bounding box center [506, 355] width 89 height 14
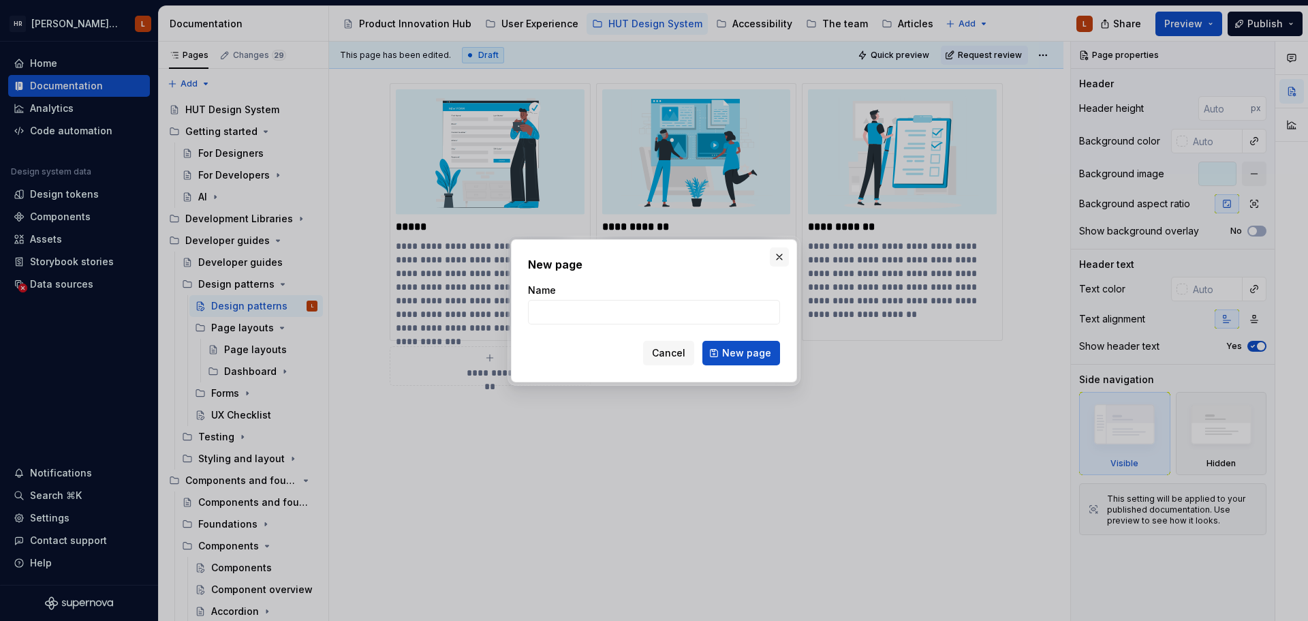
click at [771, 262] on button "button" at bounding box center [779, 256] width 19 height 19
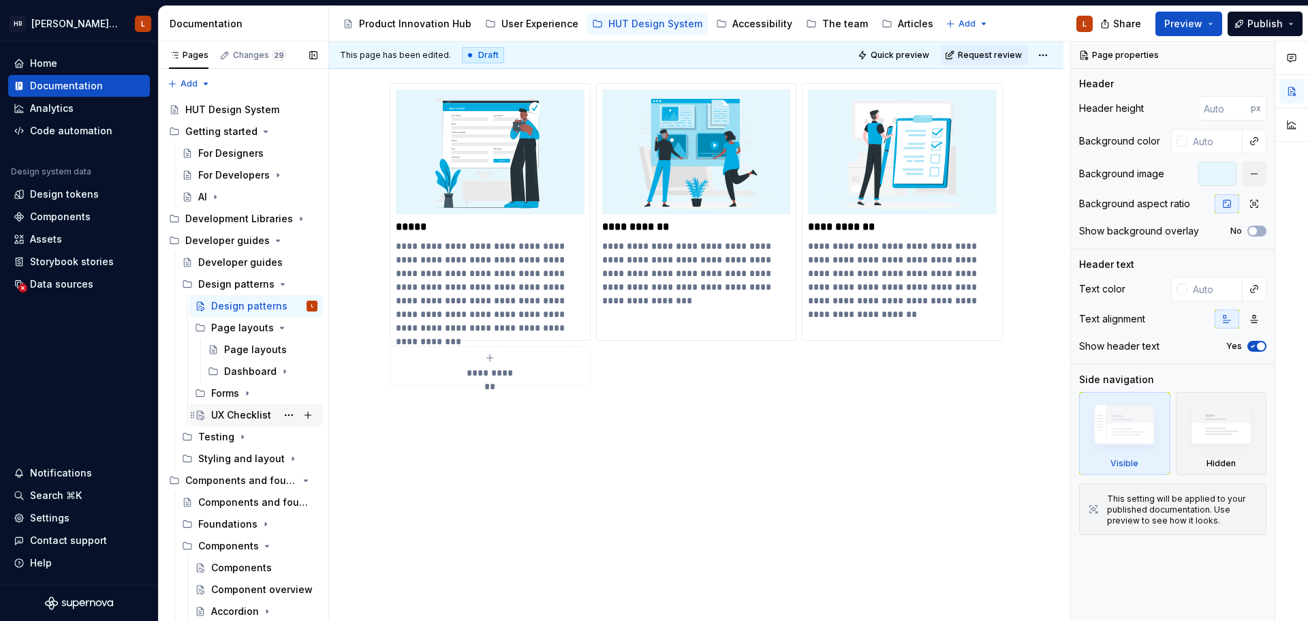
click at [217, 419] on div "UX Checklist" at bounding box center [241, 415] width 60 height 14
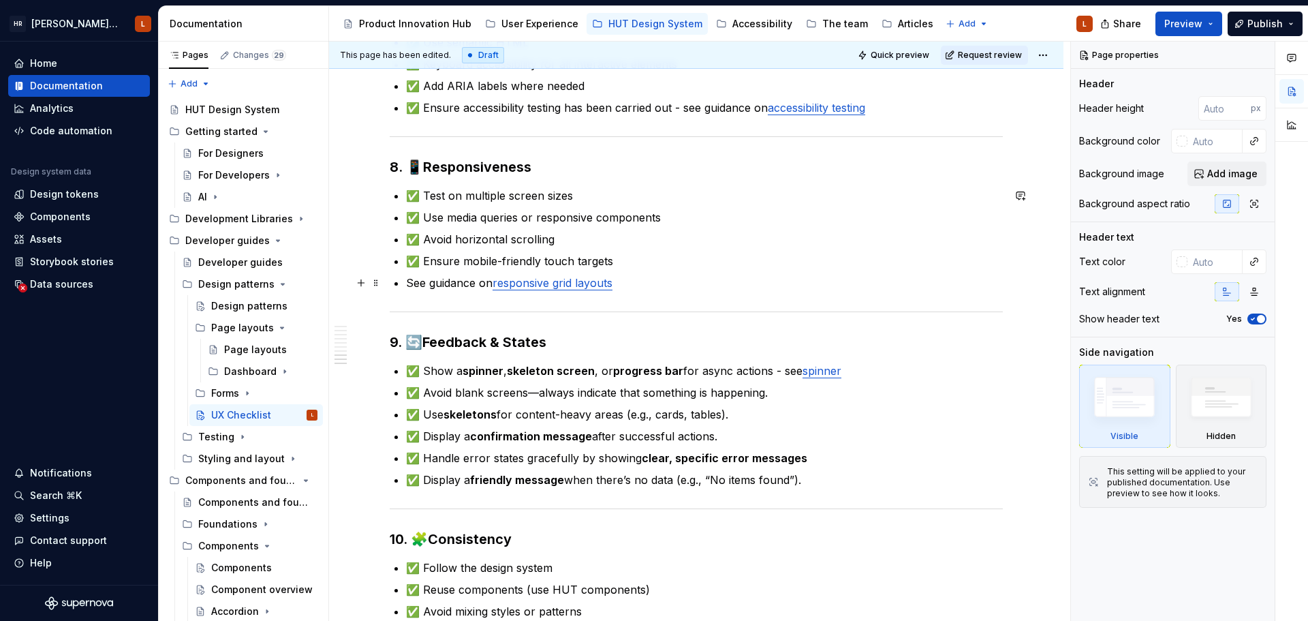
scroll to position [1499, 0]
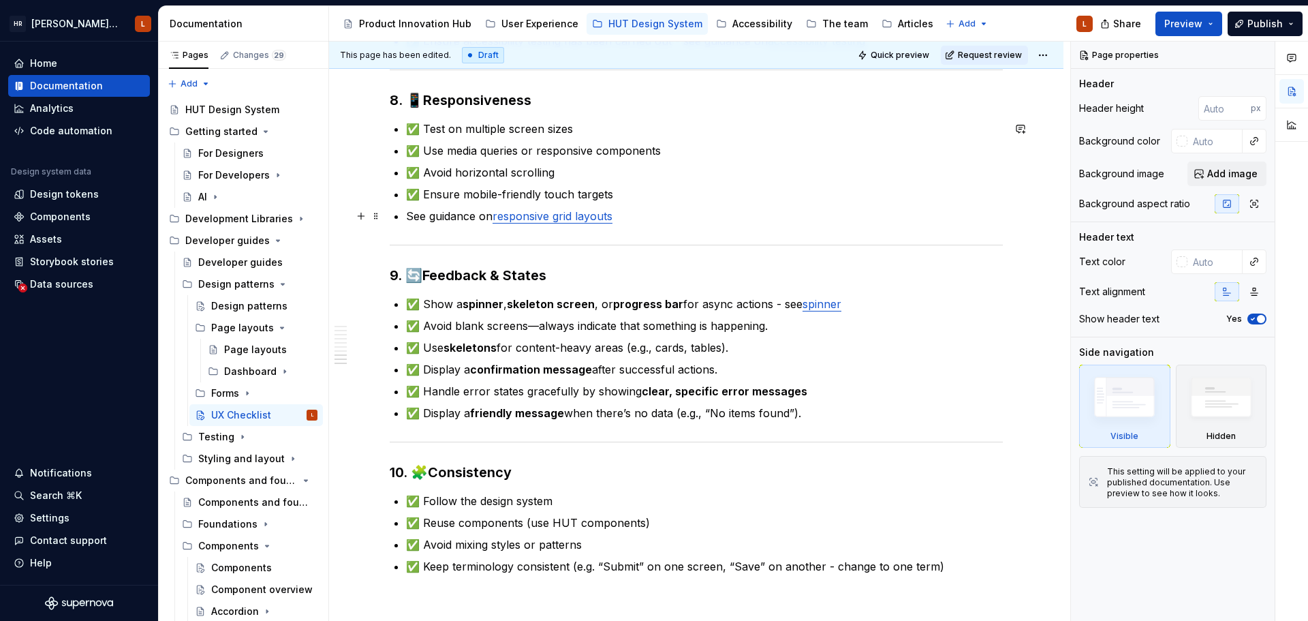
click at [814, 217] on p "See guidance on responsive grid layouts" at bounding box center [704, 216] width 597 height 16
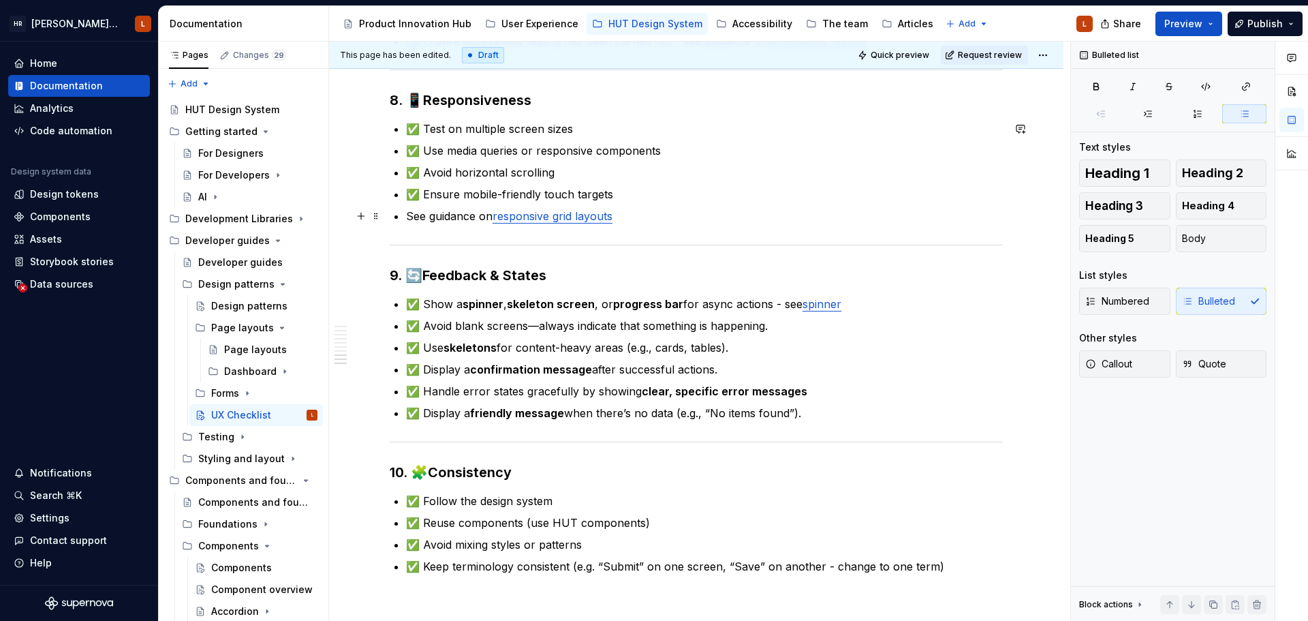
click at [804, 211] on p "See guidance on responsive grid layouts" at bounding box center [704, 216] width 597 height 16
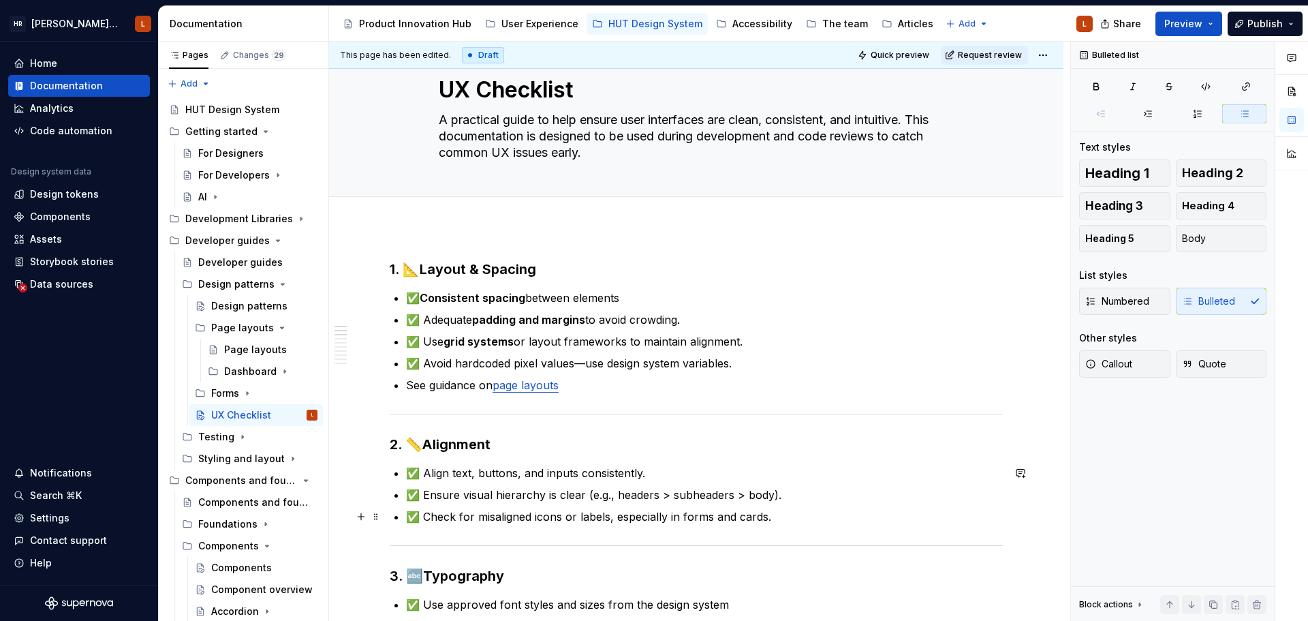
scroll to position [0, 0]
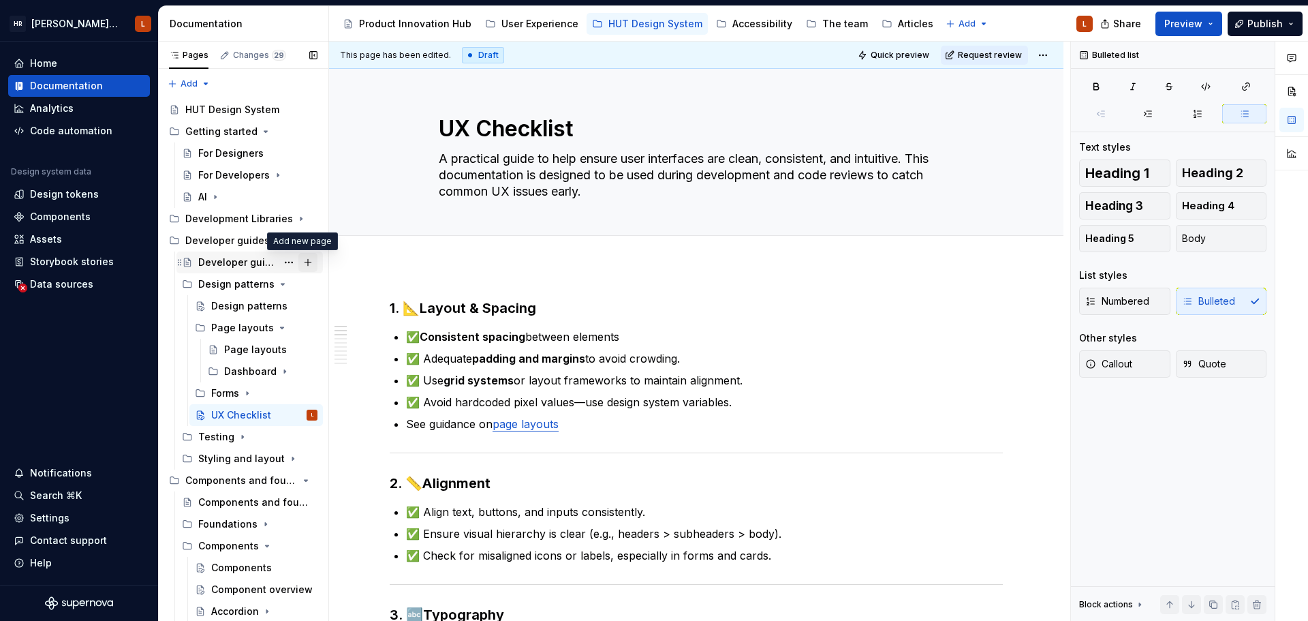
click at [305, 261] on button "Page tree" at bounding box center [307, 262] width 19 height 19
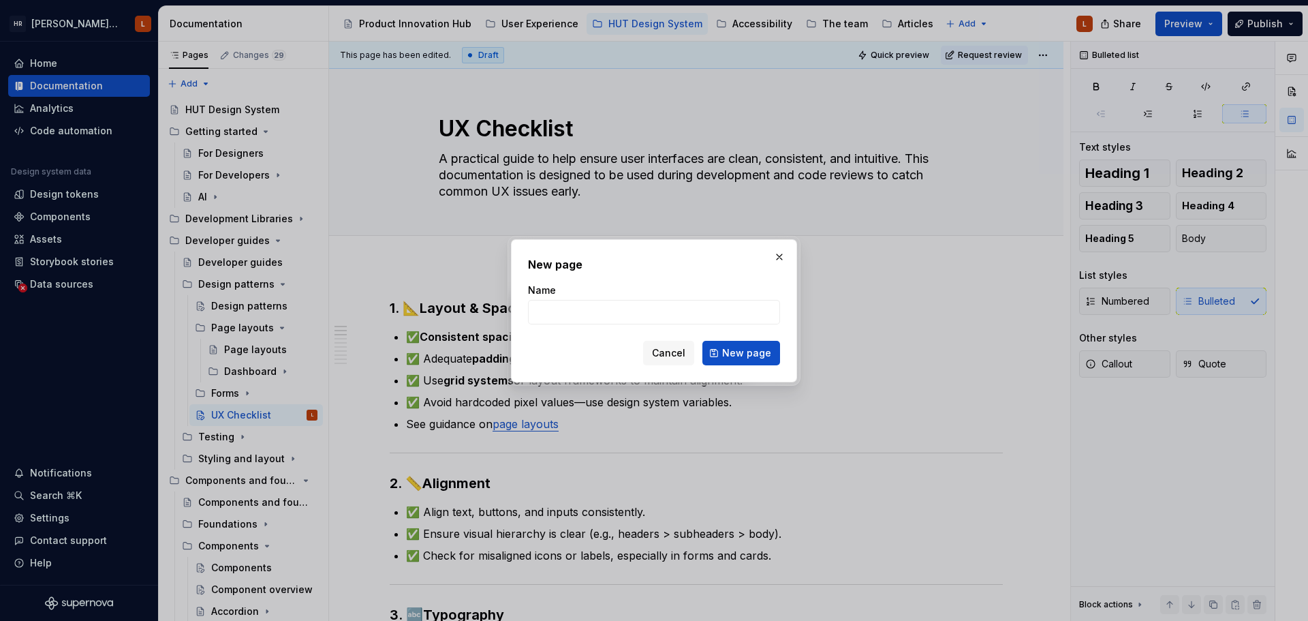
type textarea "*"
type input "Feedback and state changes"
click button "New page" at bounding box center [742, 353] width 78 height 25
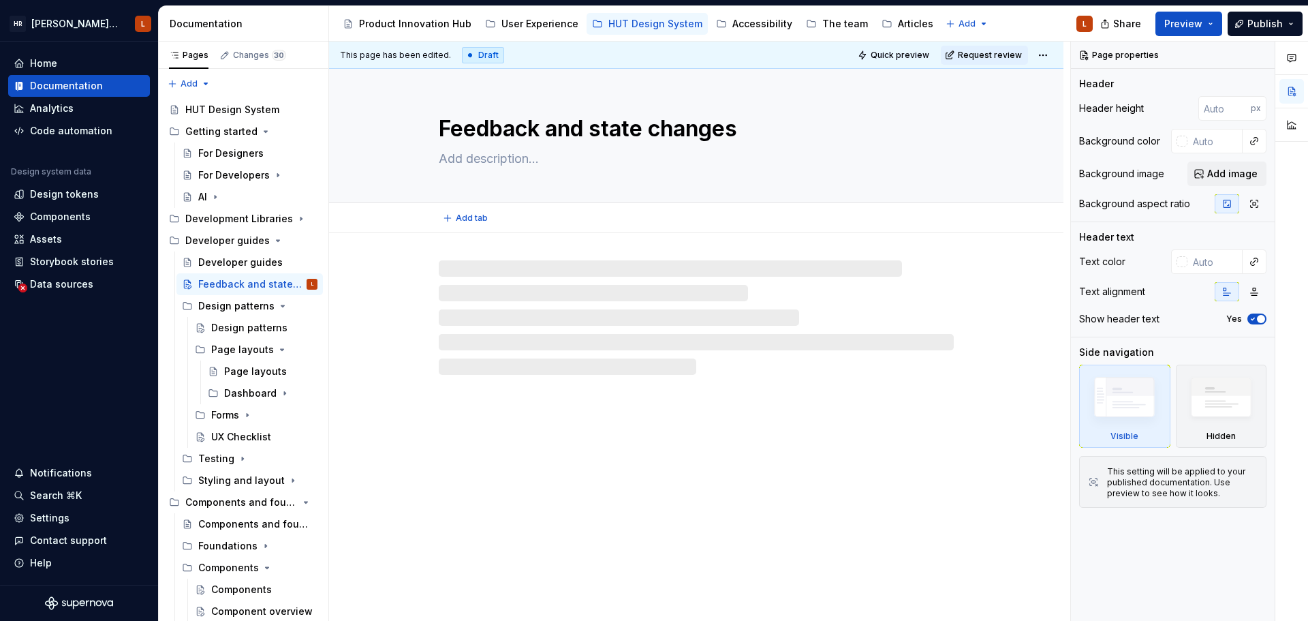
click at [514, 158] on textarea at bounding box center [693, 159] width 515 height 22
click at [496, 159] on textarea at bounding box center [693, 159] width 515 height 22
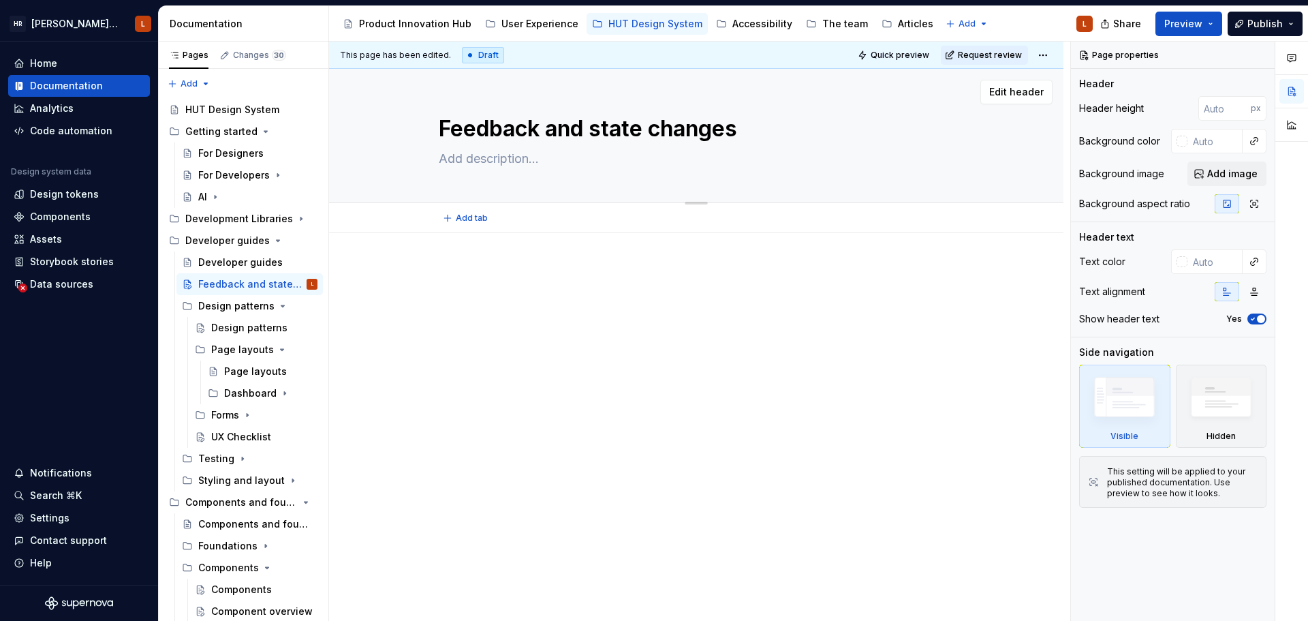
click at [504, 159] on textarea at bounding box center [693, 159] width 515 height 22
paste textarea "Designing effective feedback mechanisms is essential for creating intuitive, re…"
type textarea "*"
type textarea "Designing effective feedback mechanisms is essential for creating intuitive, re…"
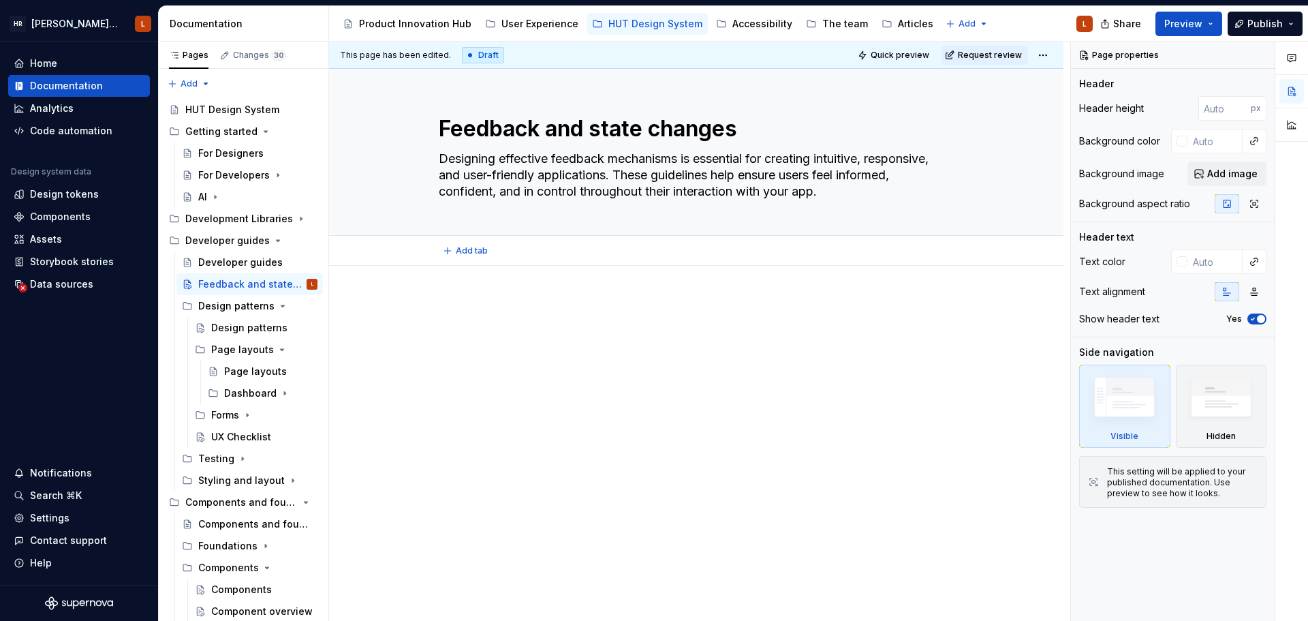
type textarea "*"
type textarea "Designing effective feedback mechanisms is essential for creating intuitive, re…"
click at [486, 336] on div at bounding box center [696, 324] width 613 height 52
click at [807, 191] on textarea "Designing effective feedback mechanisms is essential for creating intuitive, re…" at bounding box center [693, 175] width 515 height 55
click at [820, 191] on textarea "Designing effective feedback mechanisms is essential for creating intuitive, re…" at bounding box center [693, 175] width 515 height 55
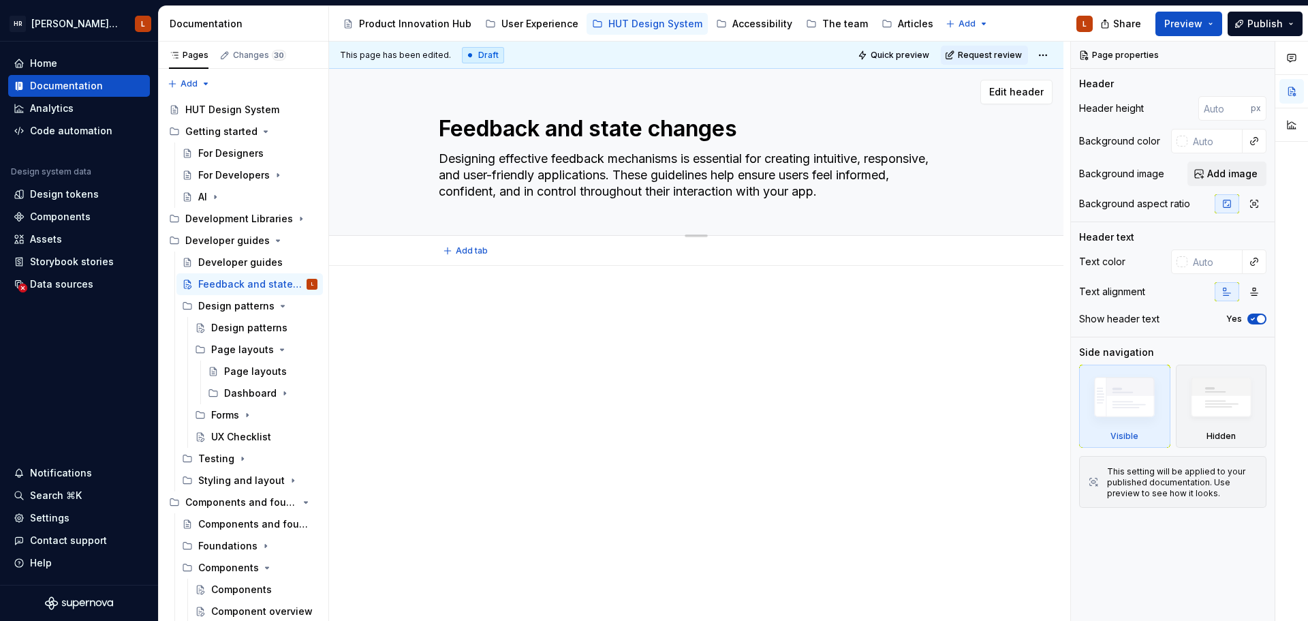
type textarea "*"
type textarea "Designing effective feedback mechanisms is essential for creating intuitive, re…"
type textarea "*"
type textarea "Designing effective feedback mechanisms is essential for creating intuitive, re…"
type textarea "*"
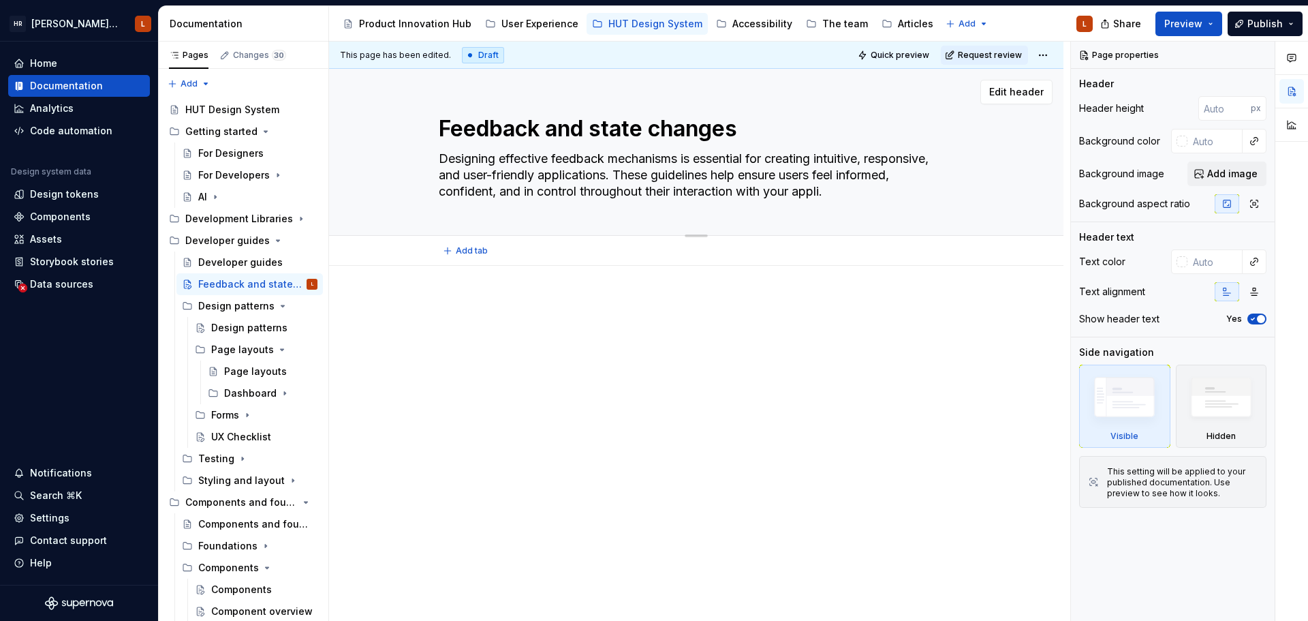
type textarea "Designing effective feedback mechanisms is essential for creating intuitive, re…"
type textarea "*"
type textarea "Designing effective feedback mechanisms is essential for creating intuitive, re…"
type textarea "*"
type textarea "Designing effective feedback mechanisms is essential for creating intuitive, re…"
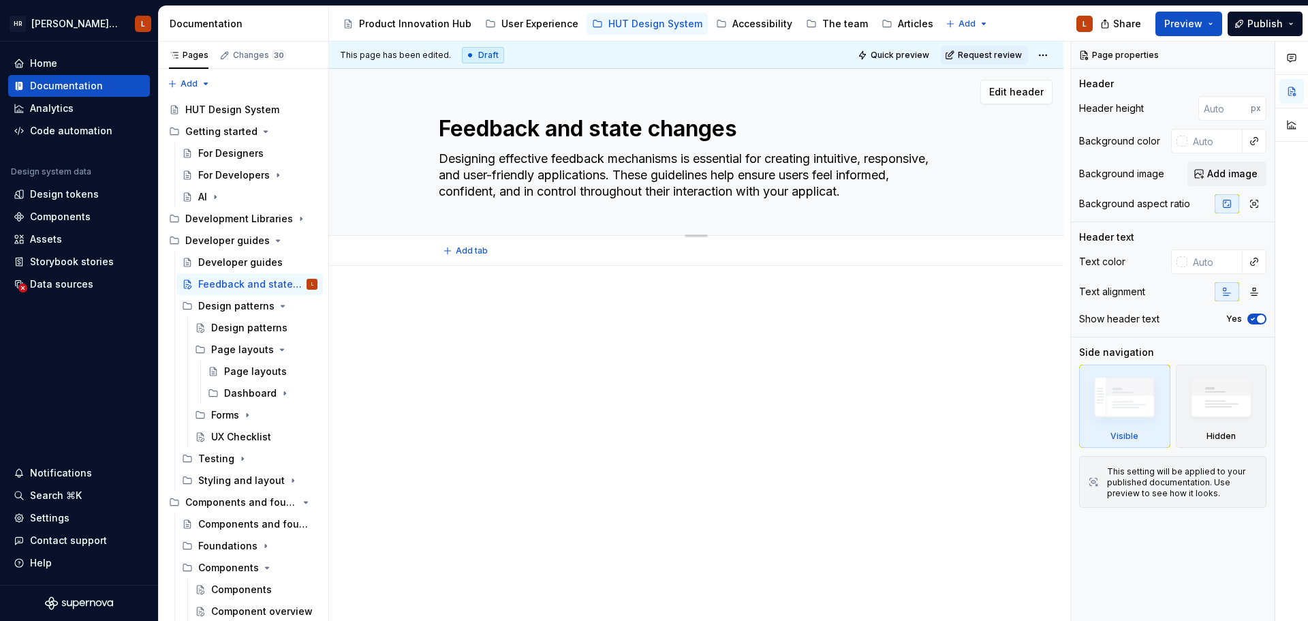
type textarea "*"
type textarea "Designing effective feedback mechanisms is essential for creating intuitive, re…"
type textarea "*"
type textarea "Designing effective feedback mechanisms is essential for creating intuitive, re…"
type textarea "*"
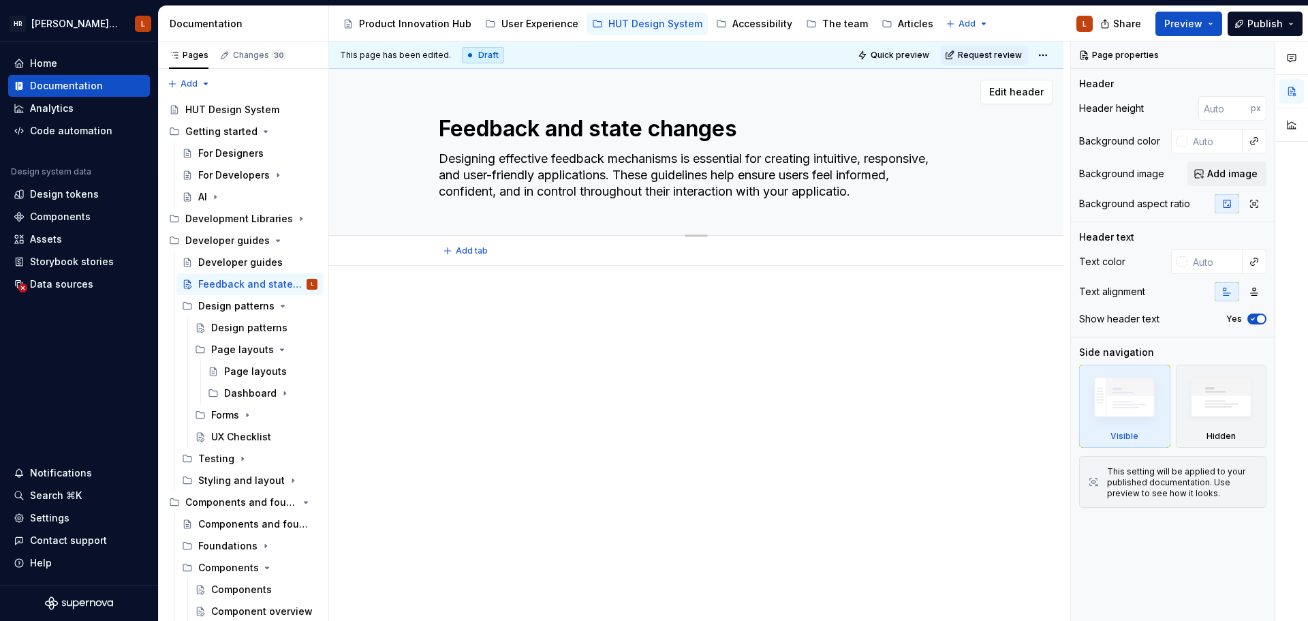
type textarea "Designing effective feedback mechanisms is essential for creating intuitive, re…"
type textarea "*"
type textarea "Designing effective feedback mechanisms is essential for creating intuitive, re…"
click at [598, 320] on div at bounding box center [696, 324] width 613 height 52
type textarea "*"
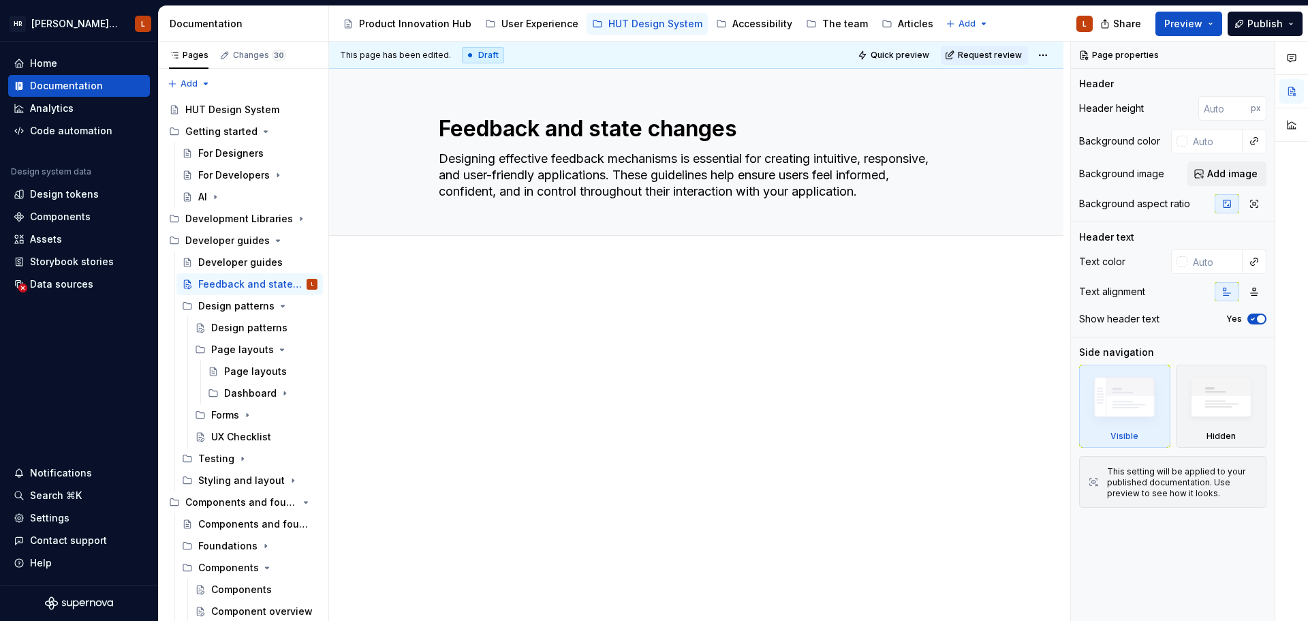
click at [627, 348] on div at bounding box center [696, 324] width 613 height 52
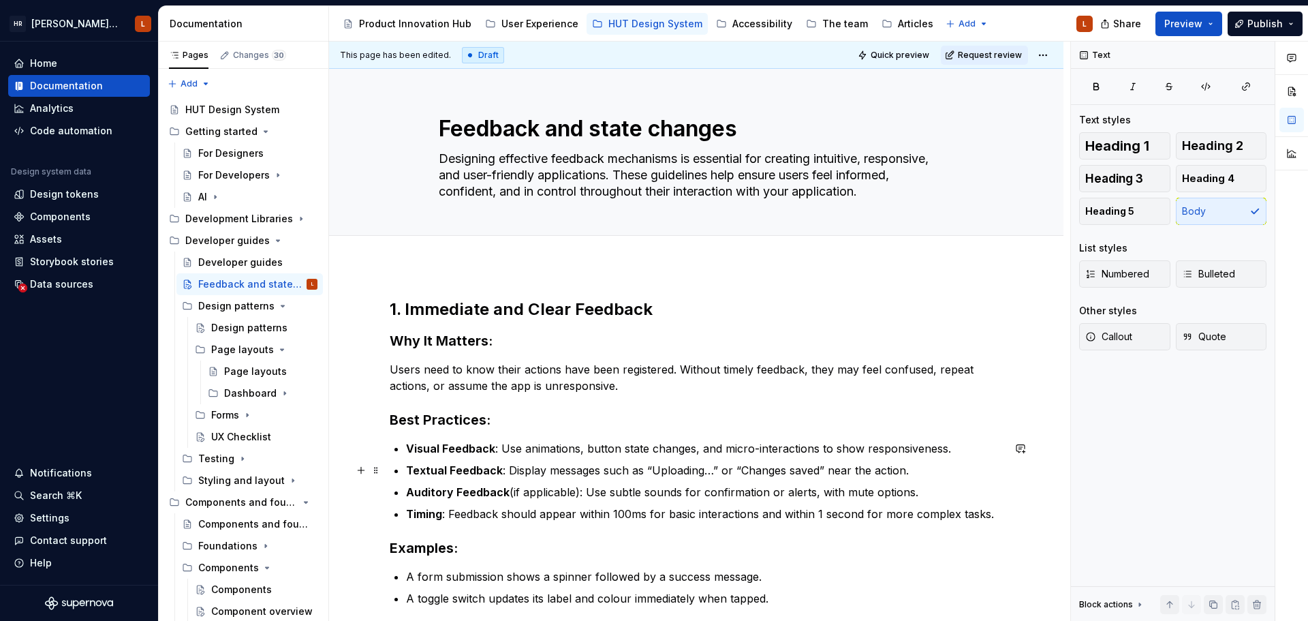
scroll to position [136, 0]
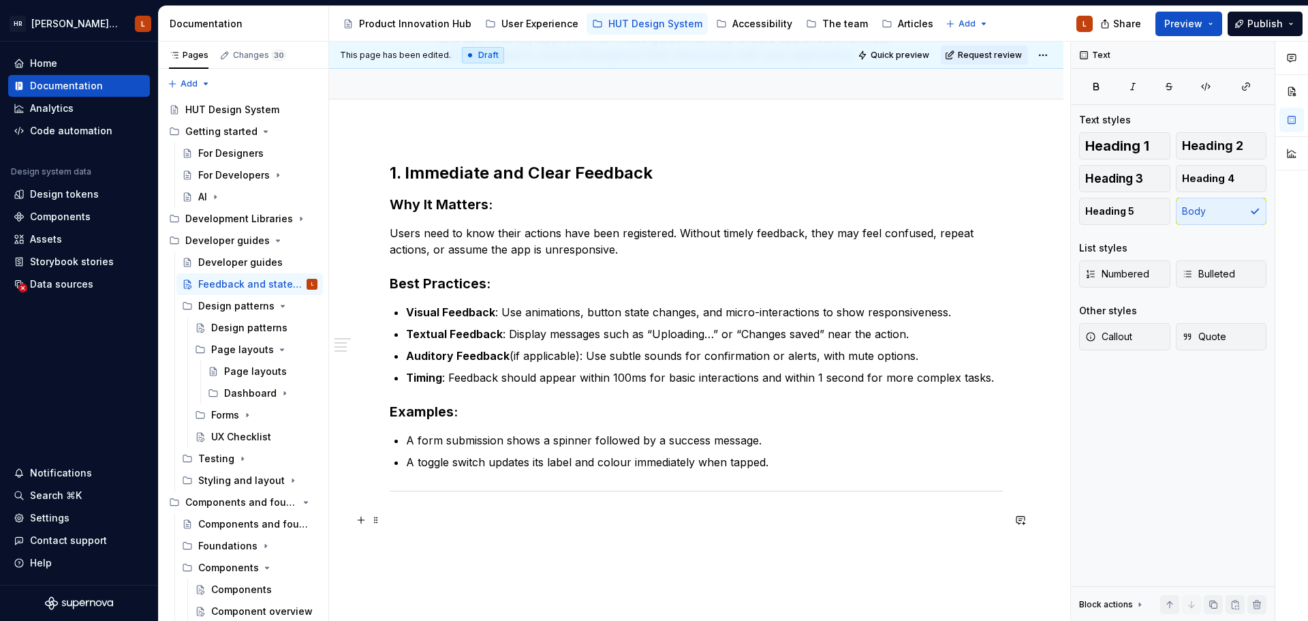
click at [460, 511] on div "1. Immediate and Clear Feedback Why It Matters: Users need to know their action…" at bounding box center [696, 345] width 613 height 366
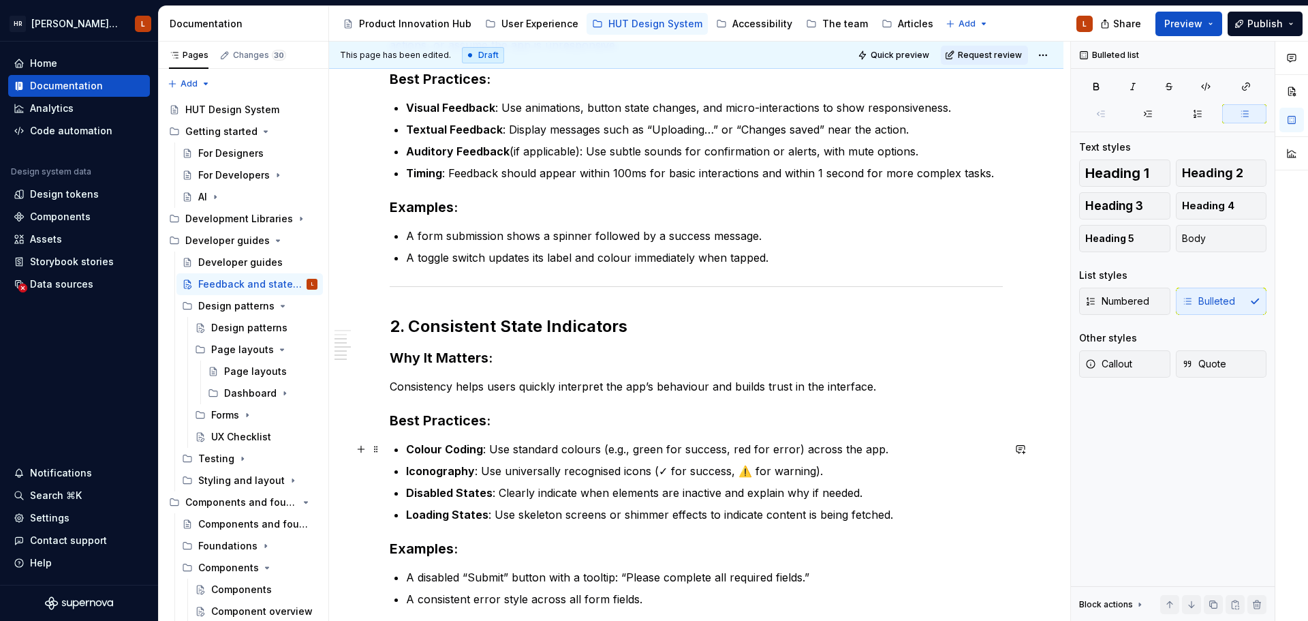
scroll to position [529, 0]
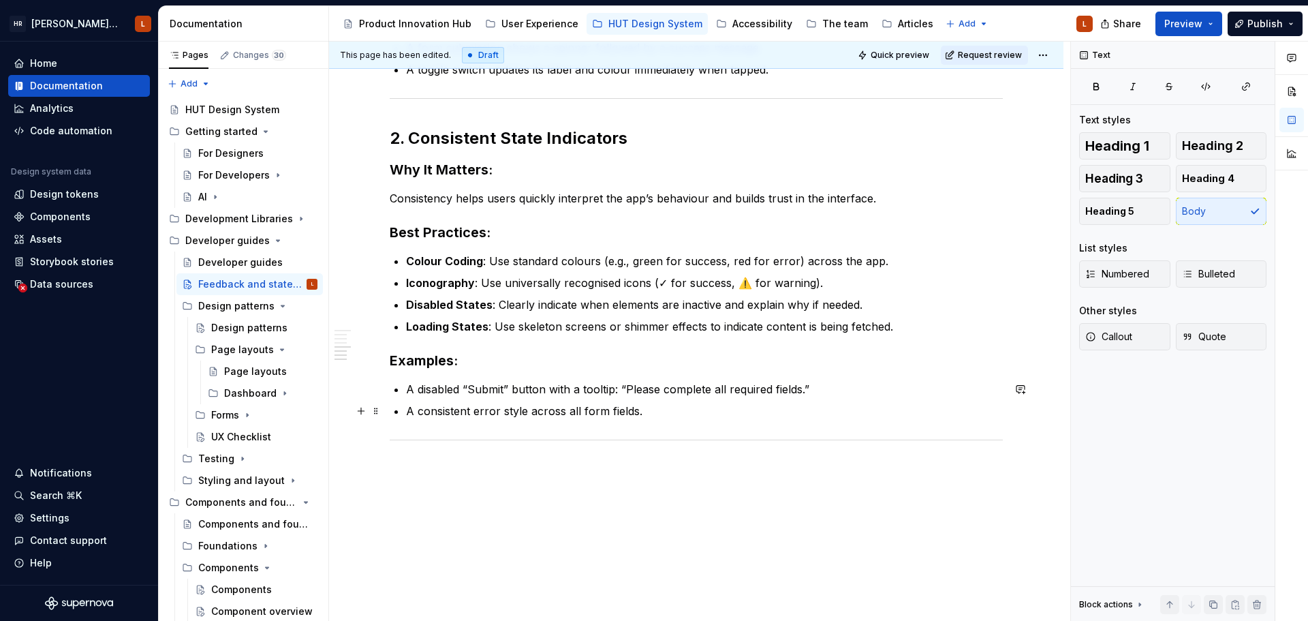
click at [709, 414] on p "A consistent error style across all form fields." at bounding box center [704, 411] width 597 height 16
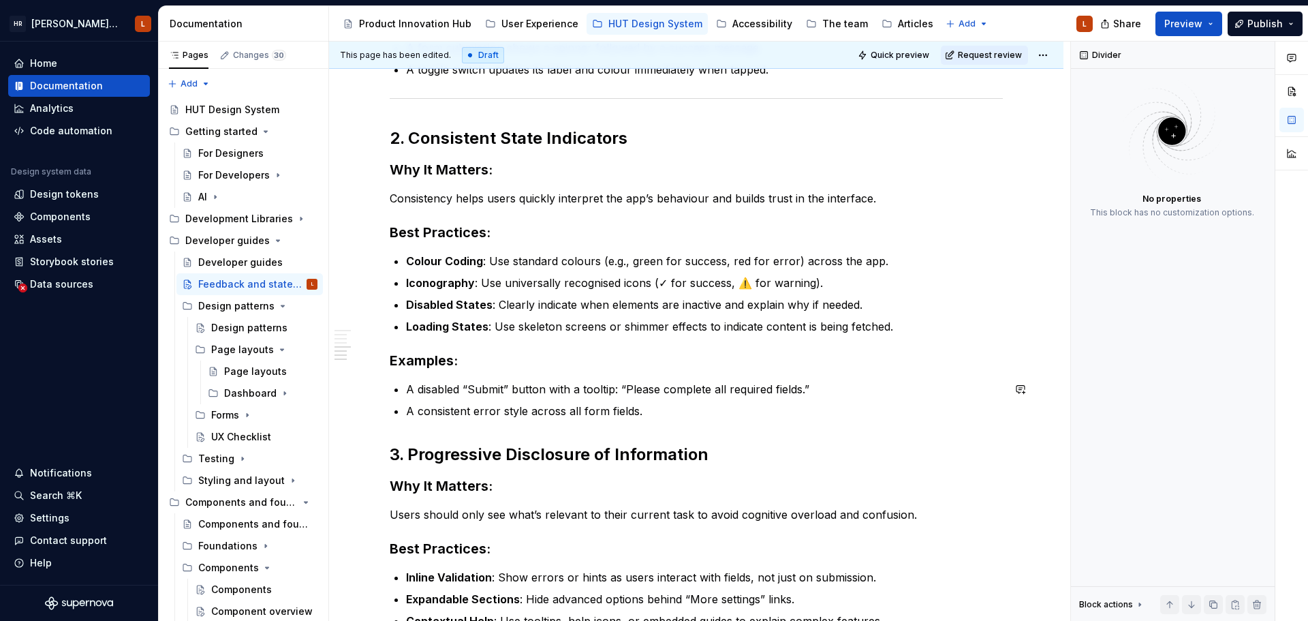
click at [655, 413] on p "A consistent error style across all form fields." at bounding box center [704, 411] width 597 height 16
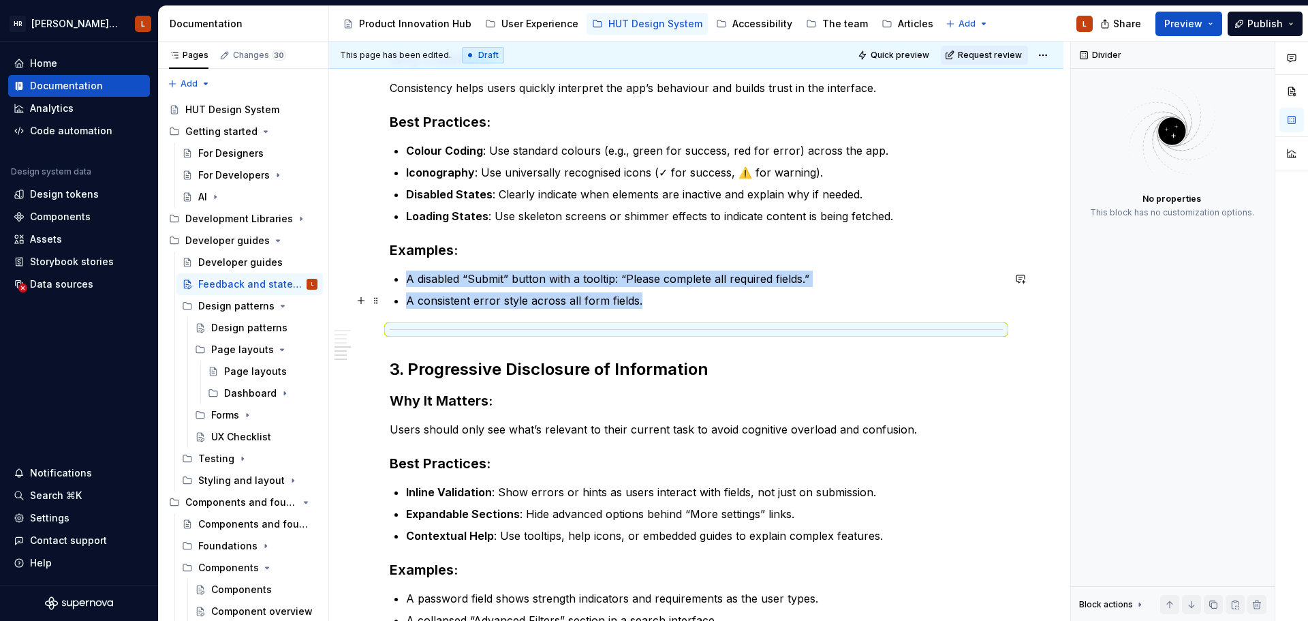
scroll to position [801, 0]
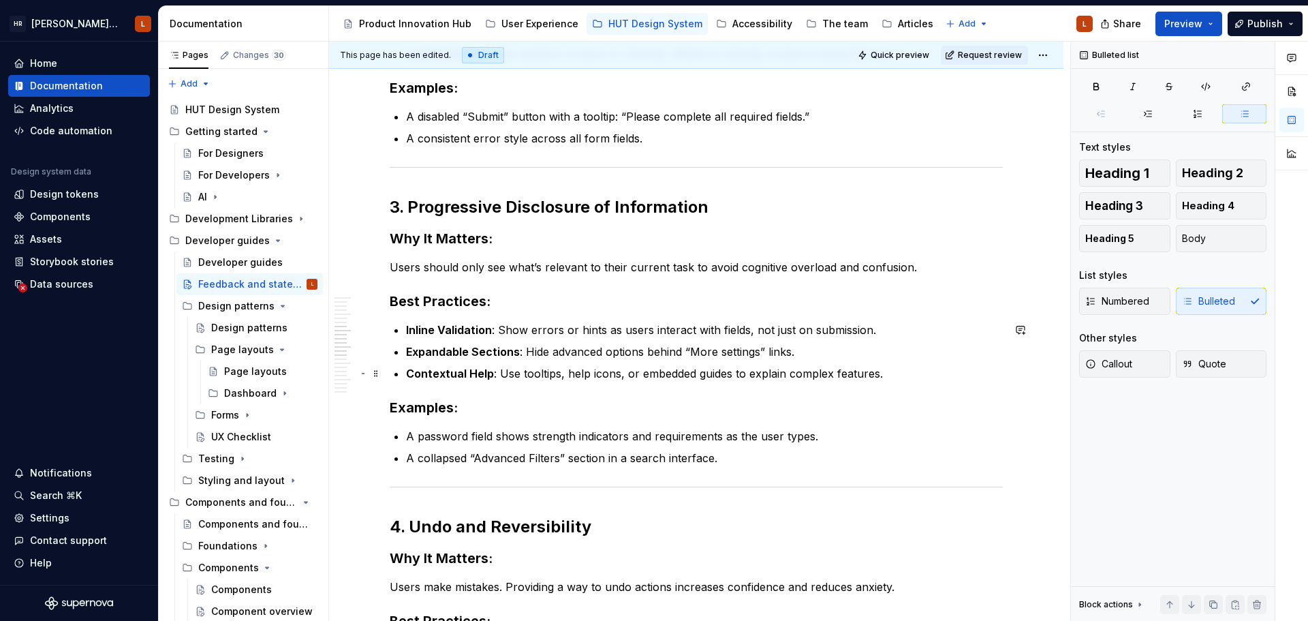
click at [572, 374] on p "Contextual Help : Use tooltips, help icons, or embedded guides to explain compl…" at bounding box center [704, 373] width 597 height 16
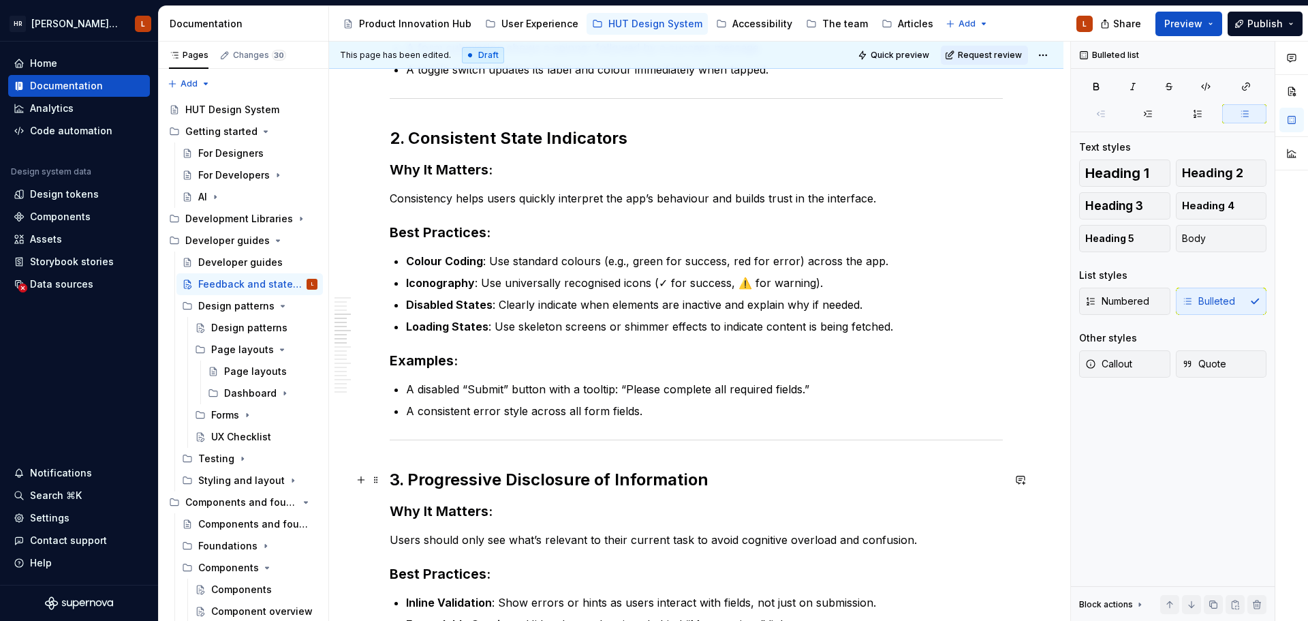
scroll to position [733, 0]
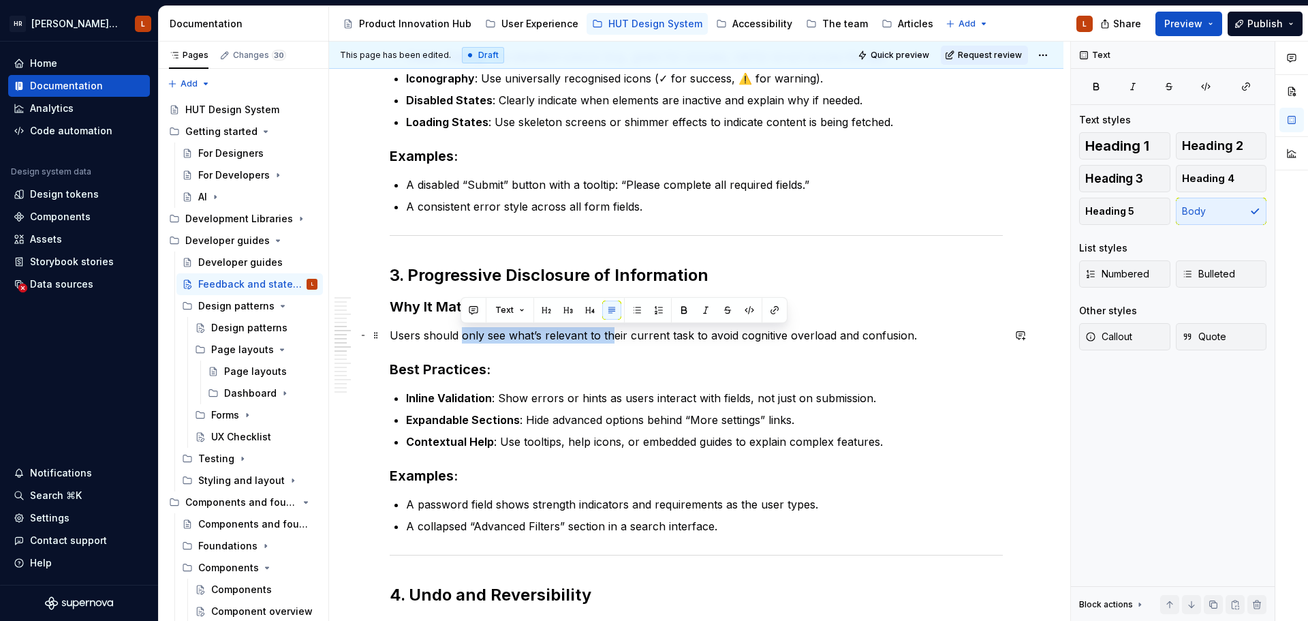
drag, startPoint x: 460, startPoint y: 335, endPoint x: 618, endPoint y: 345, distance: 158.4
click at [610, 335] on p "Users should only see what’s relevant to their current task to avoid cognitive …" at bounding box center [696, 335] width 613 height 16
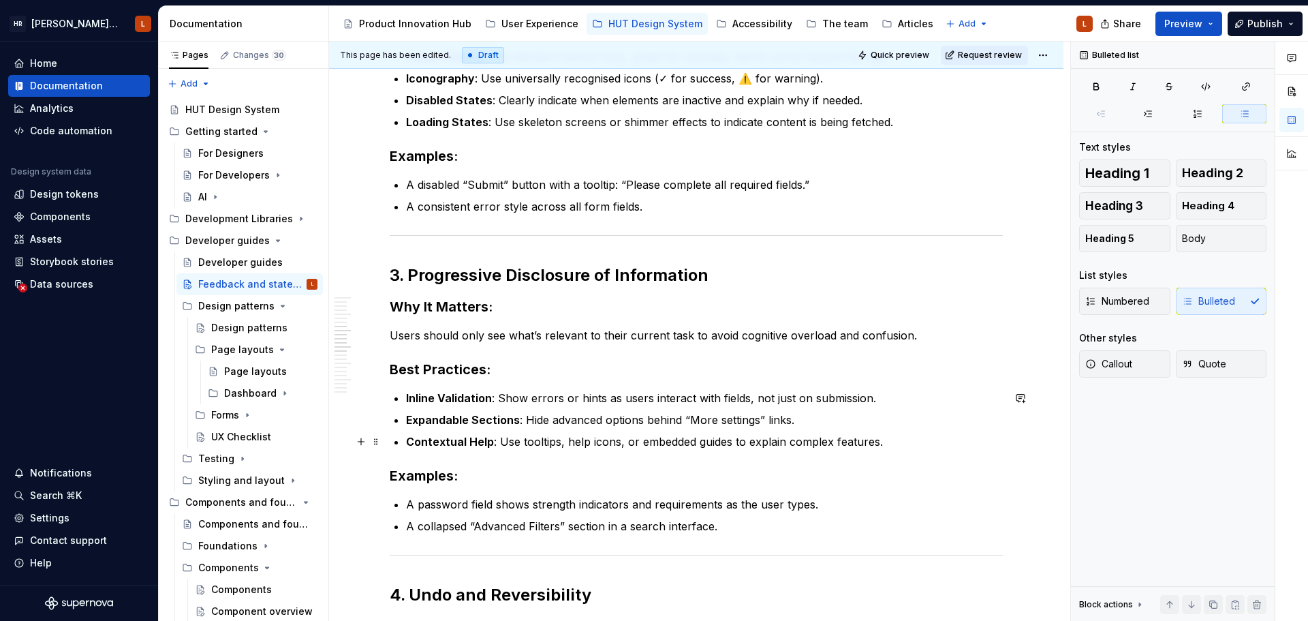
click at [683, 449] on p "Contextual Help : Use tooltips, help icons, or embedded guides to explain compl…" at bounding box center [704, 441] width 597 height 16
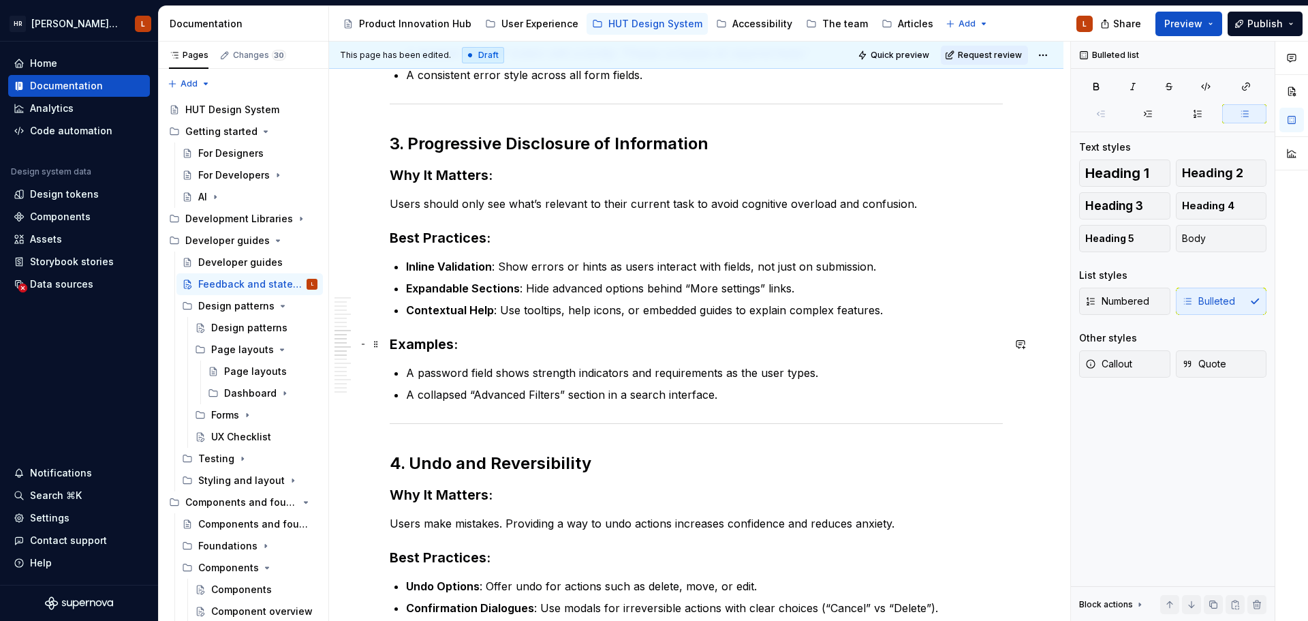
scroll to position [869, 0]
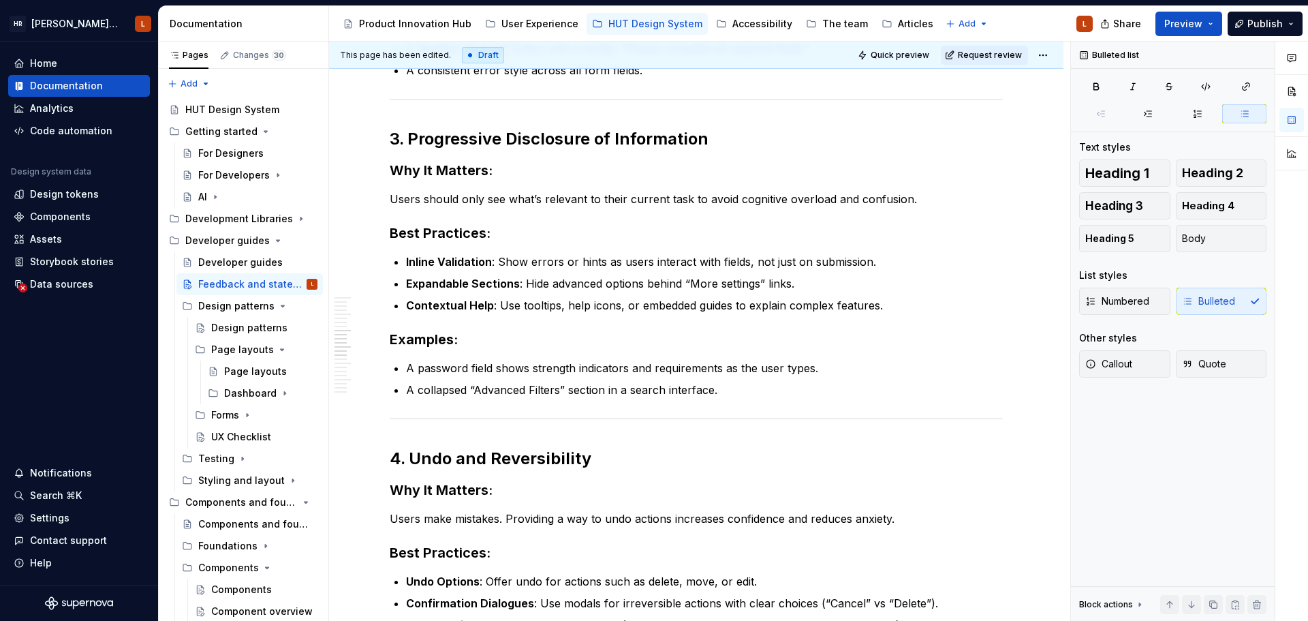
type textarea "*"
